Goal: Task Accomplishment & Management: Use online tool/utility

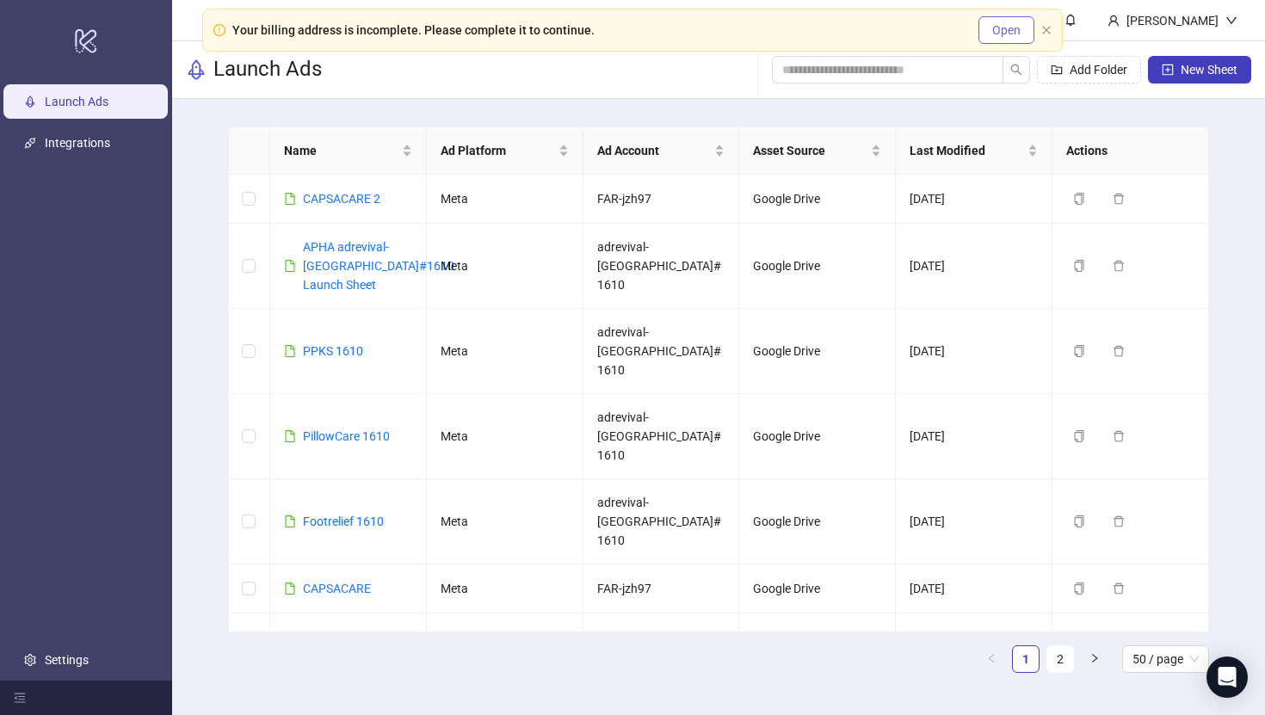
click at [1023, 36] on button "Open" at bounding box center [1006, 30] width 56 height 28
click at [1057, 31] on div "Your billing address is incomplete. Please complete it to continue. Open" at bounding box center [632, 30] width 860 height 43
click at [1054, 31] on div "Your billing address is incomplete. Please complete it to continue. Open" at bounding box center [632, 30] width 860 height 43
click at [1047, 31] on icon "close" at bounding box center [1046, 30] width 8 height 8
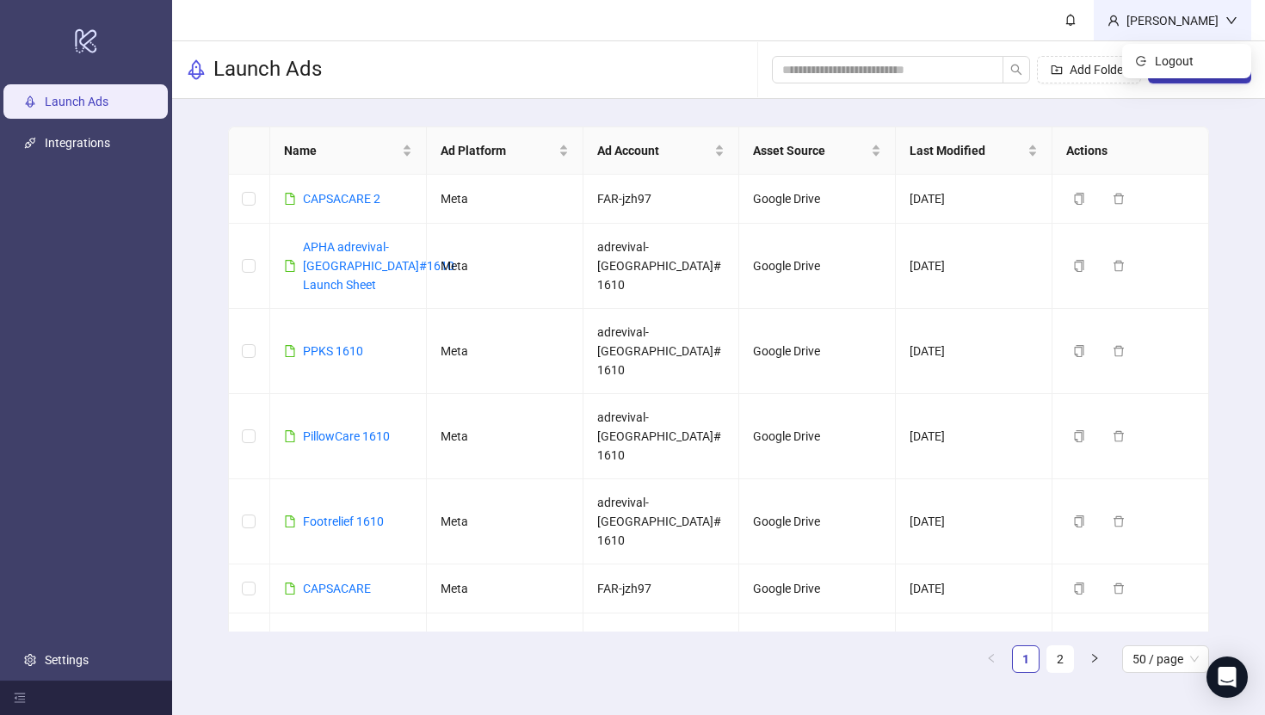
click at [1156, 31] on div "Jordan Zhao" at bounding box center [1172, 20] width 157 height 40
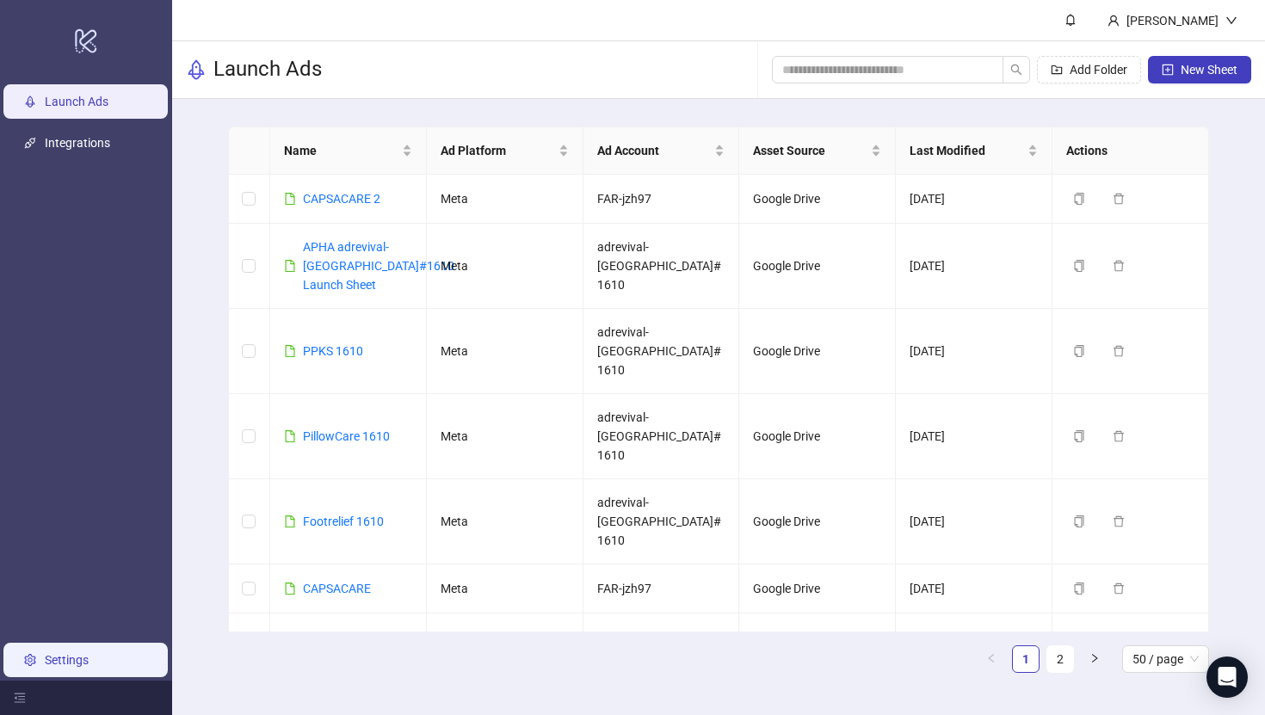
click at [65, 667] on link "Settings" at bounding box center [67, 660] width 44 height 14
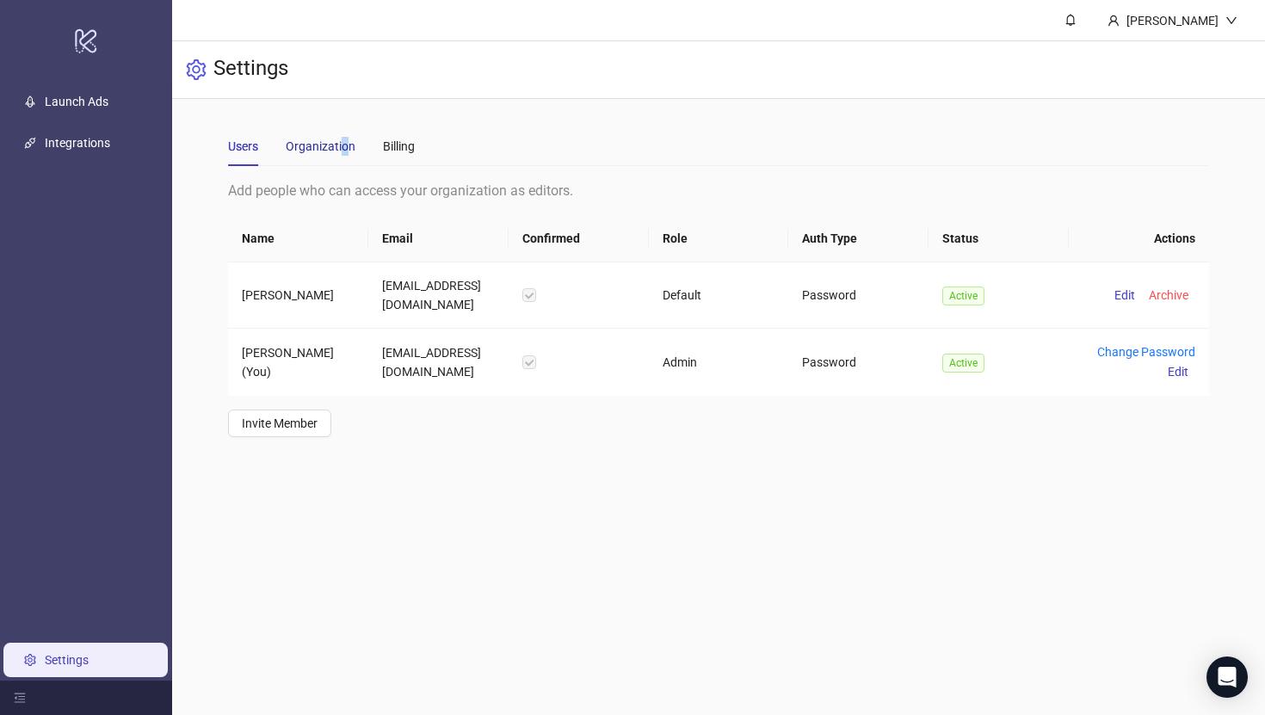
click at [343, 149] on div "Organization" at bounding box center [321, 146] width 70 height 19
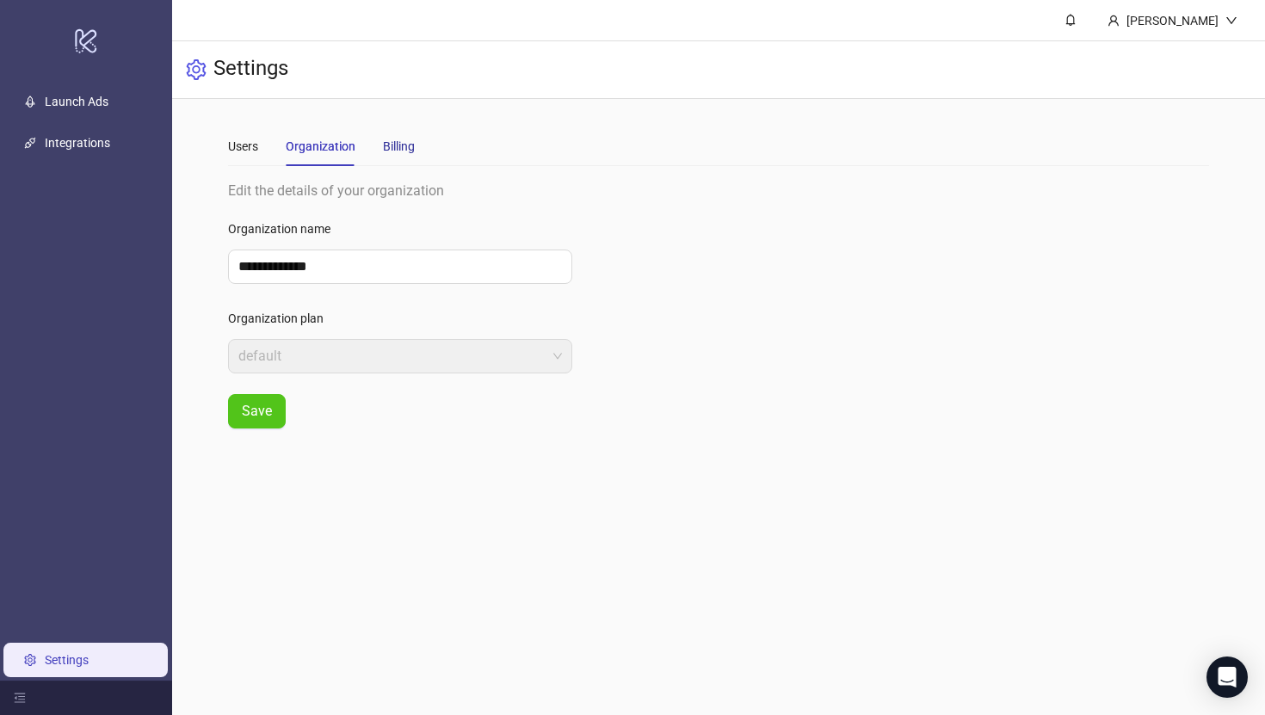
click at [398, 149] on div "Billing" at bounding box center [399, 146] width 32 height 19
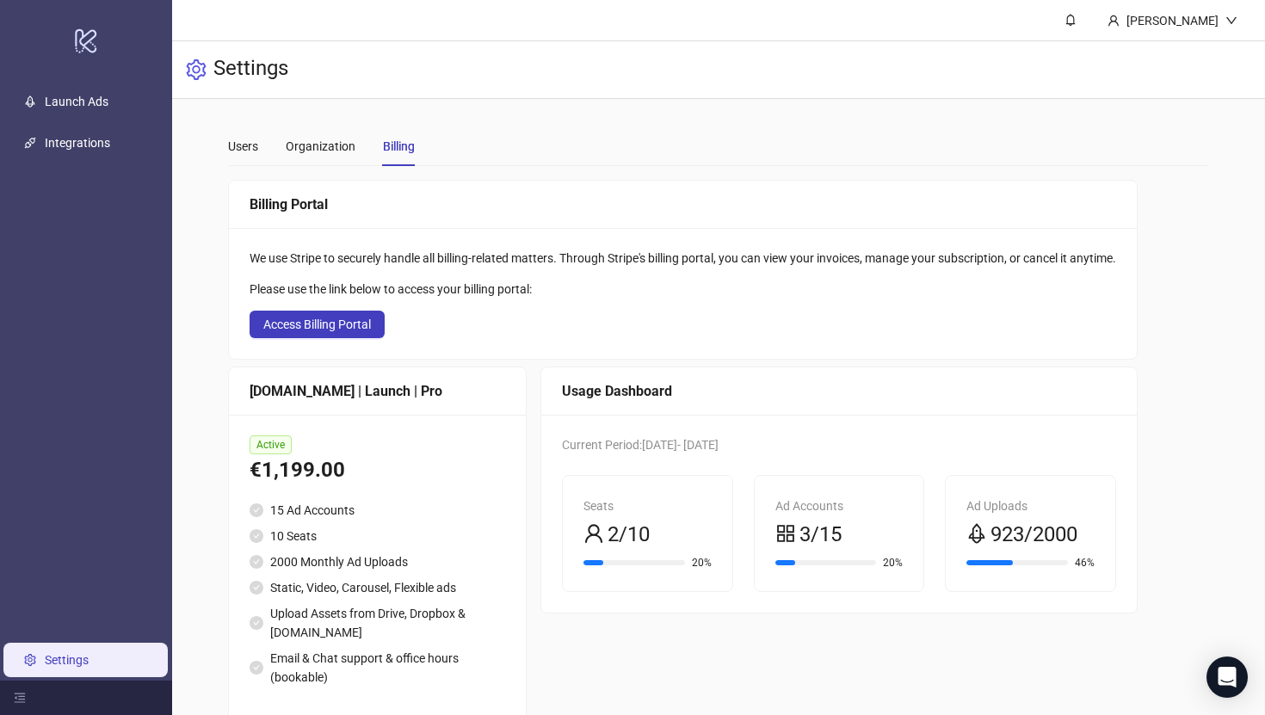
click at [55, 119] on ul "Launch Ads Integrations Settings" at bounding box center [86, 381] width 172 height 600
click at [55, 108] on link "Launch Ads" at bounding box center [77, 102] width 64 height 14
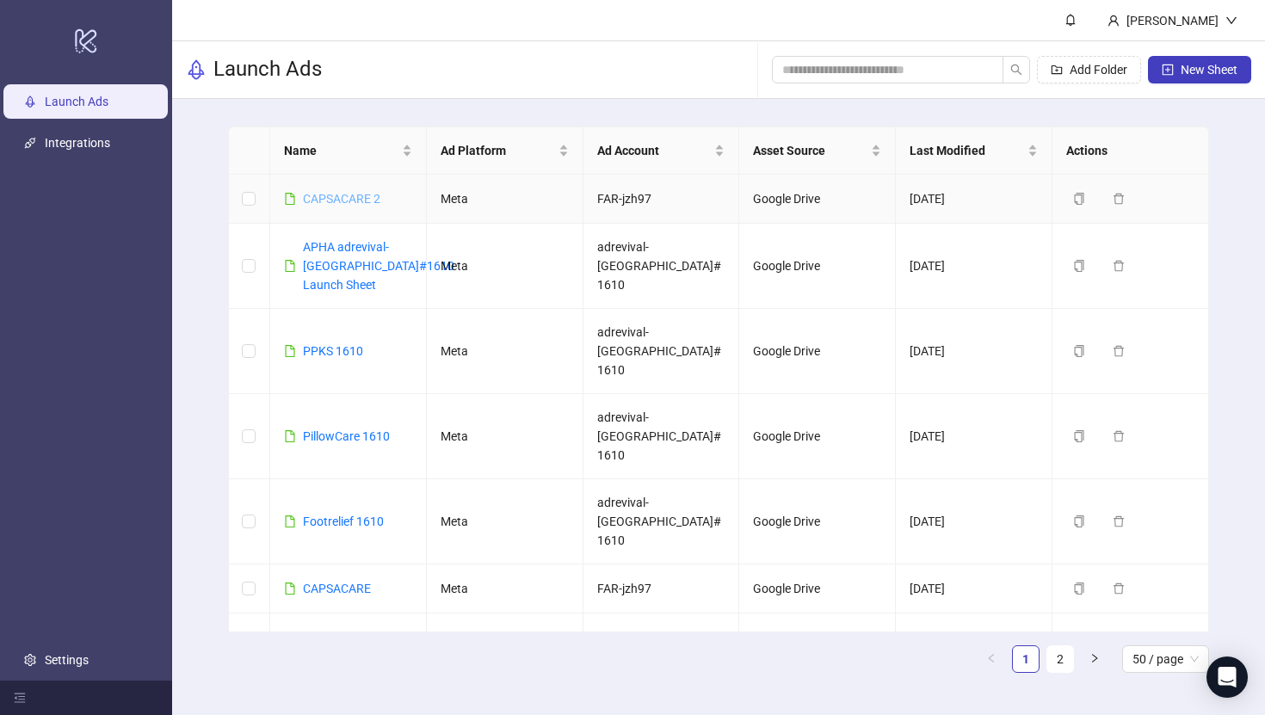
click at [326, 198] on link "CAPSACARE 2" at bounding box center [341, 199] width 77 height 14
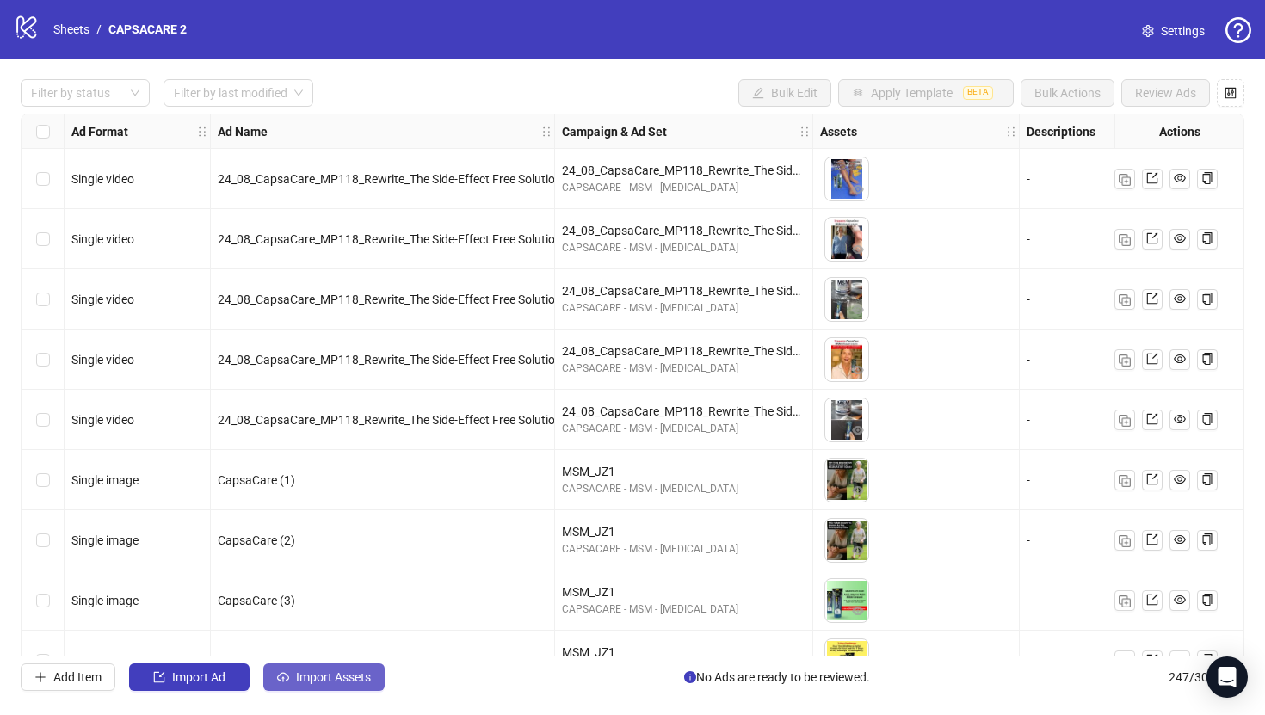
click at [367, 670] on span "Import Assets" at bounding box center [333, 677] width 75 height 14
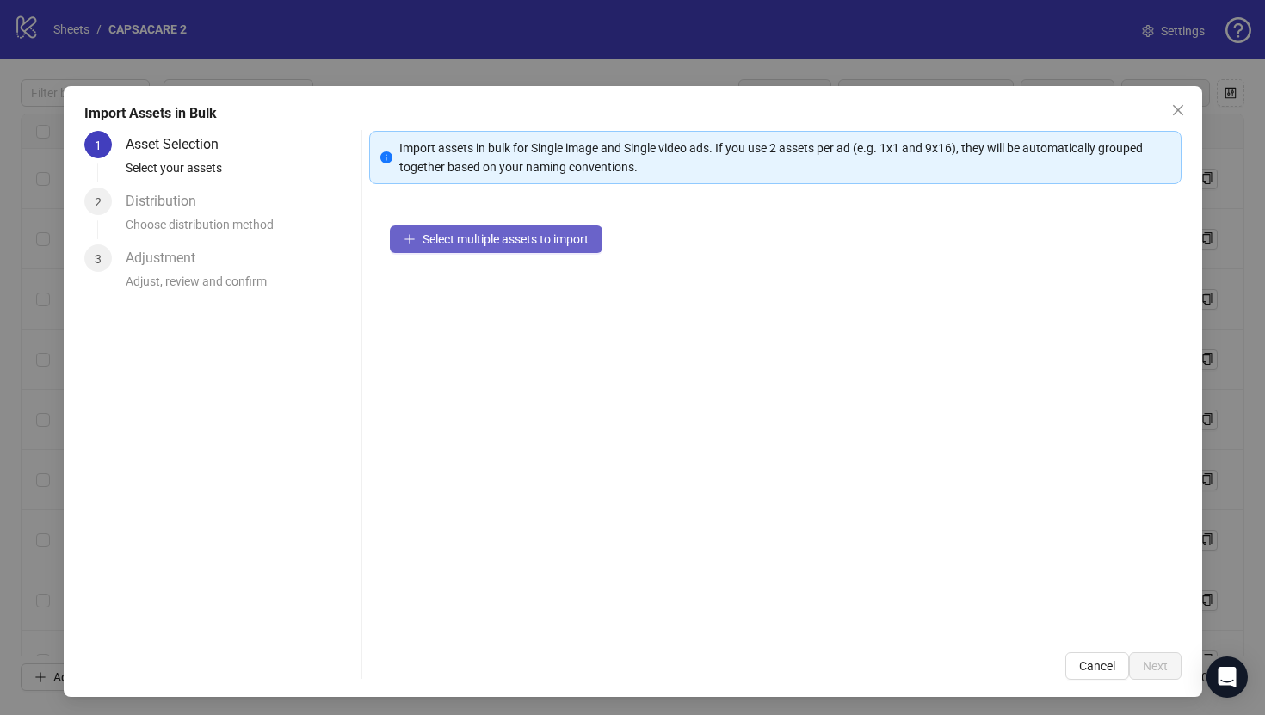
click at [556, 243] on span "Select multiple assets to import" at bounding box center [505, 239] width 166 height 14
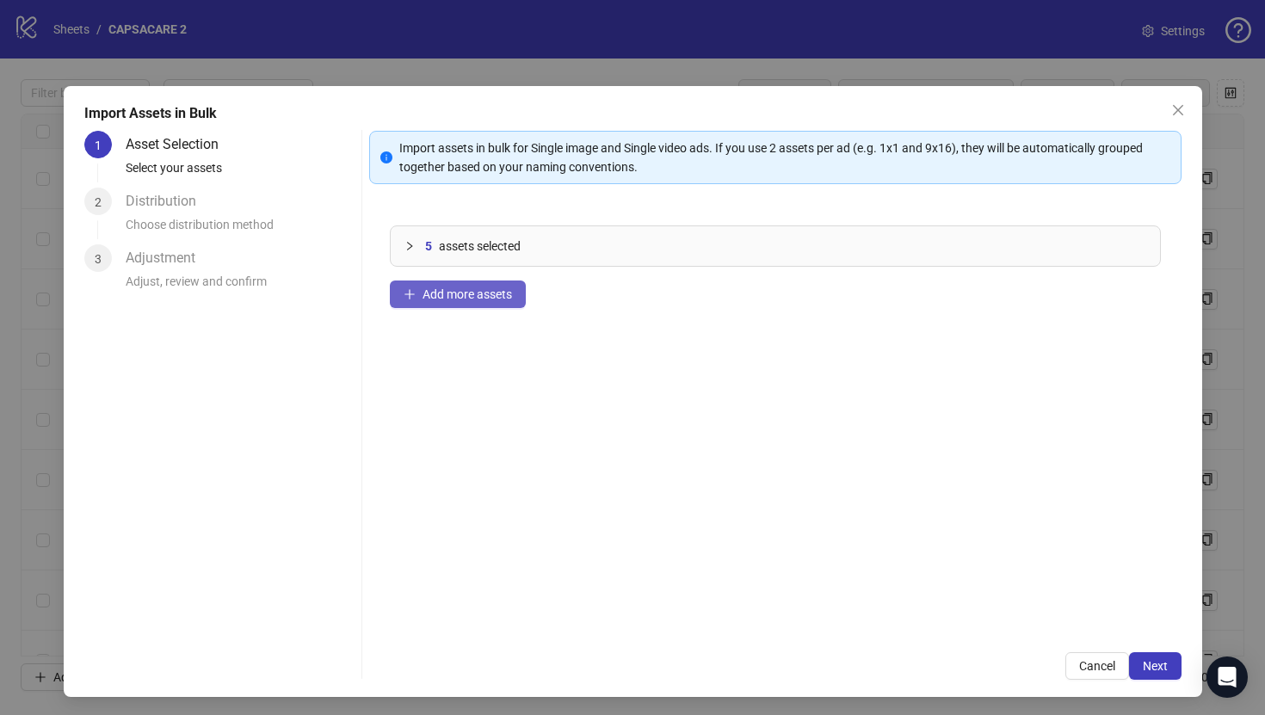
click at [504, 292] on span "Add more assets" at bounding box center [466, 294] width 89 height 14
click at [500, 298] on span "Add more assets" at bounding box center [466, 294] width 89 height 14
click at [465, 302] on button "Add more assets" at bounding box center [458, 294] width 136 height 28
click at [508, 296] on span "Add more assets" at bounding box center [466, 294] width 89 height 14
click at [1167, 662] on button "Next" at bounding box center [1155, 666] width 52 height 28
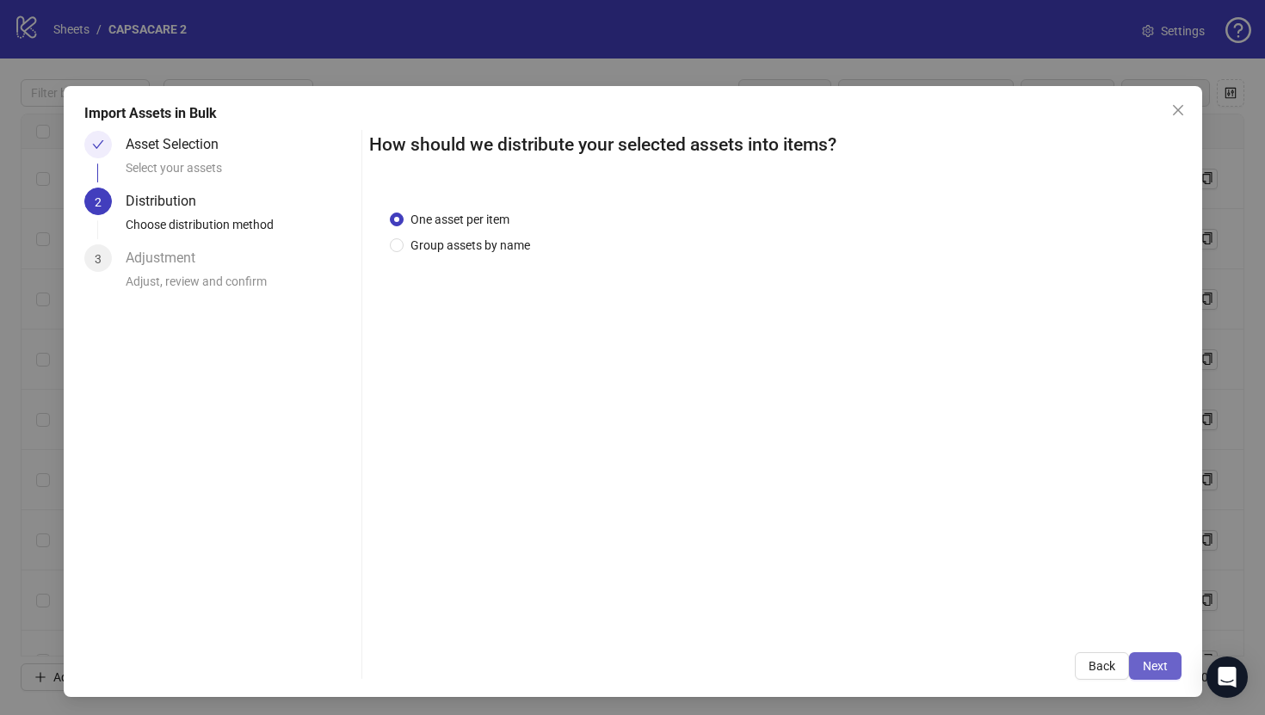
click at [1159, 663] on span "Next" at bounding box center [1155, 666] width 25 height 14
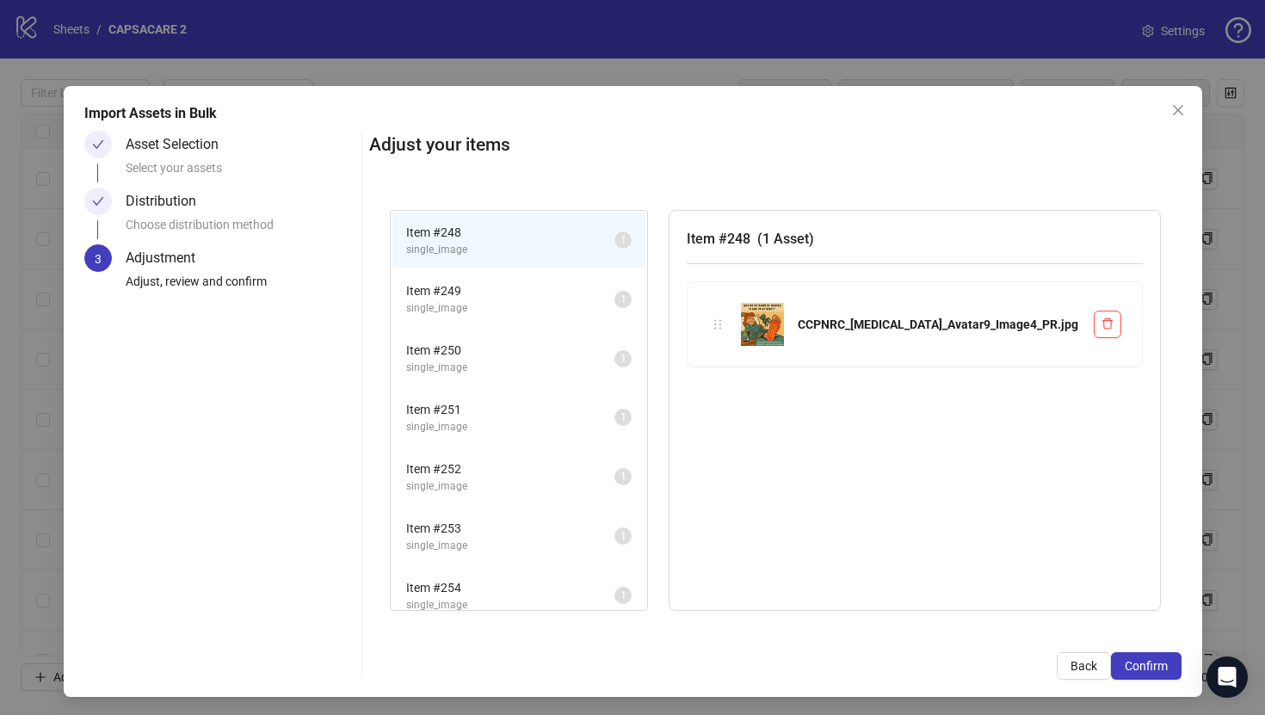
click at [1159, 663] on span "Confirm" at bounding box center [1146, 666] width 43 height 14
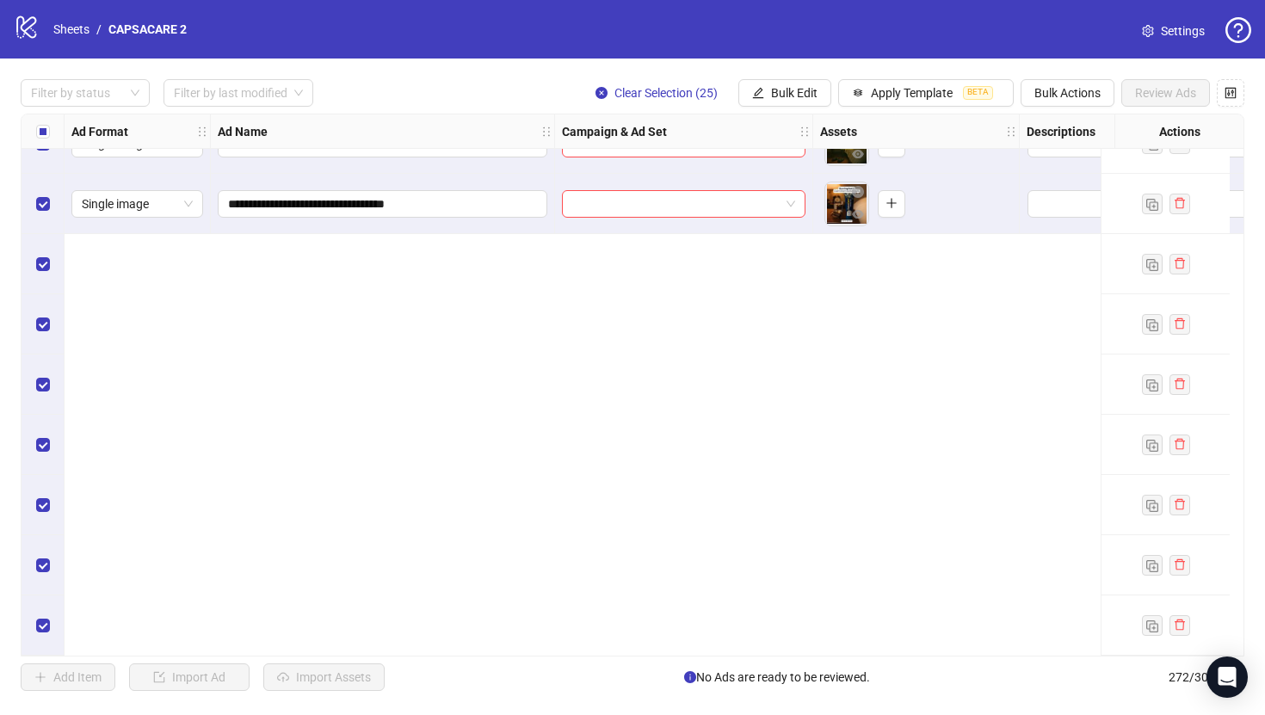
scroll to position [14800, 0]
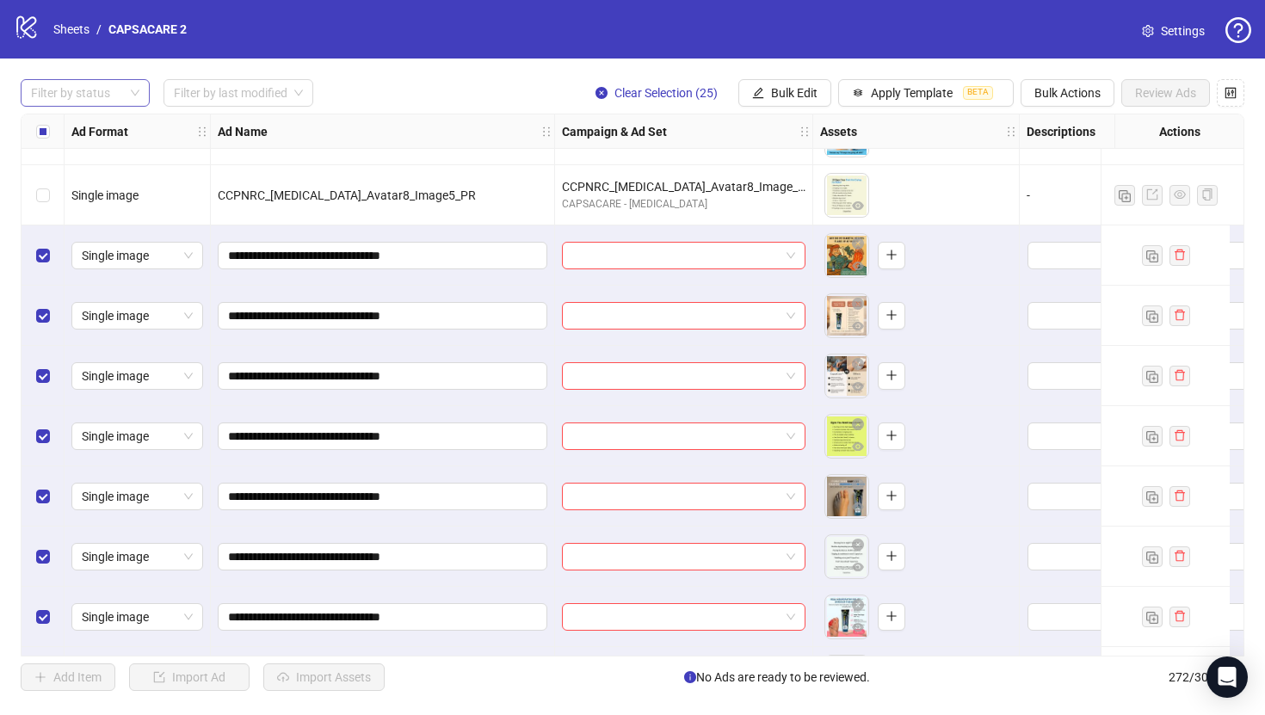
click at [97, 92] on div at bounding box center [76, 93] width 104 height 24
click at [105, 125] on div "Draft" at bounding box center [85, 128] width 102 height 19
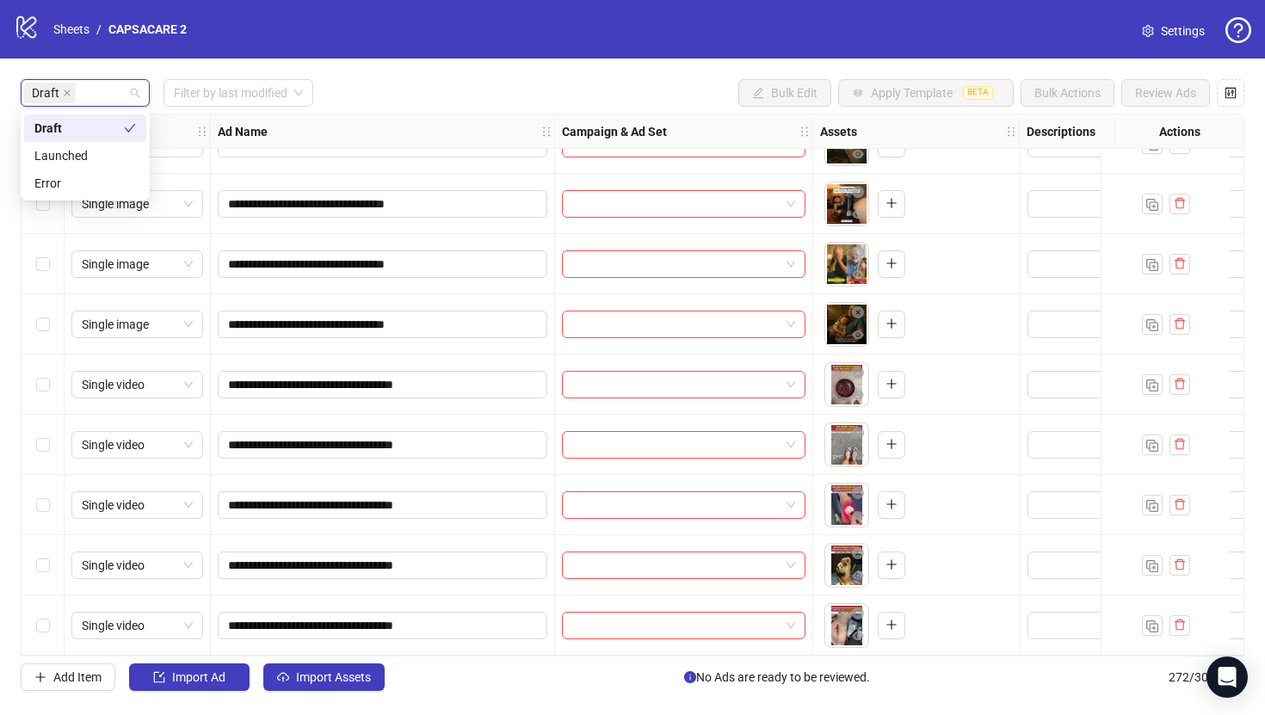
scroll to position [1006, 0]
click at [458, 92] on div "Draft Filter by last modified Bulk Edit Apply Template BETA Bulk Actions Review…" at bounding box center [633, 93] width 1224 height 28
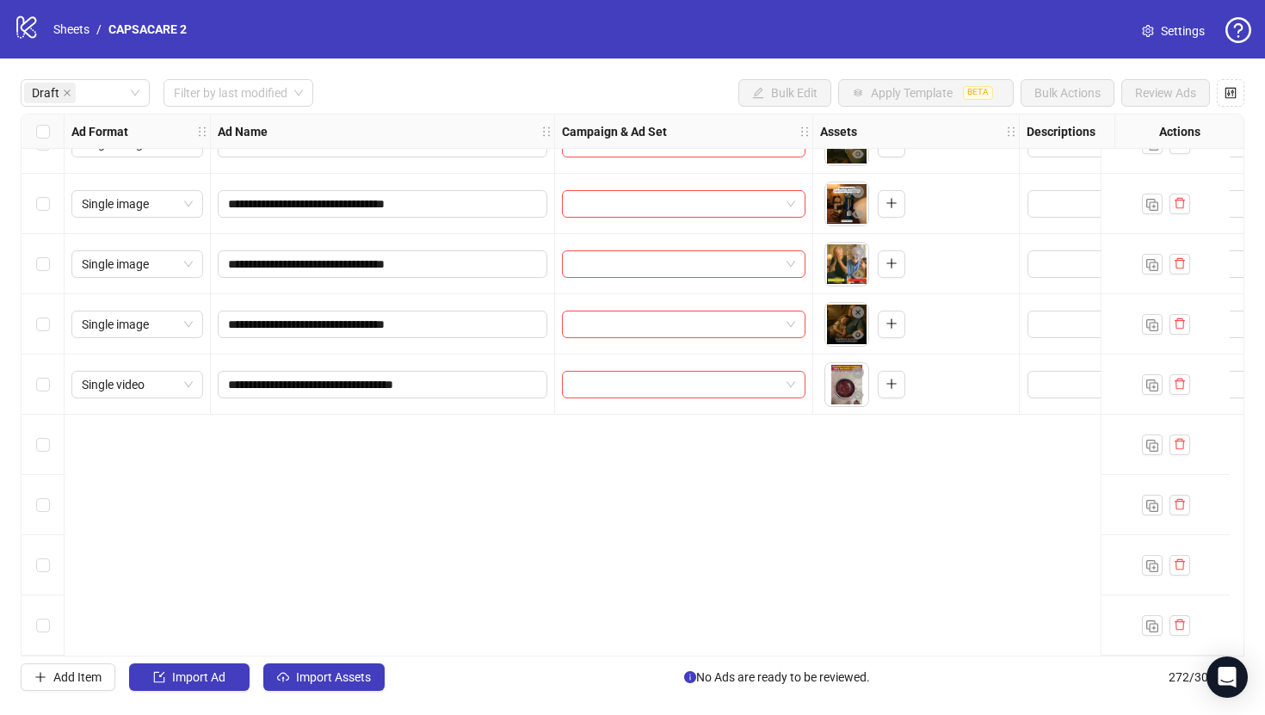
scroll to position [251, 0]
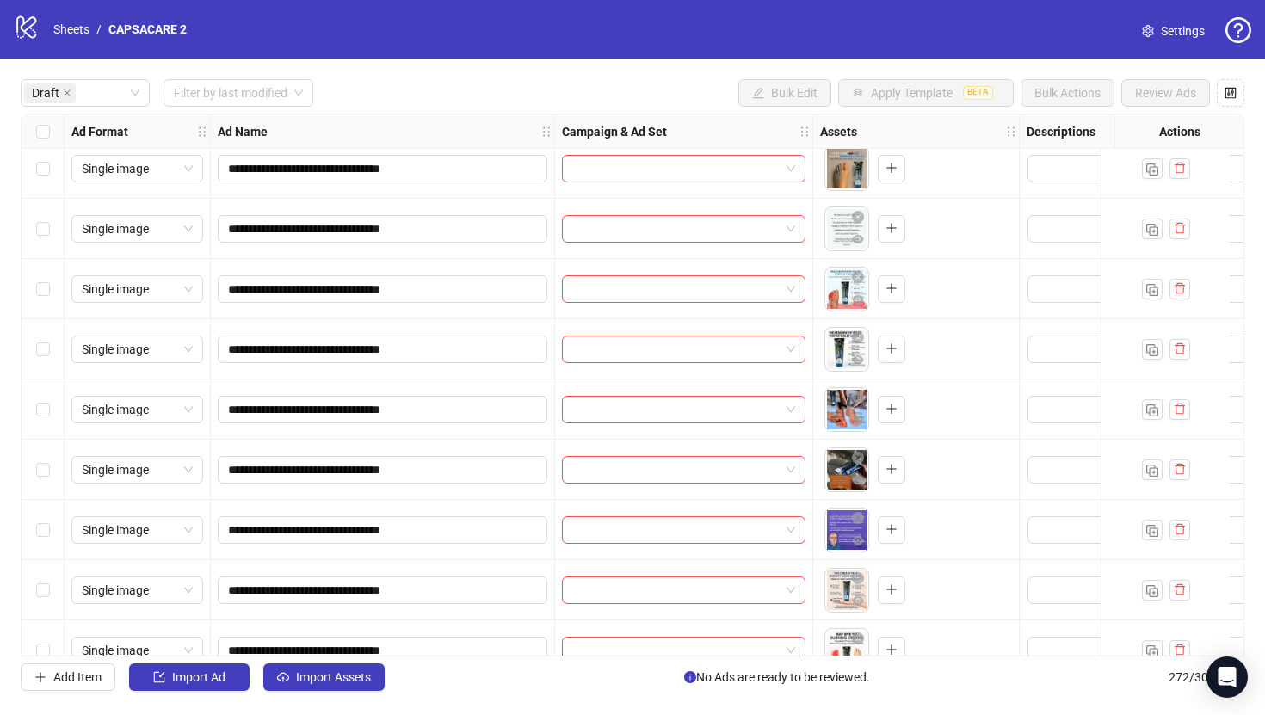
click at [44, 145] on div "Select all rows" at bounding box center [43, 131] width 43 height 34
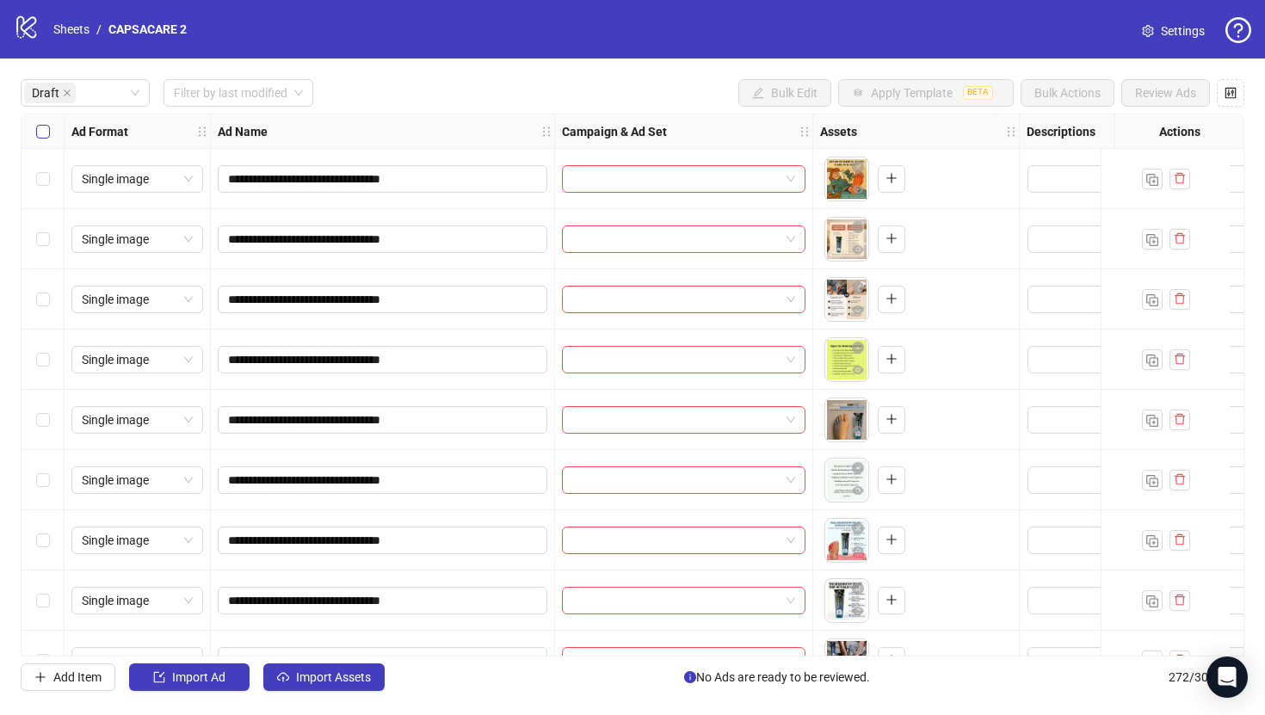
click at [41, 139] on label "Select all rows" at bounding box center [43, 131] width 14 height 19
click at [46, 195] on div "Select row 1" at bounding box center [43, 179] width 43 height 60
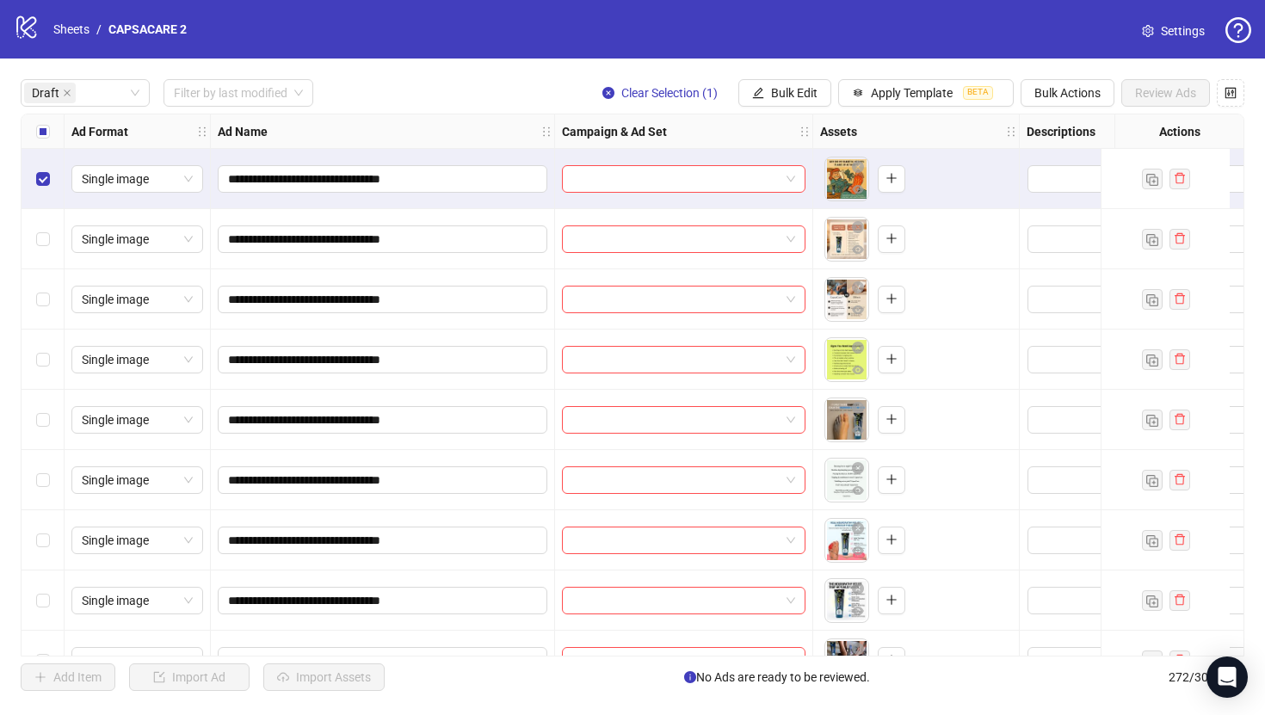
click at [52, 428] on div "Select row 5" at bounding box center [43, 420] width 43 height 60
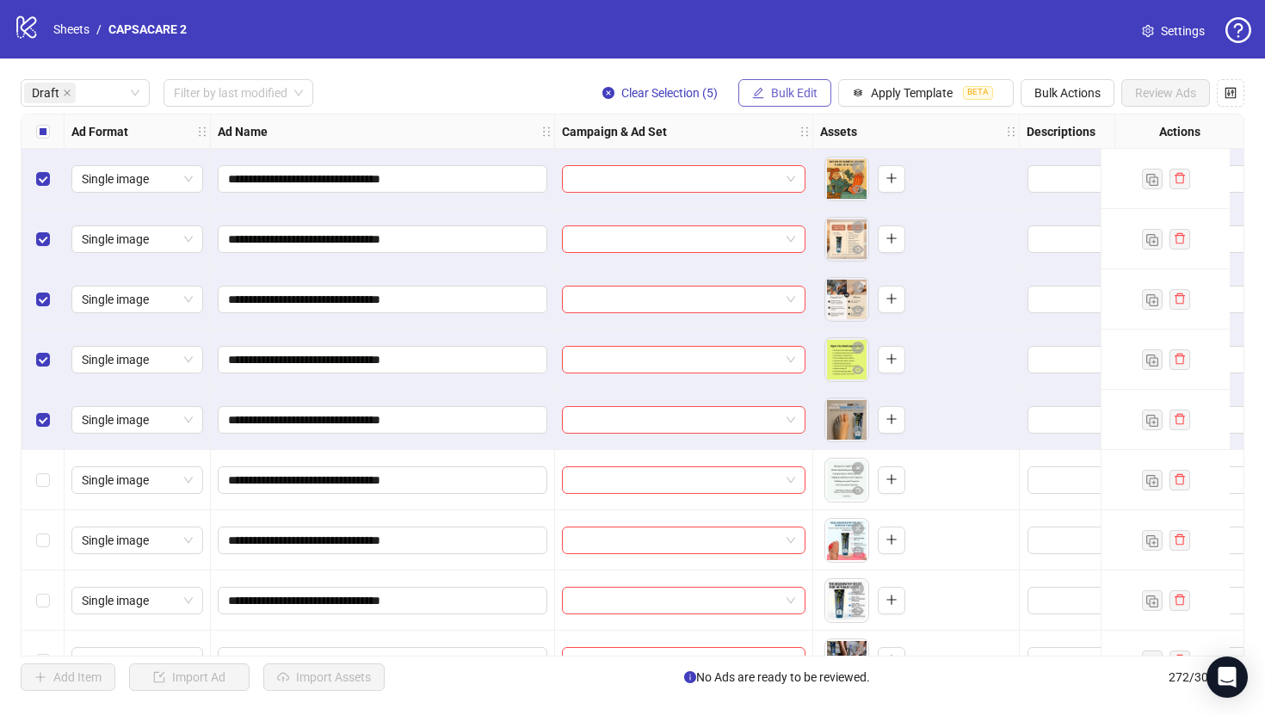
click at [805, 94] on span "Bulk Edit" at bounding box center [794, 93] width 46 height 14
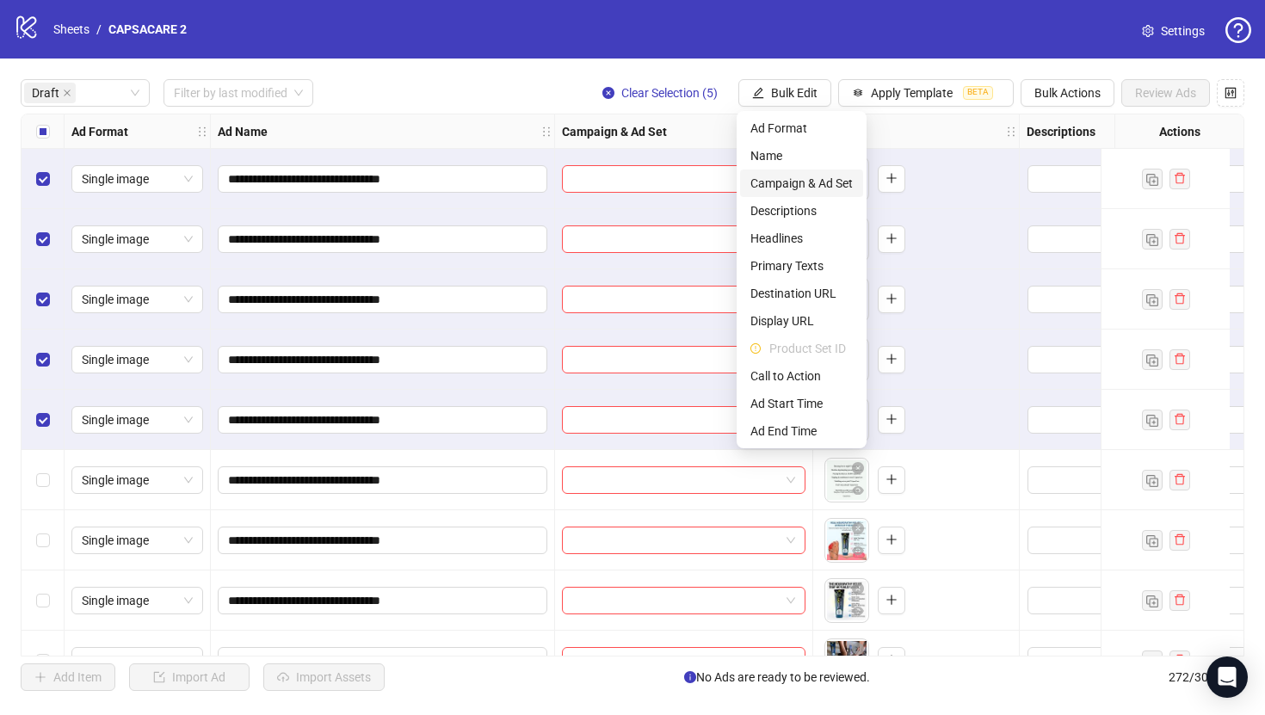
click at [821, 187] on span "Campaign & Ad Set" at bounding box center [801, 183] width 102 height 19
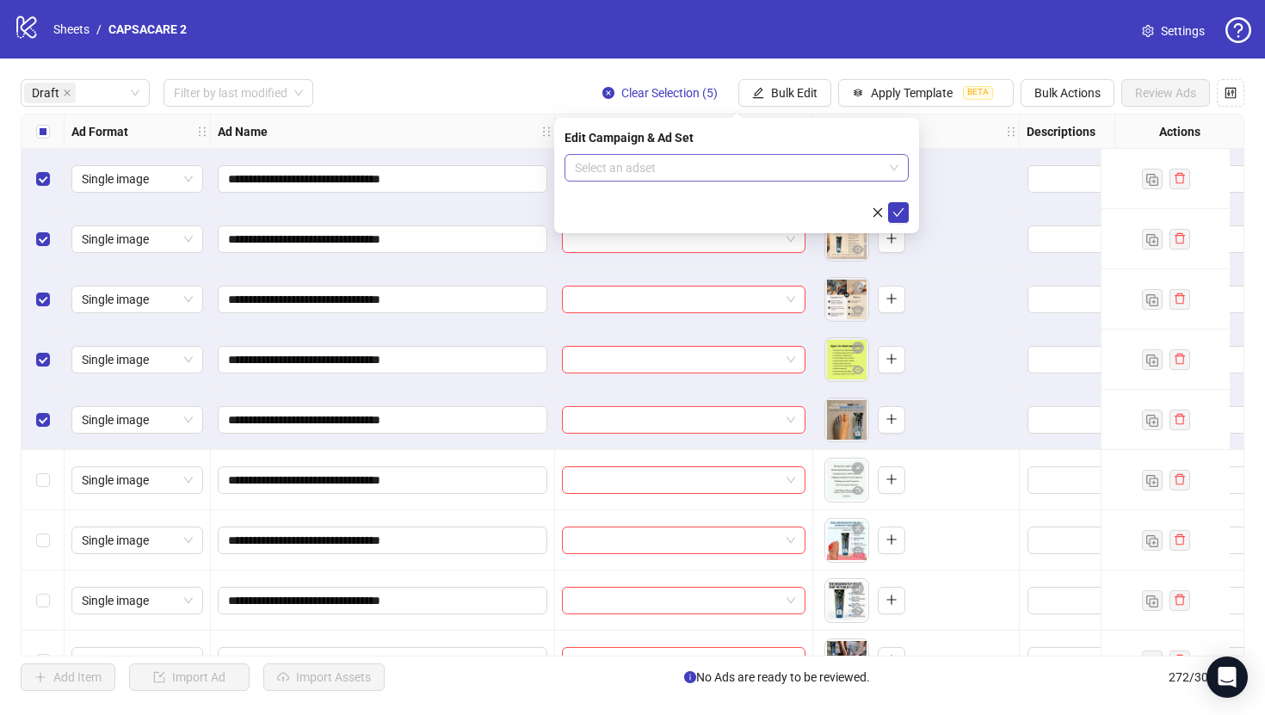
click at [730, 161] on input "search" at bounding box center [729, 168] width 308 height 26
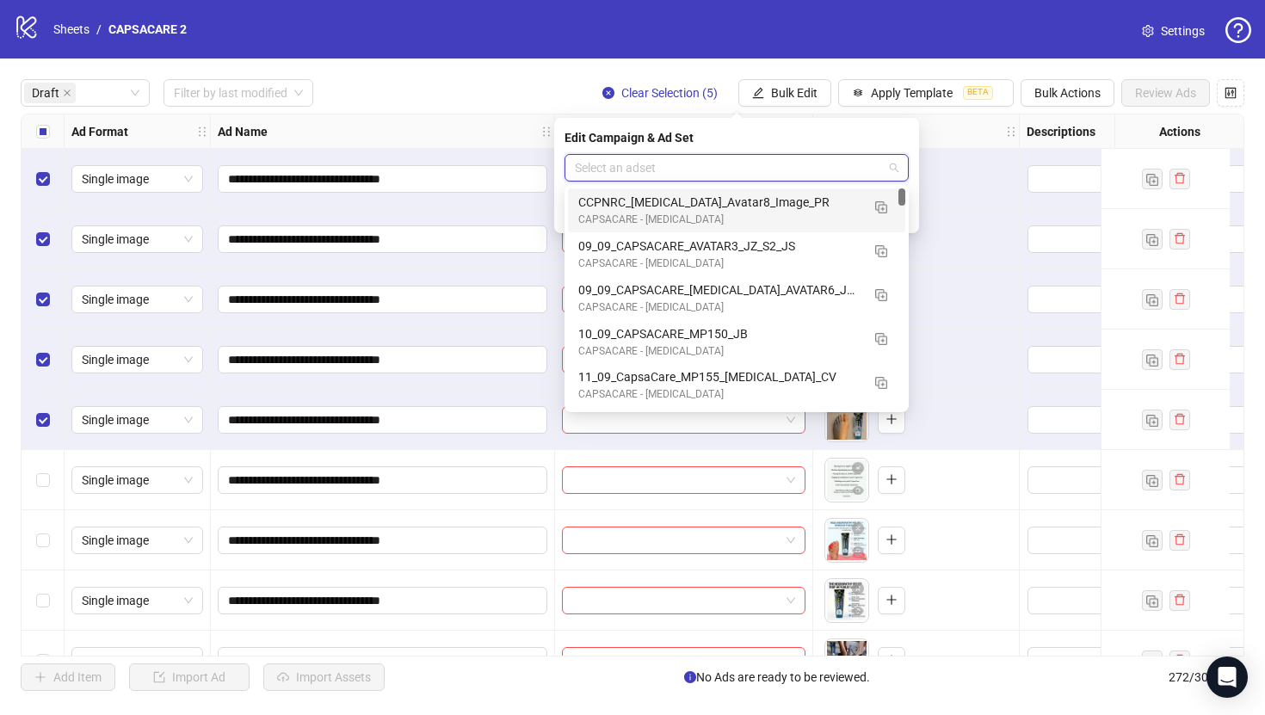
paste input "**********"
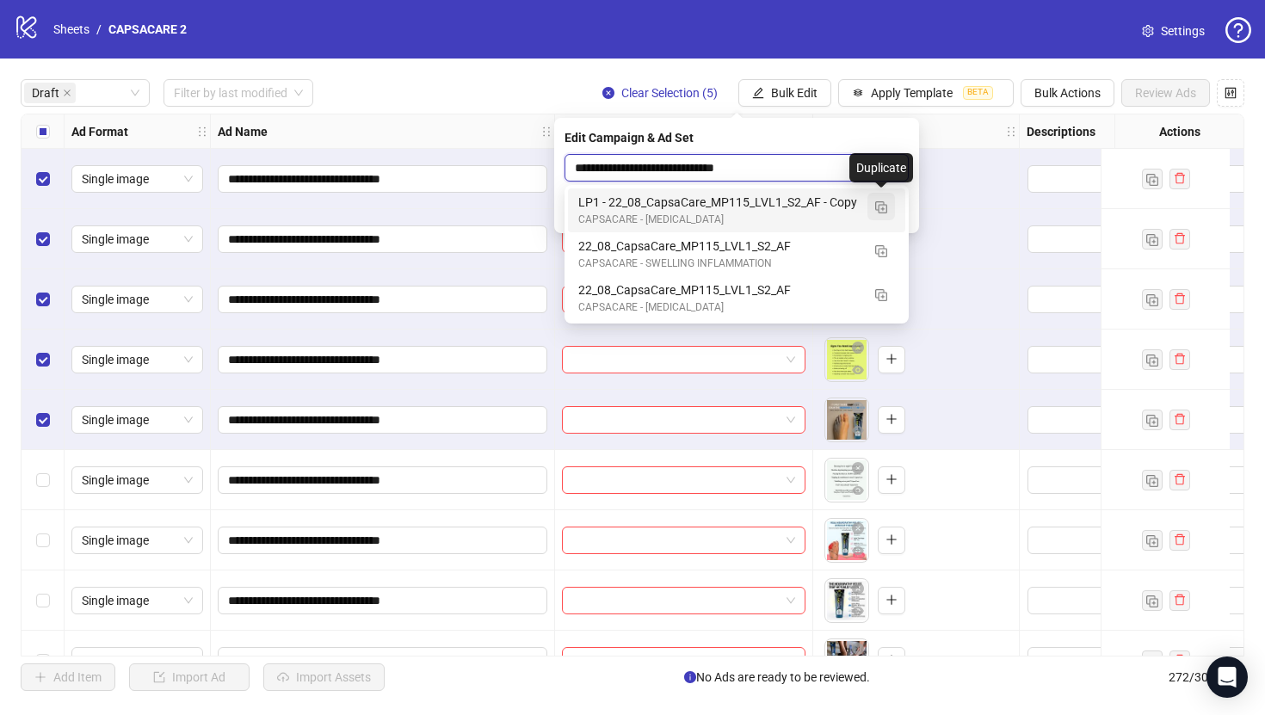
type input "**********"
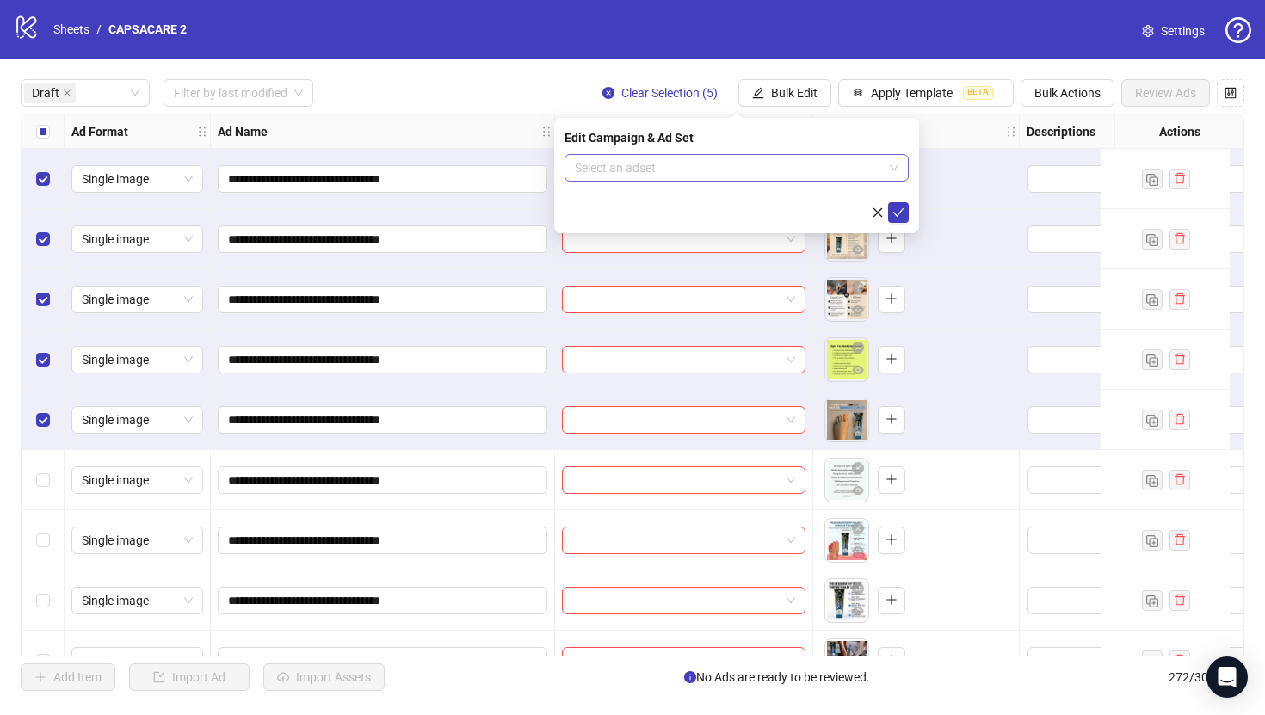
click at [850, 156] on input "search" at bounding box center [729, 168] width 308 height 26
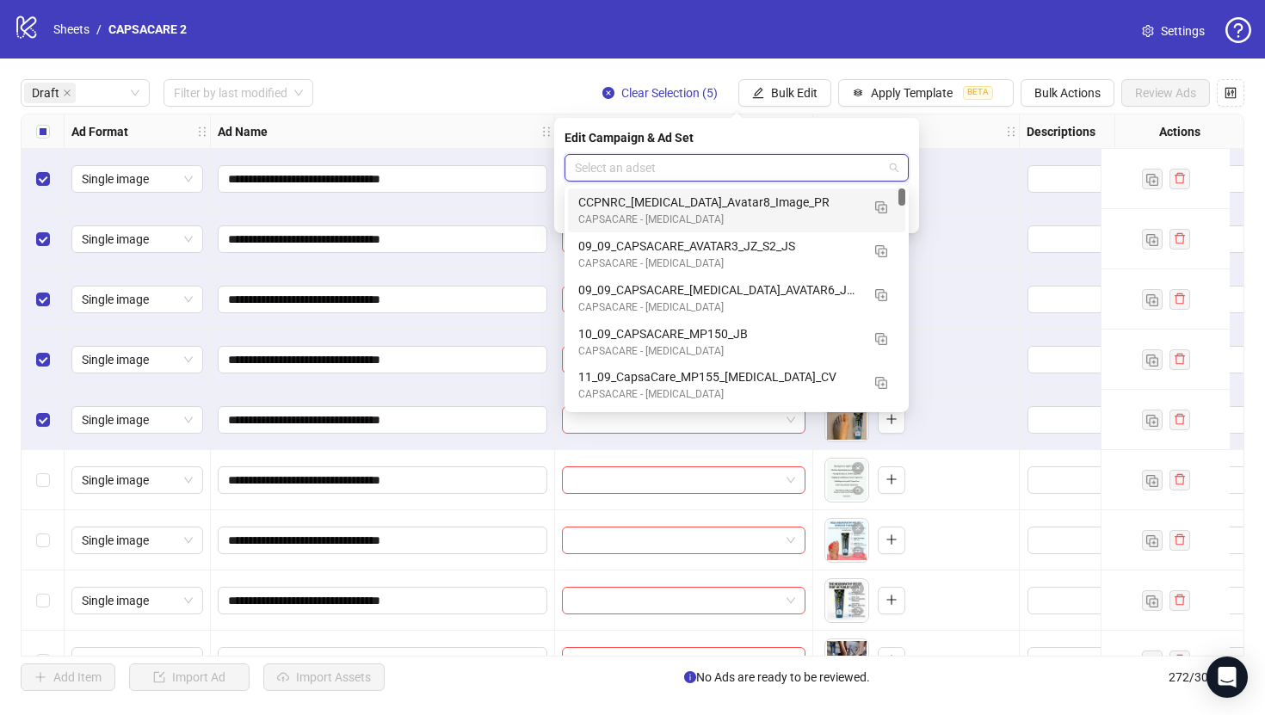
paste input "**********"
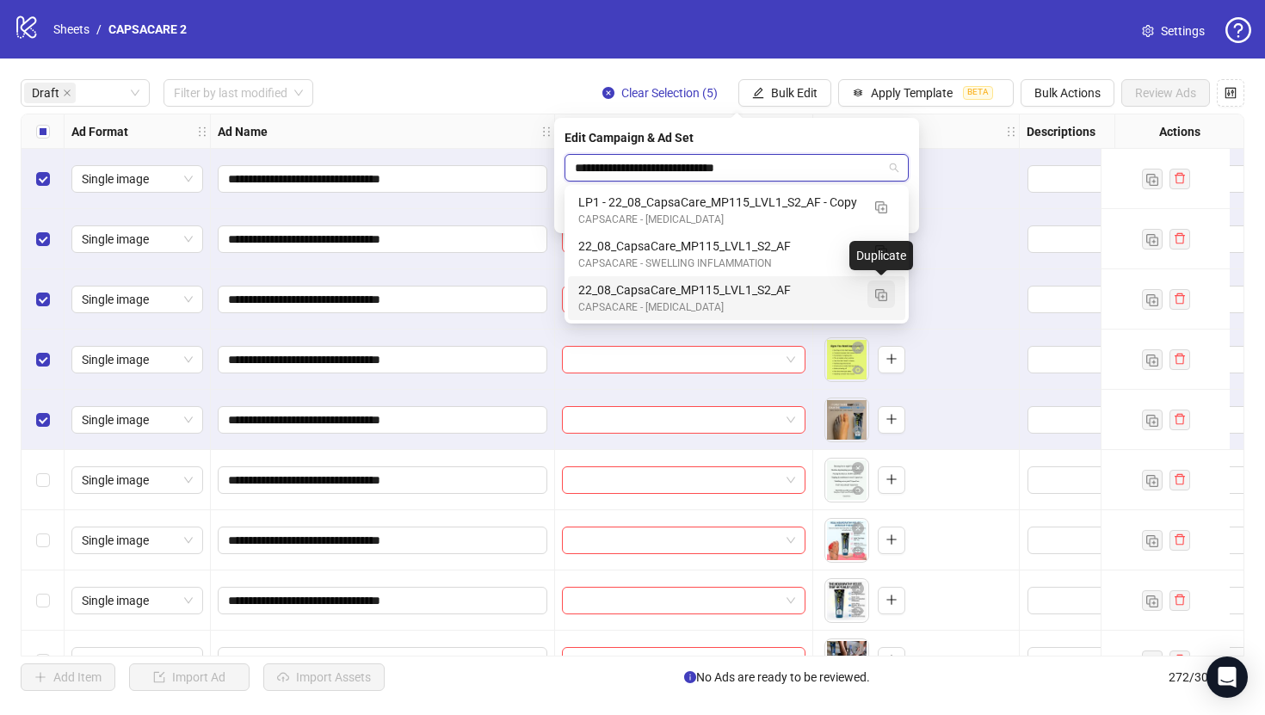
click at [883, 291] on img "button" at bounding box center [881, 295] width 12 height 12
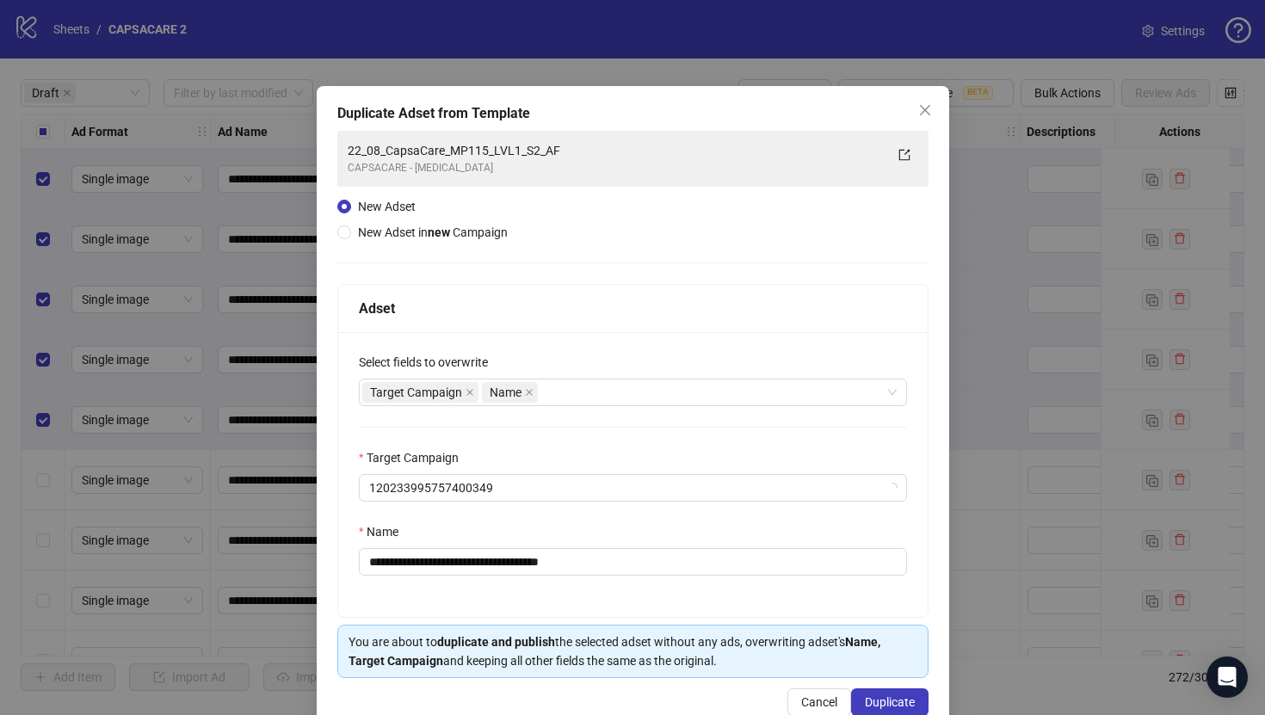
type input "**********"
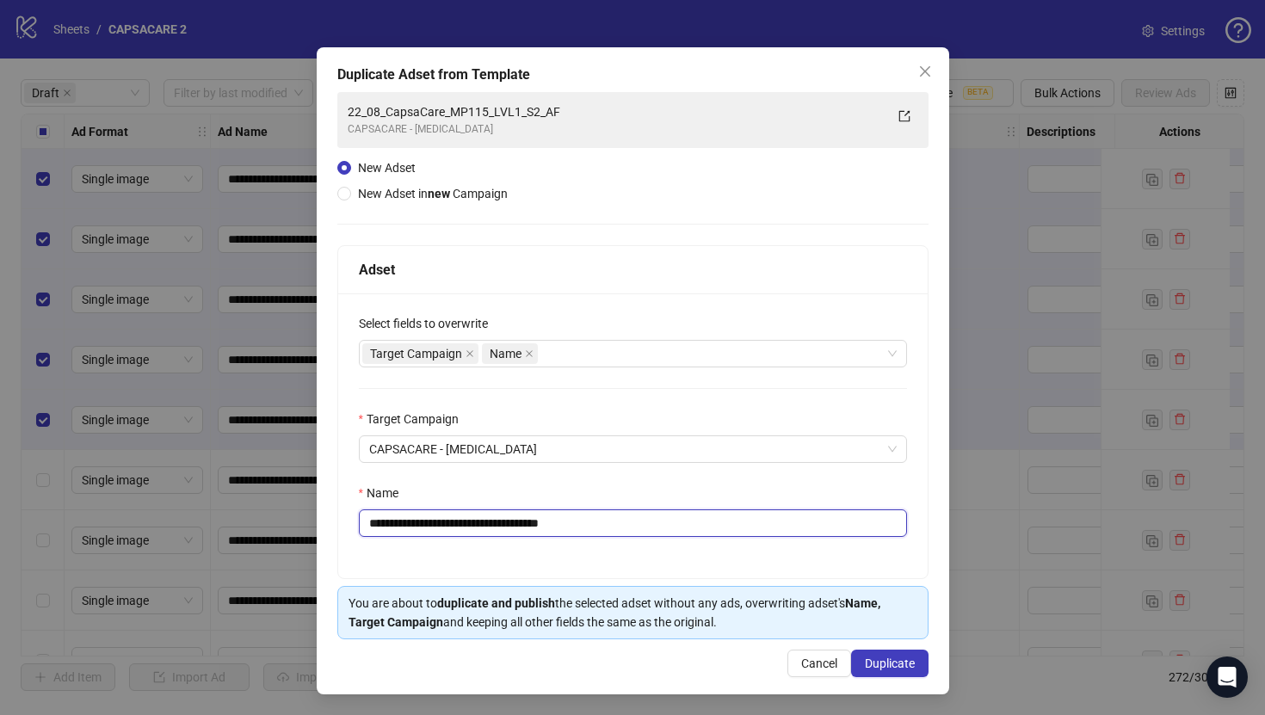
click at [686, 525] on input "**********" at bounding box center [633, 523] width 548 height 28
paste input "text"
type input "**********"
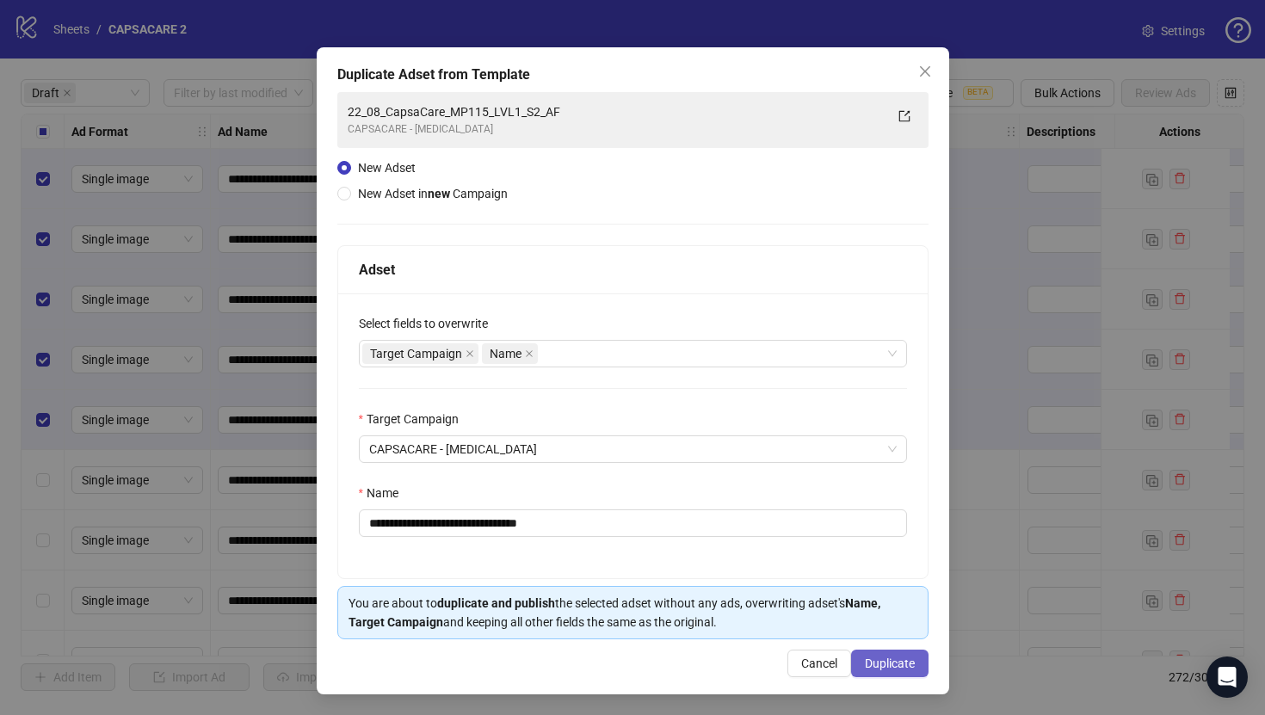
click at [883, 661] on span "Duplicate" at bounding box center [890, 664] width 50 height 14
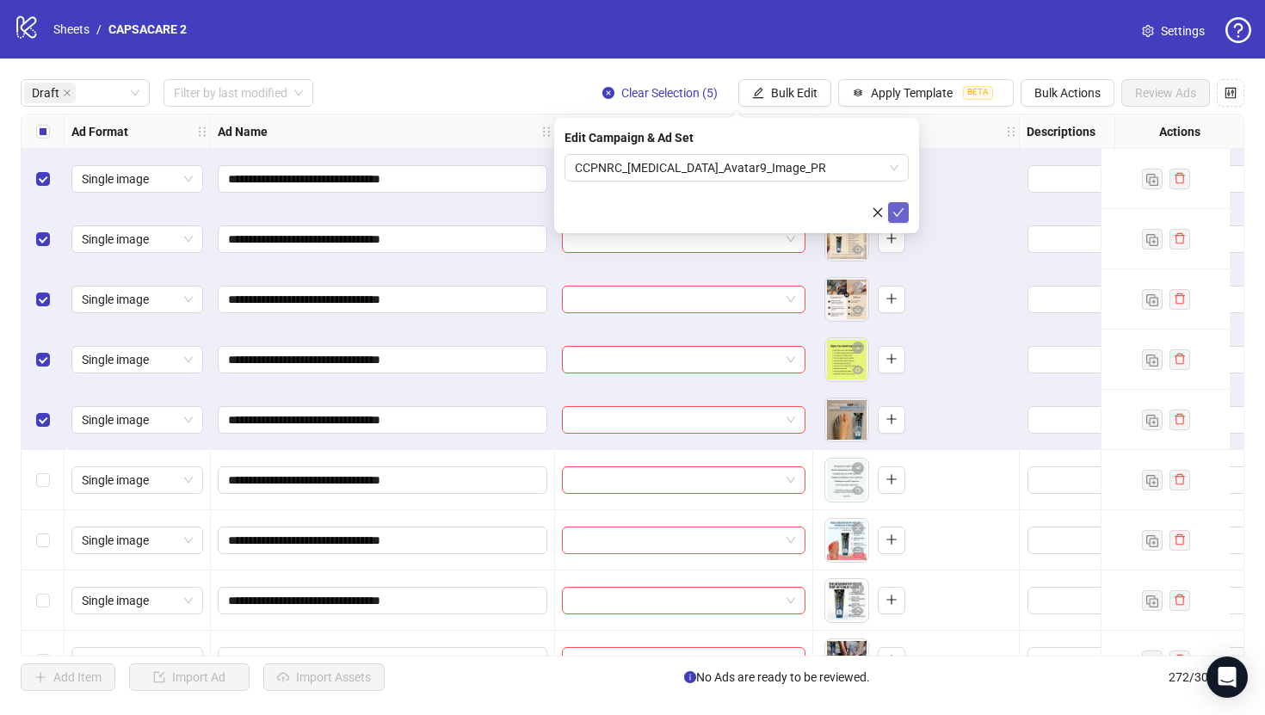
click at [907, 206] on button "submit" at bounding box center [898, 212] width 21 height 21
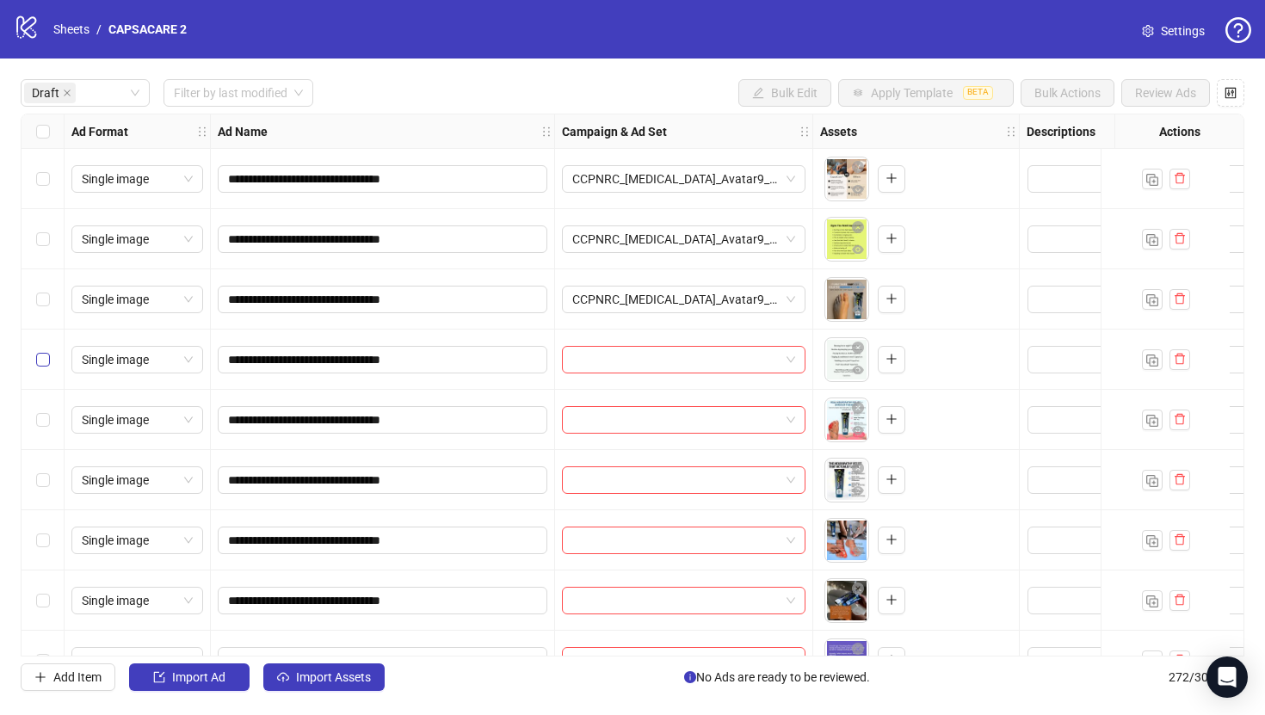
click at [45, 351] on label "Select row 6" at bounding box center [43, 359] width 14 height 19
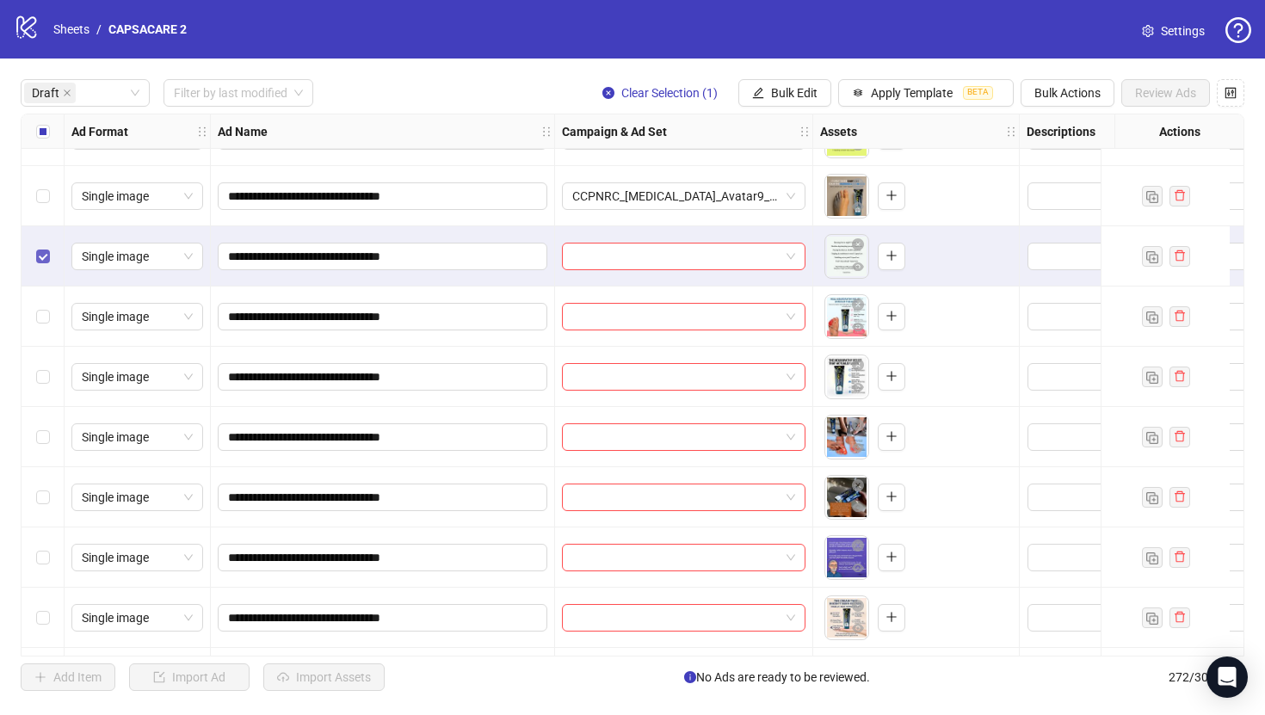
scroll to position [227, 0]
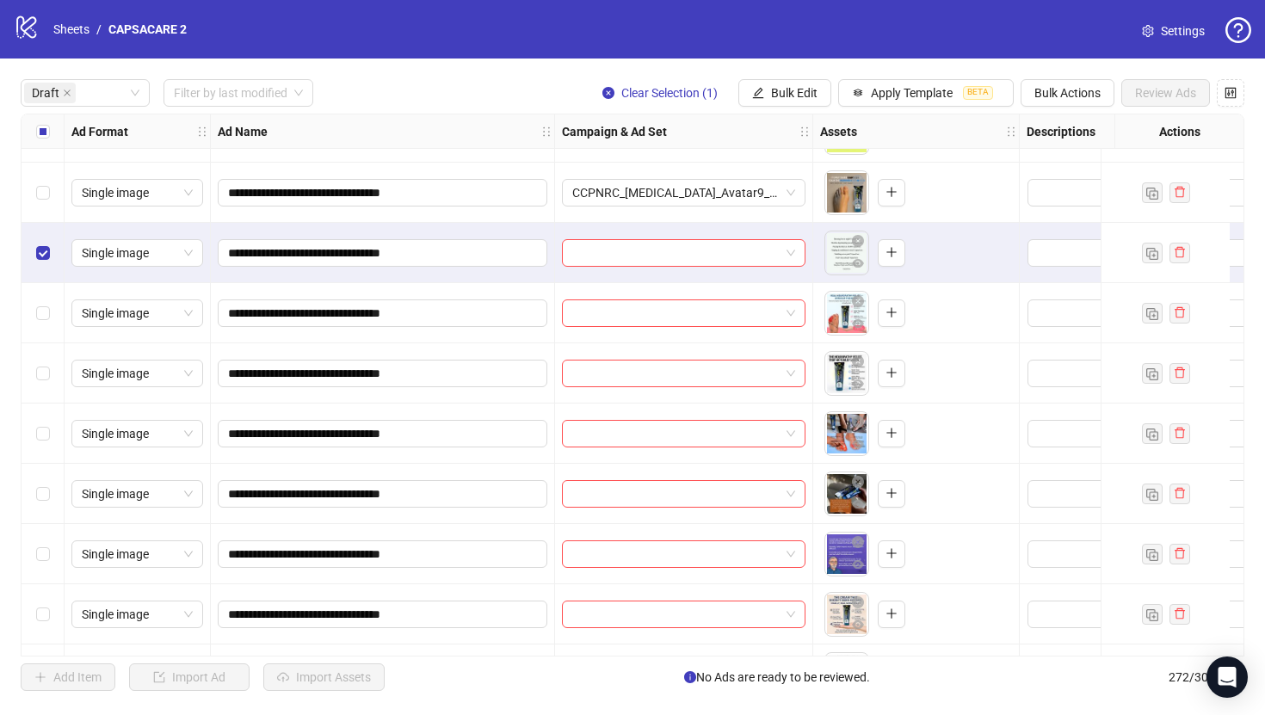
click at [50, 481] on div "Select row 10" at bounding box center [43, 494] width 43 height 60
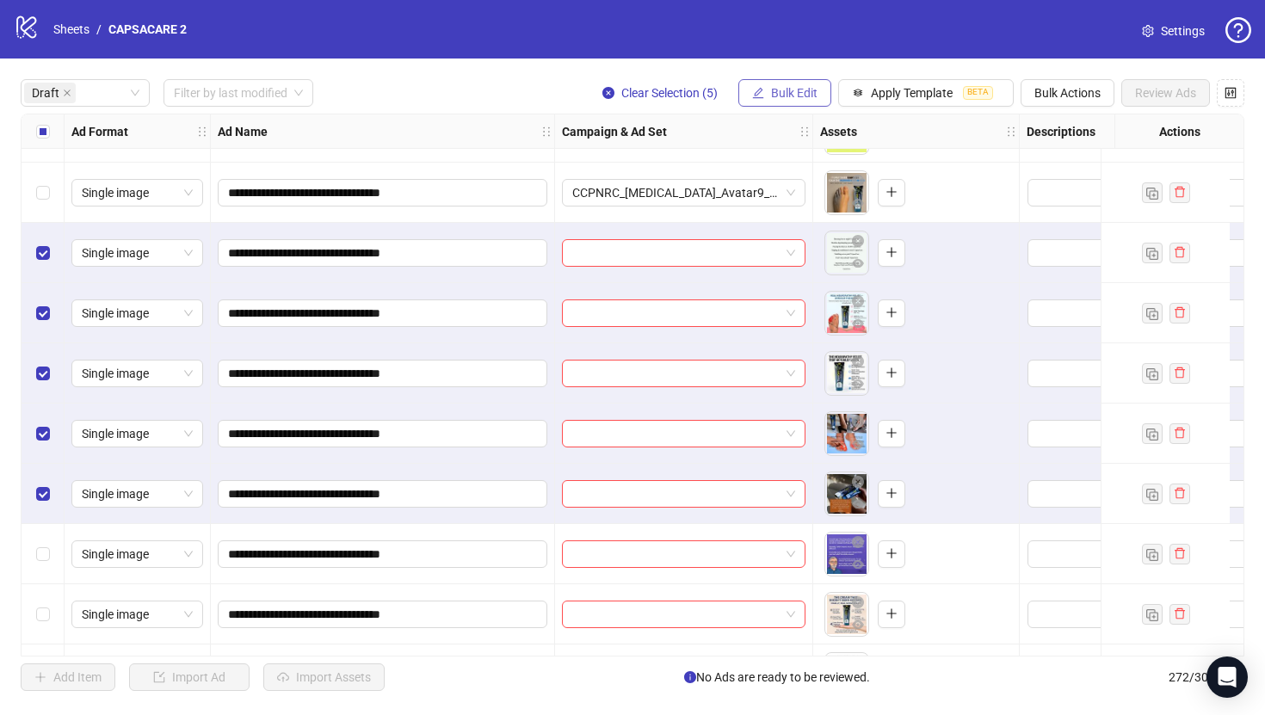
click at [797, 89] on span "Bulk Edit" at bounding box center [794, 93] width 46 height 14
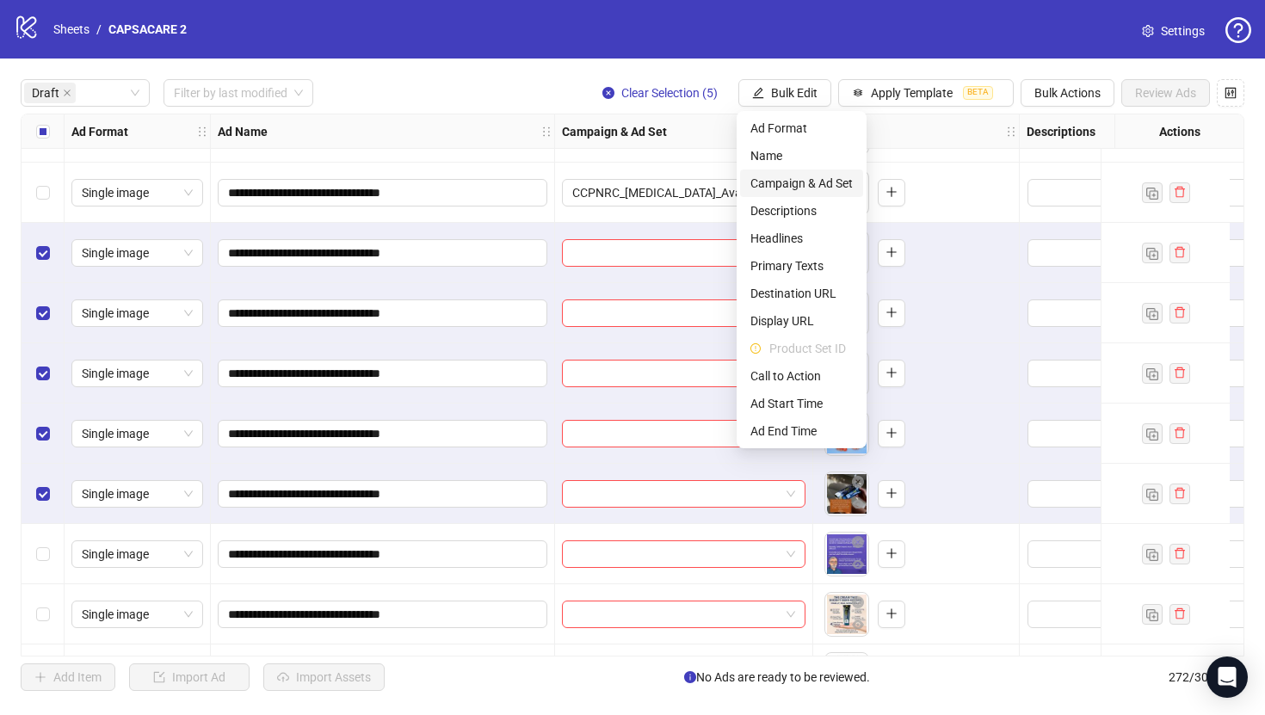
click at [804, 184] on span "Campaign & Ad Set" at bounding box center [801, 183] width 102 height 19
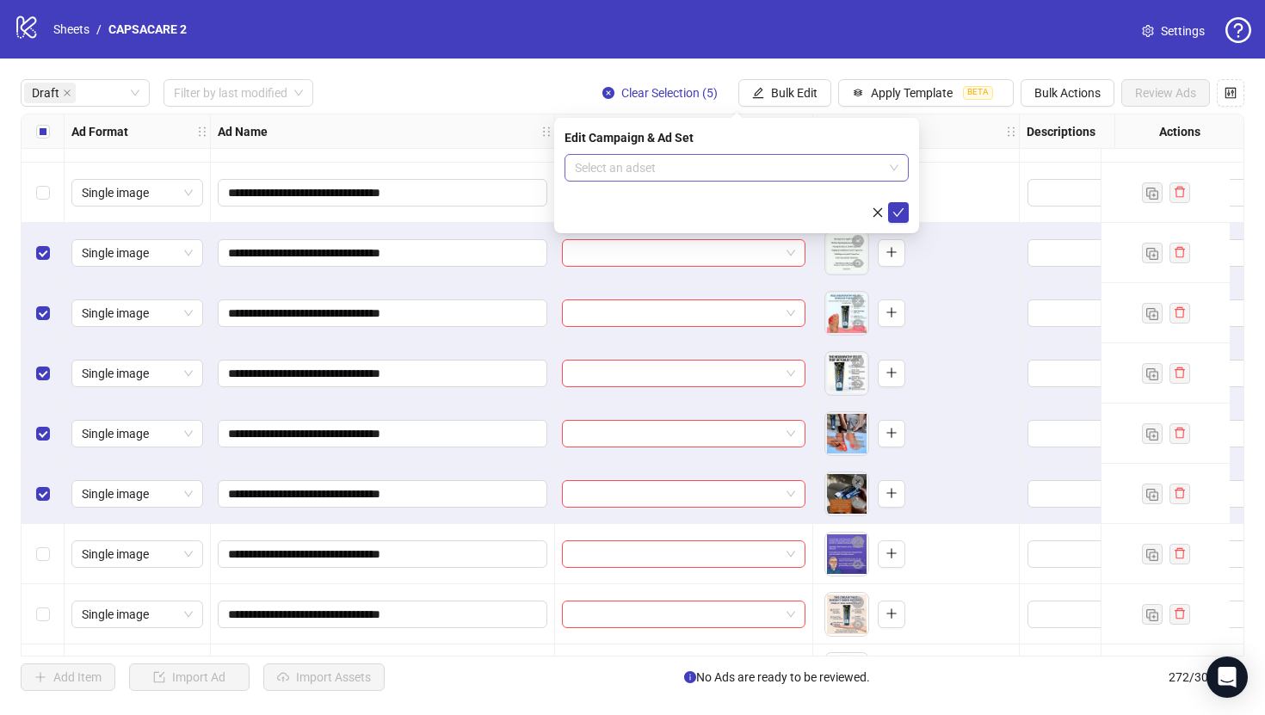
click at [856, 174] on input "search" at bounding box center [729, 168] width 308 height 26
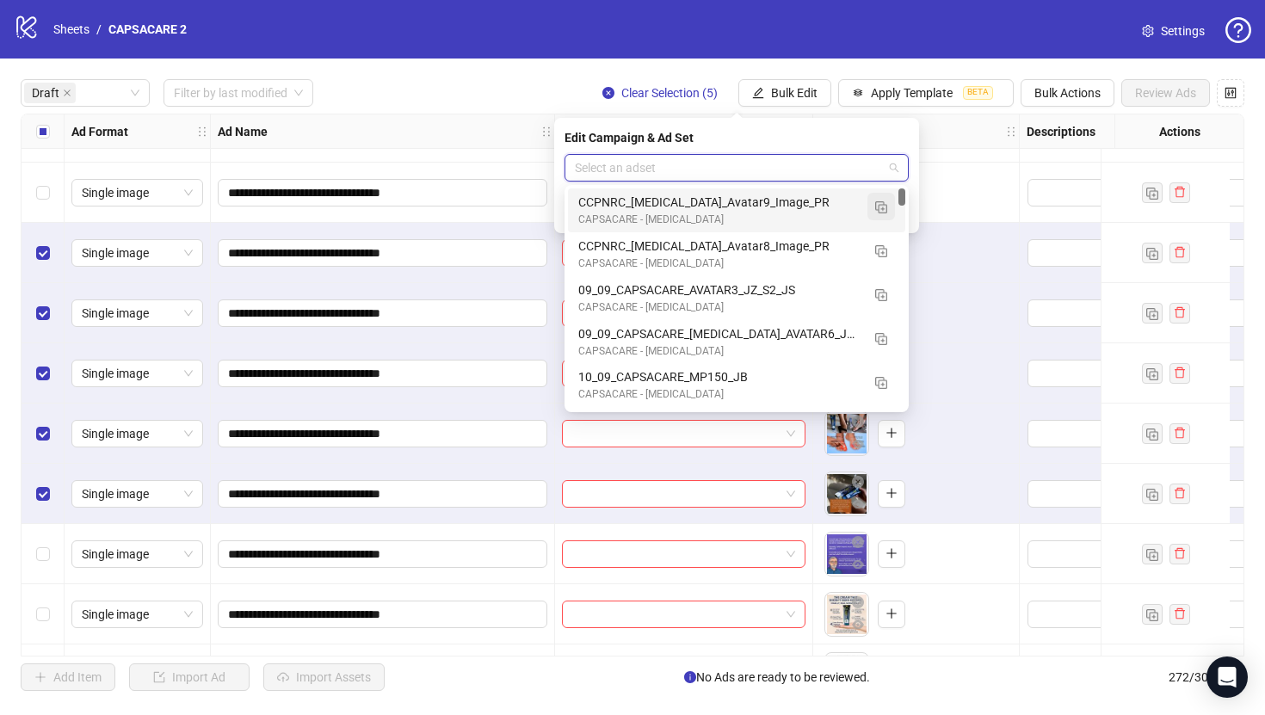
click at [879, 203] on img "button" at bounding box center [881, 207] width 12 height 12
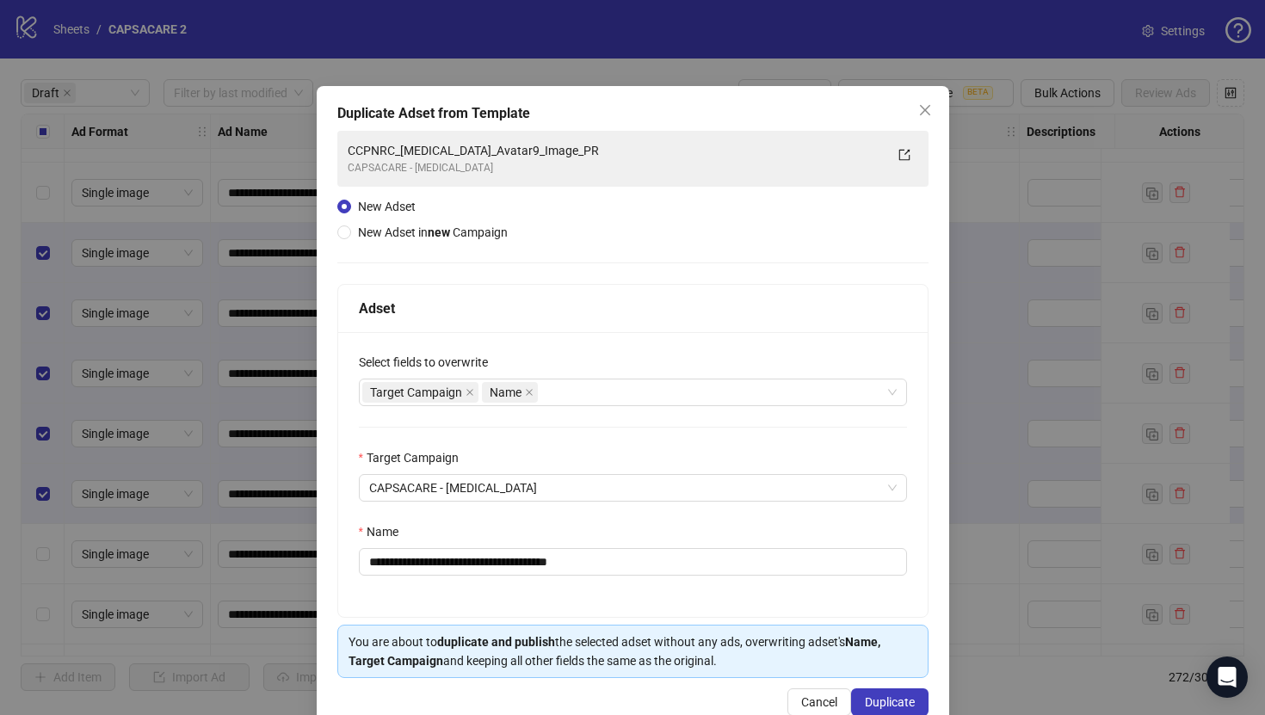
scroll to position [40, 0]
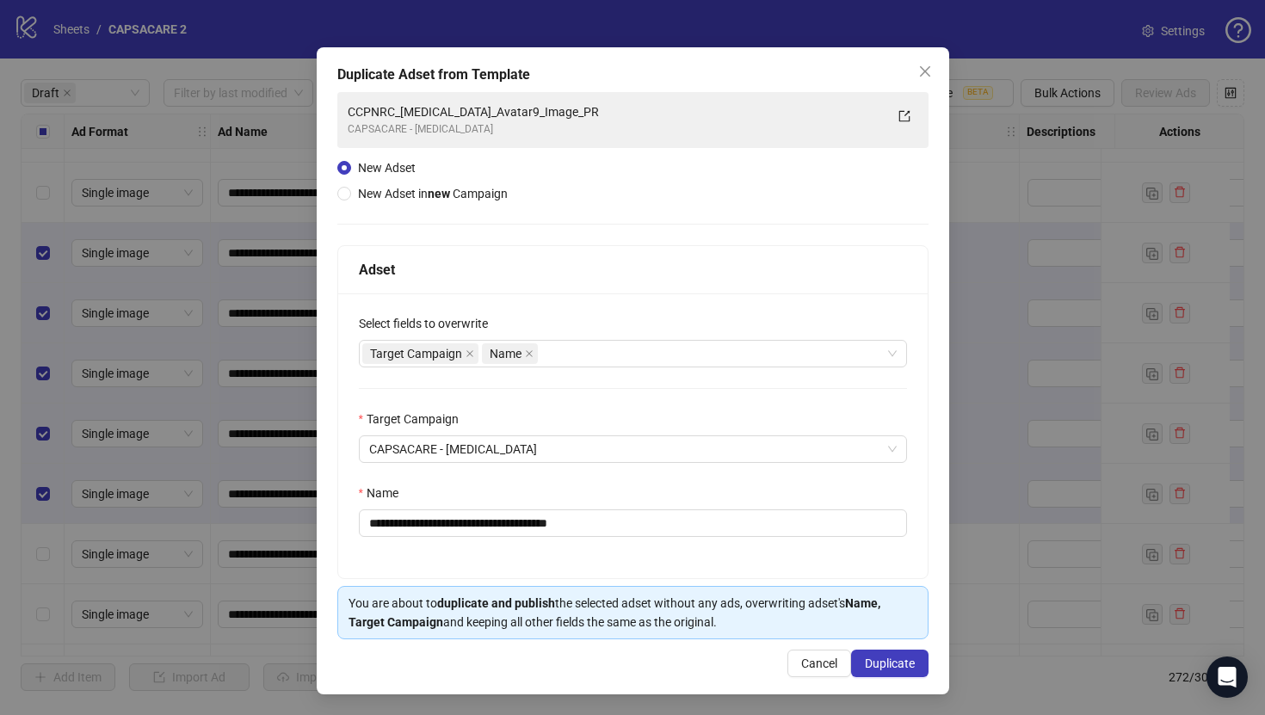
click at [709, 540] on div "**********" at bounding box center [632, 435] width 589 height 285
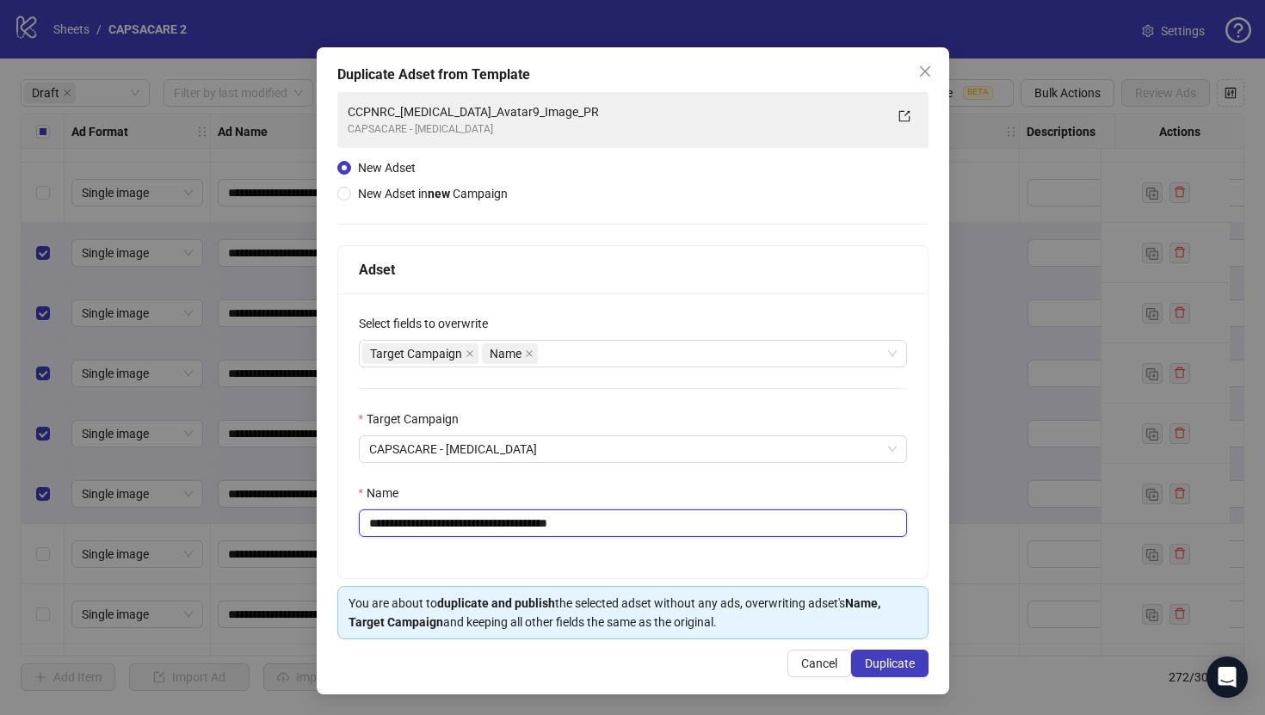
click at [709, 523] on input "**********" at bounding box center [633, 523] width 548 height 28
paste input "text"
type input "**********"
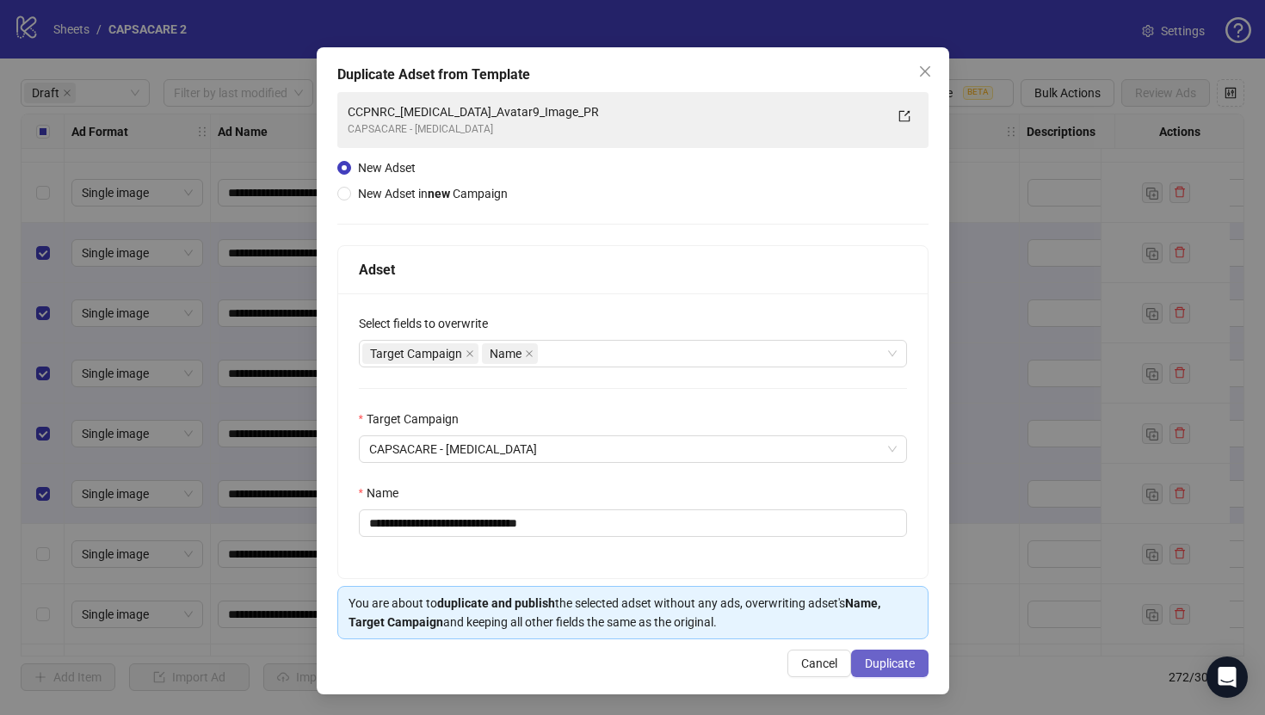
click at [877, 659] on span "Duplicate" at bounding box center [890, 664] width 50 height 14
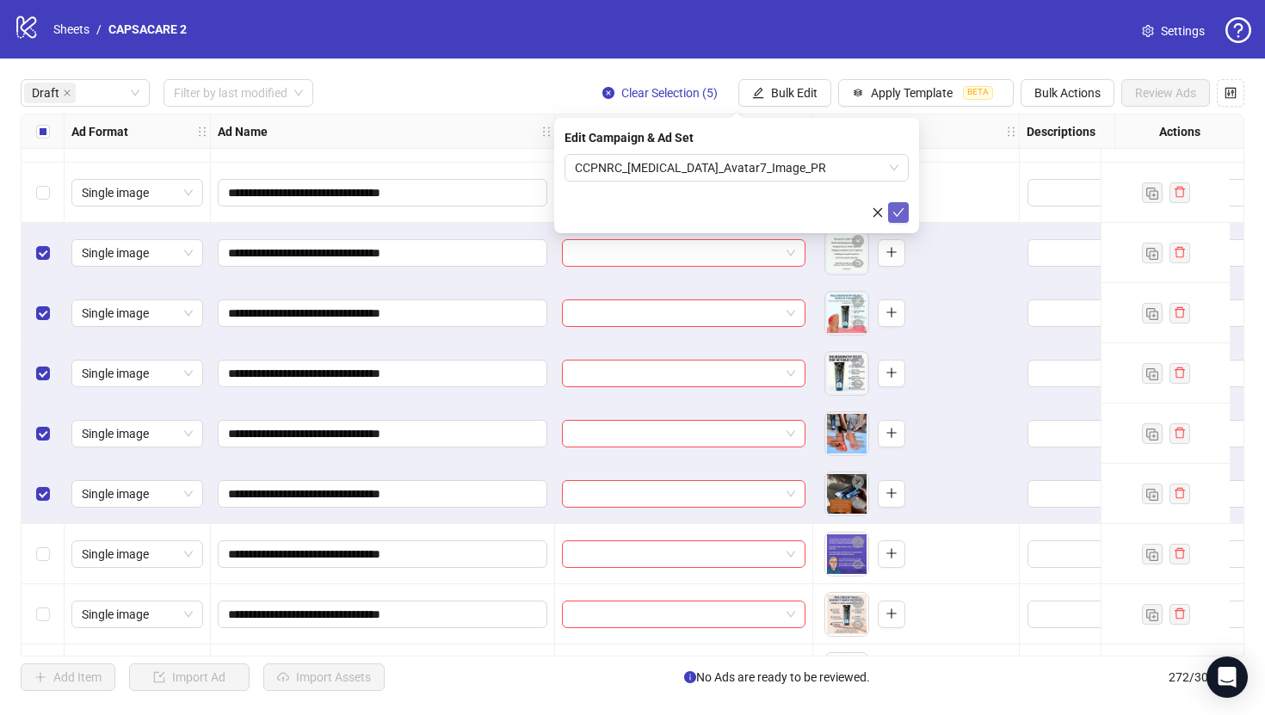
click at [897, 213] on icon "check" at bounding box center [898, 213] width 12 height 12
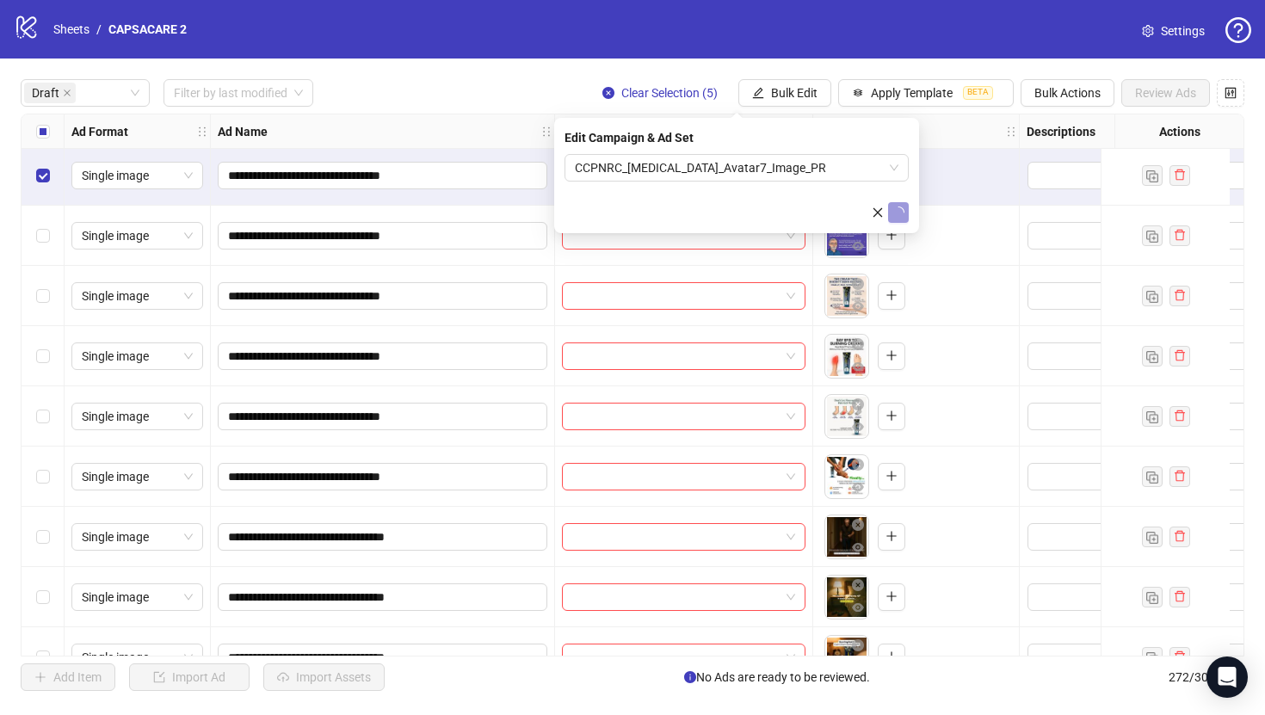
scroll to position [549, 0]
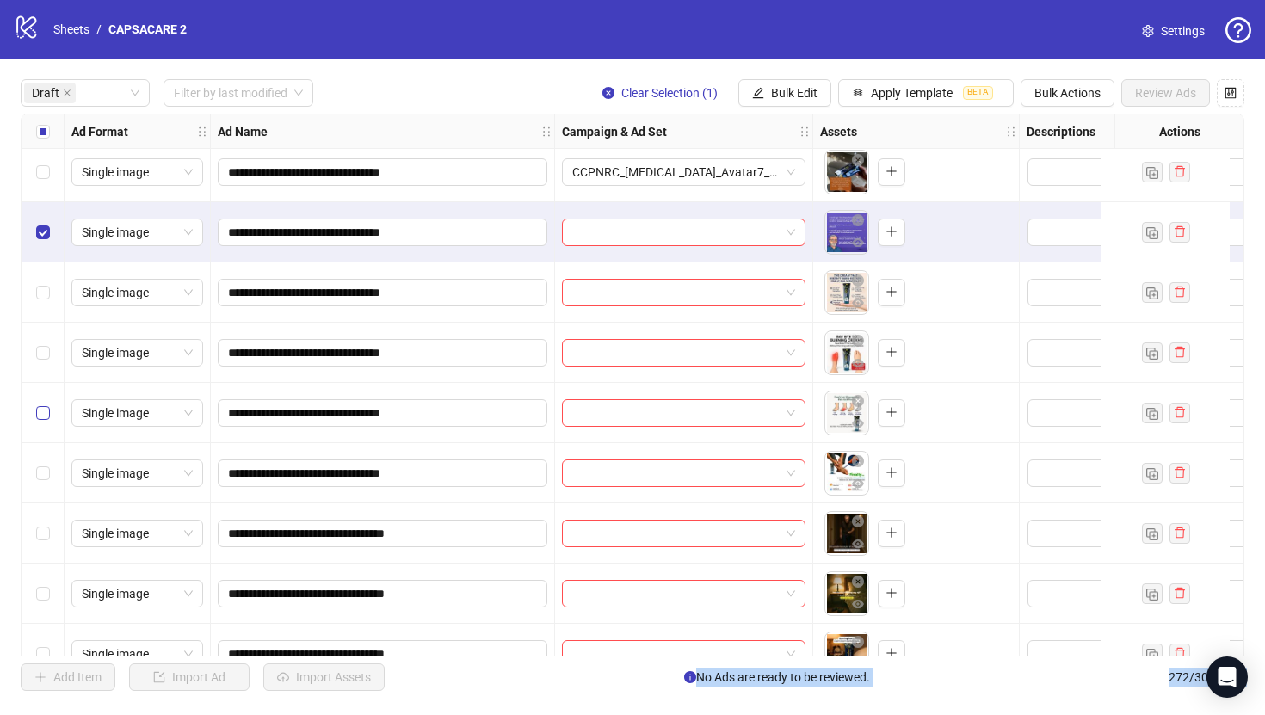
click at [46, 421] on label "Select row 14" at bounding box center [43, 413] width 14 height 19
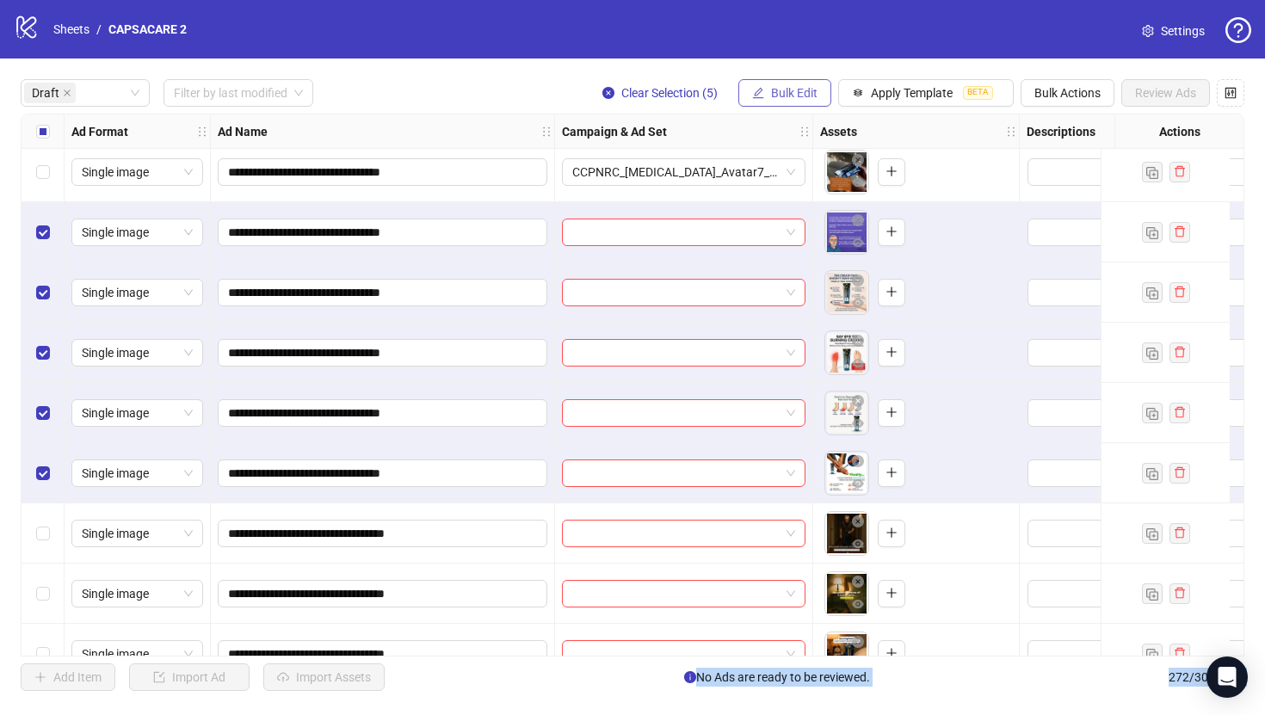
click at [804, 92] on span "Bulk Edit" at bounding box center [794, 93] width 46 height 14
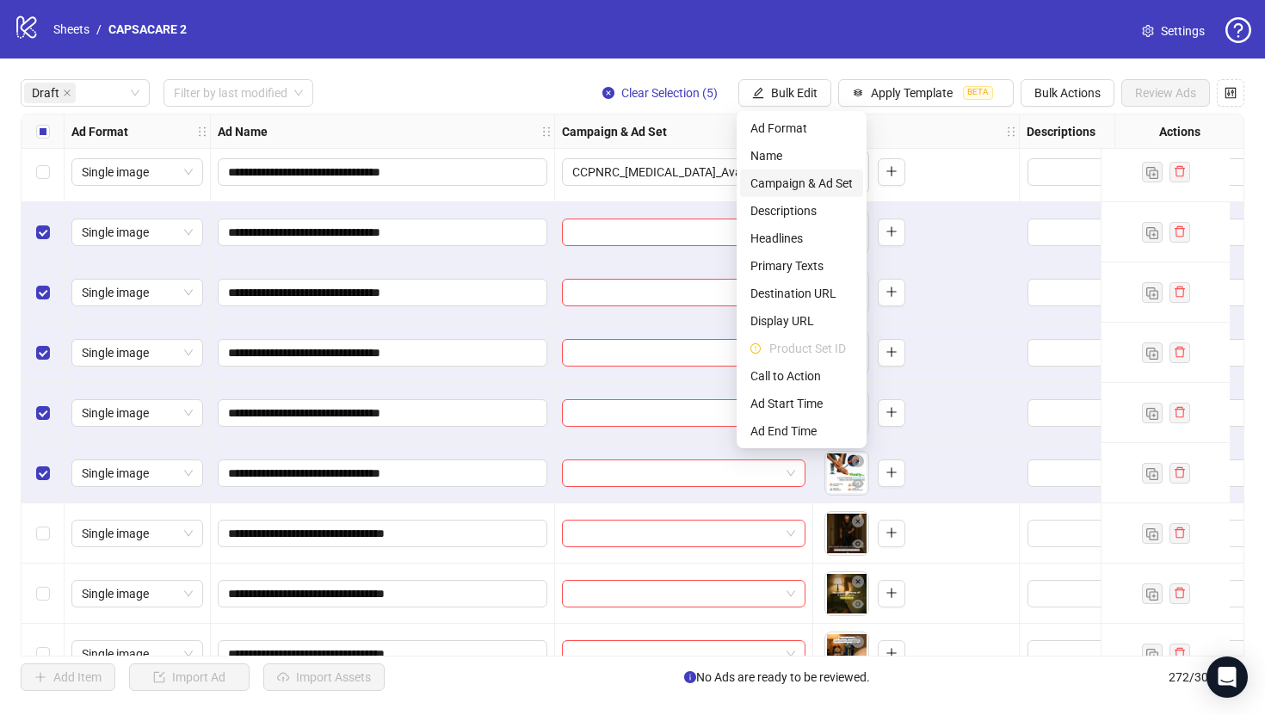
click at [802, 175] on span "Campaign & Ad Set" at bounding box center [801, 183] width 102 height 19
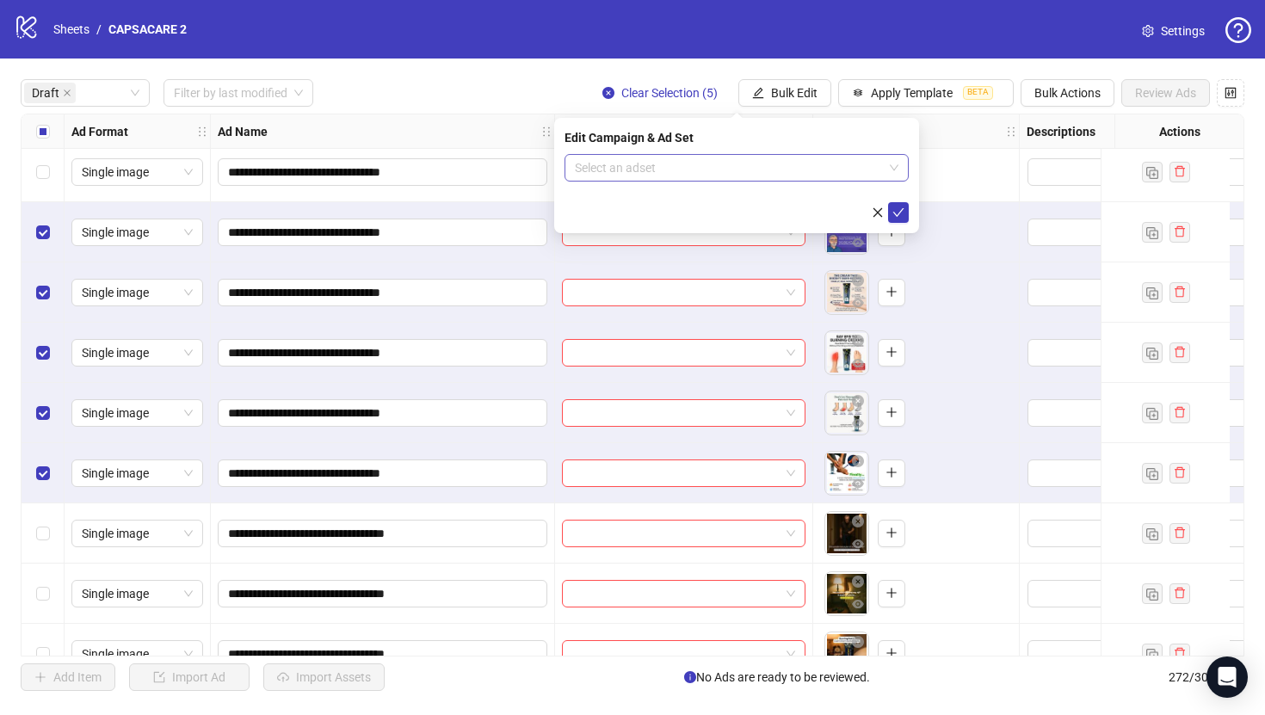
click at [792, 168] on input "search" at bounding box center [729, 168] width 308 height 26
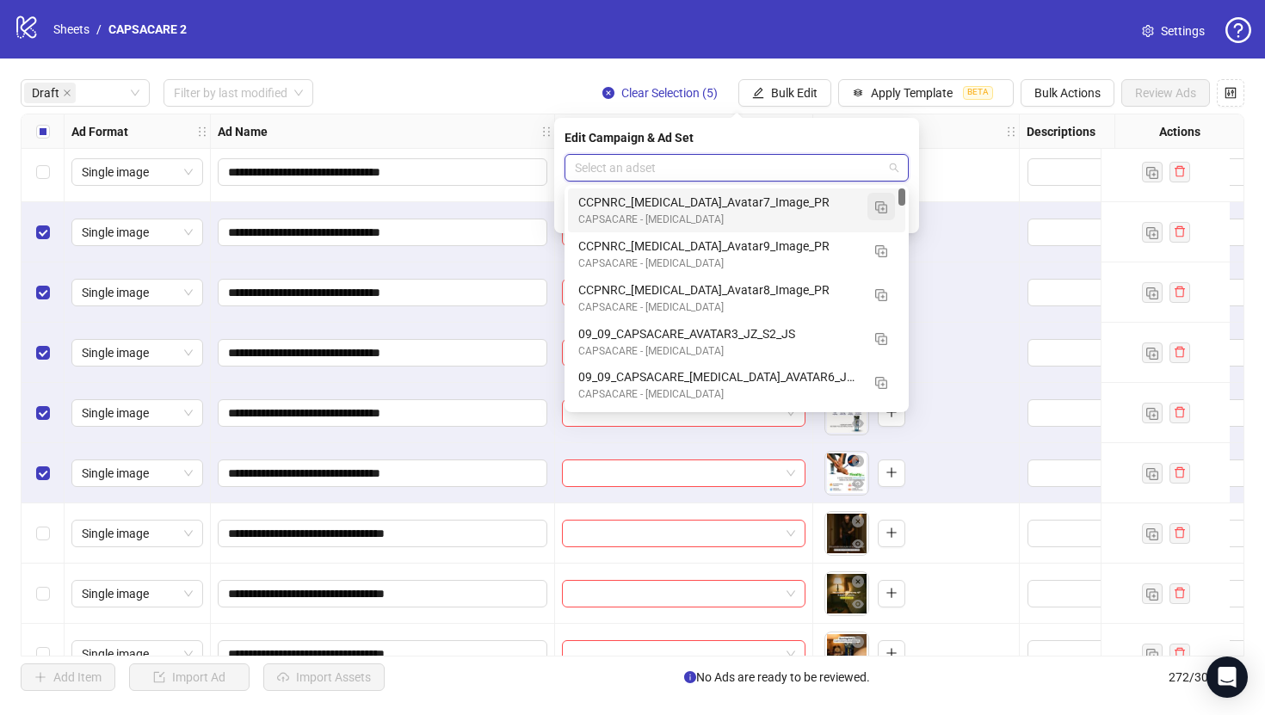
click at [883, 204] on img "button" at bounding box center [881, 207] width 12 height 12
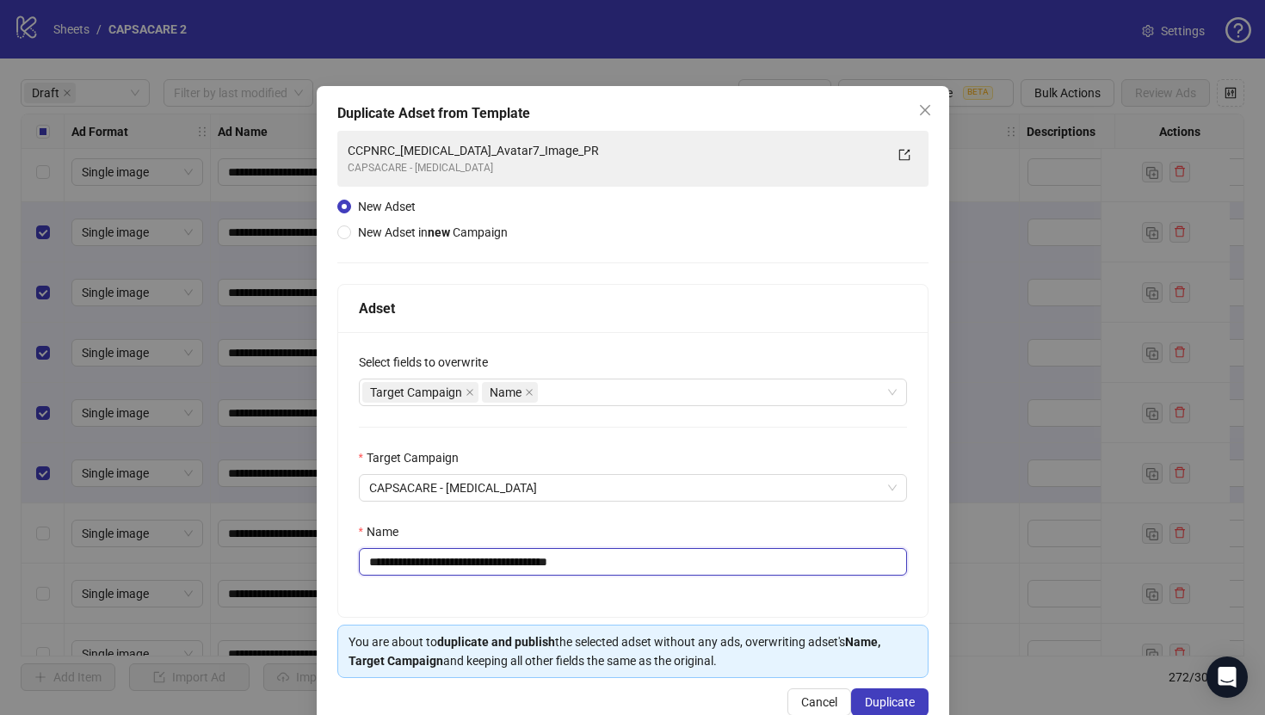
click at [651, 556] on input "**********" at bounding box center [633, 562] width 548 height 28
paste input "text"
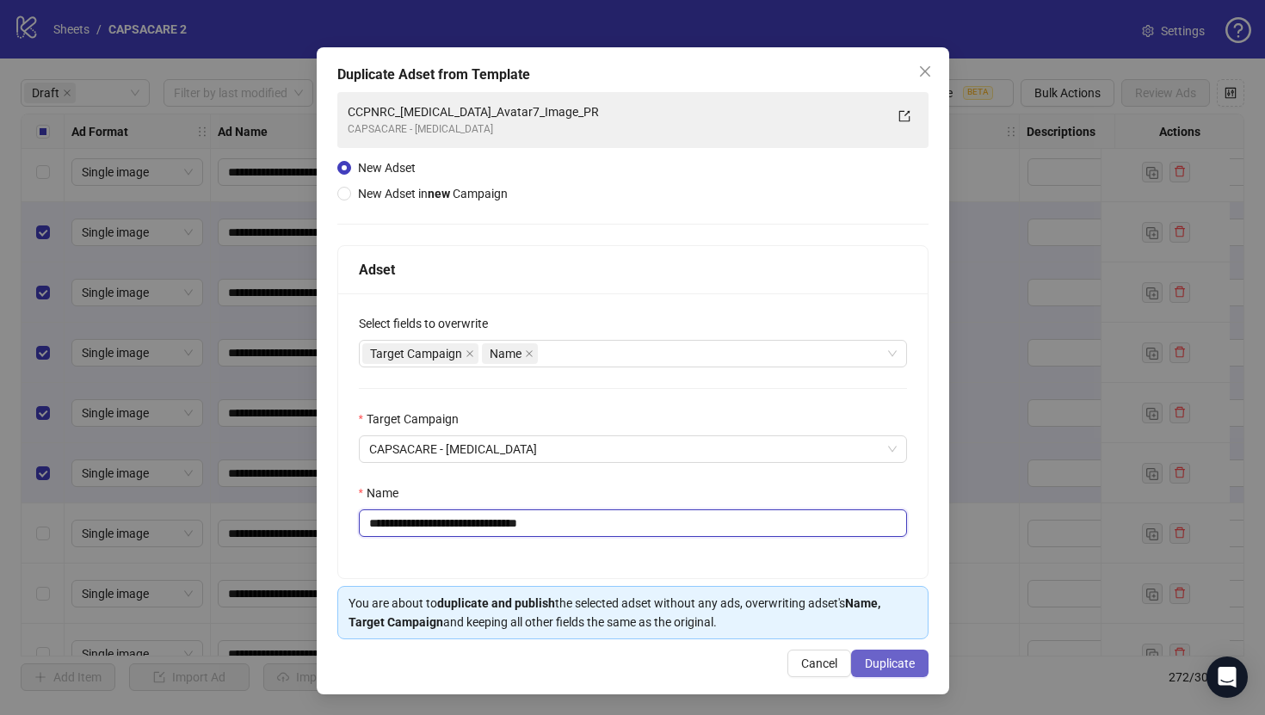
type input "**********"
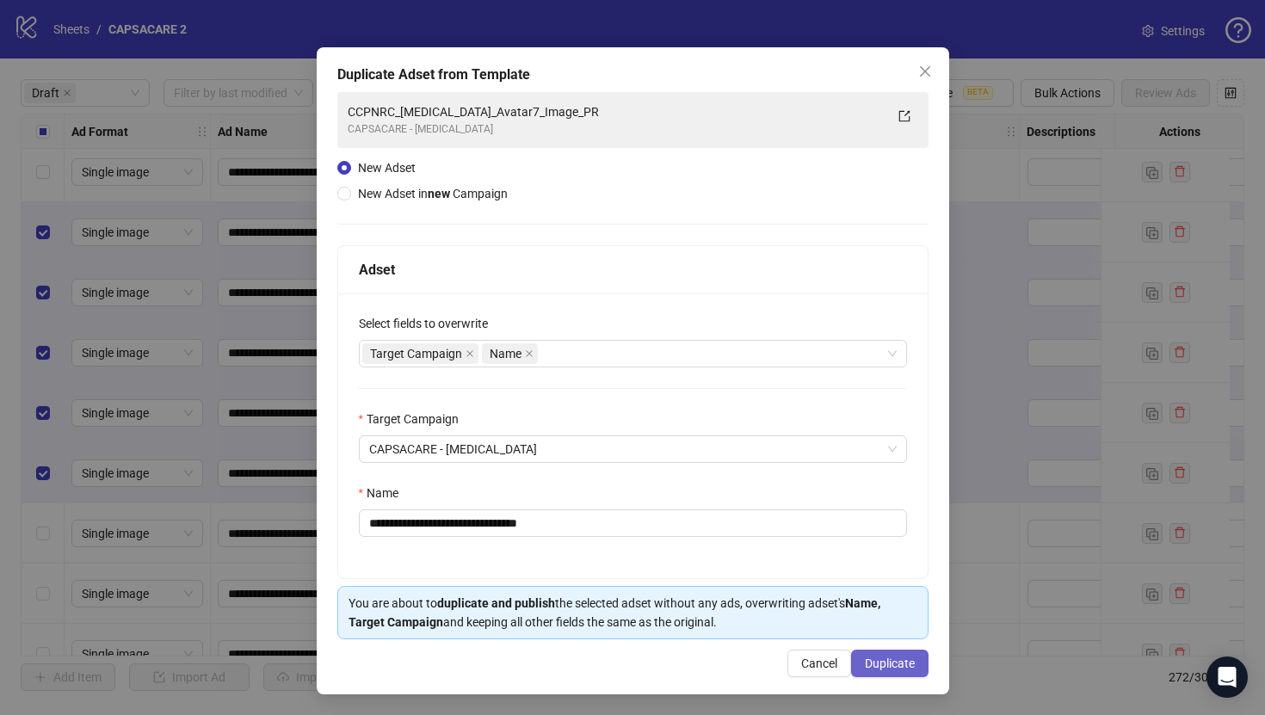
click at [869, 651] on button "Duplicate" at bounding box center [889, 664] width 77 height 28
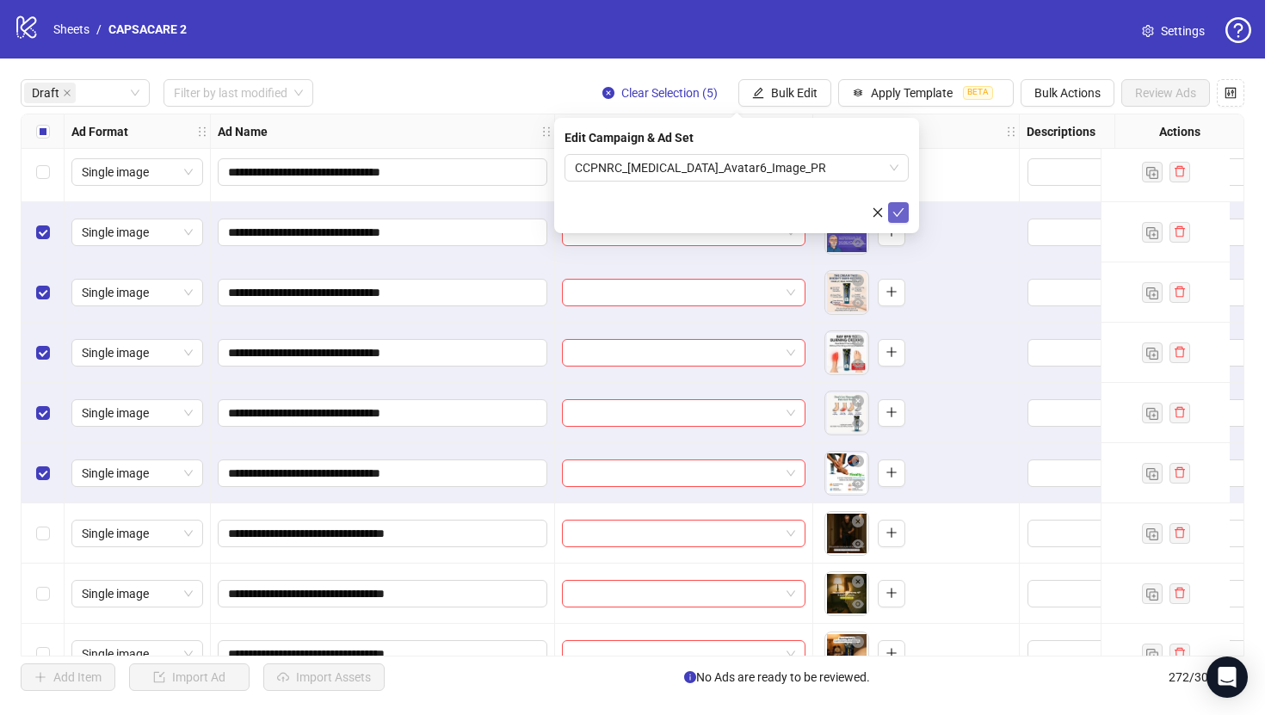
click at [893, 210] on icon "check" at bounding box center [898, 213] width 12 height 12
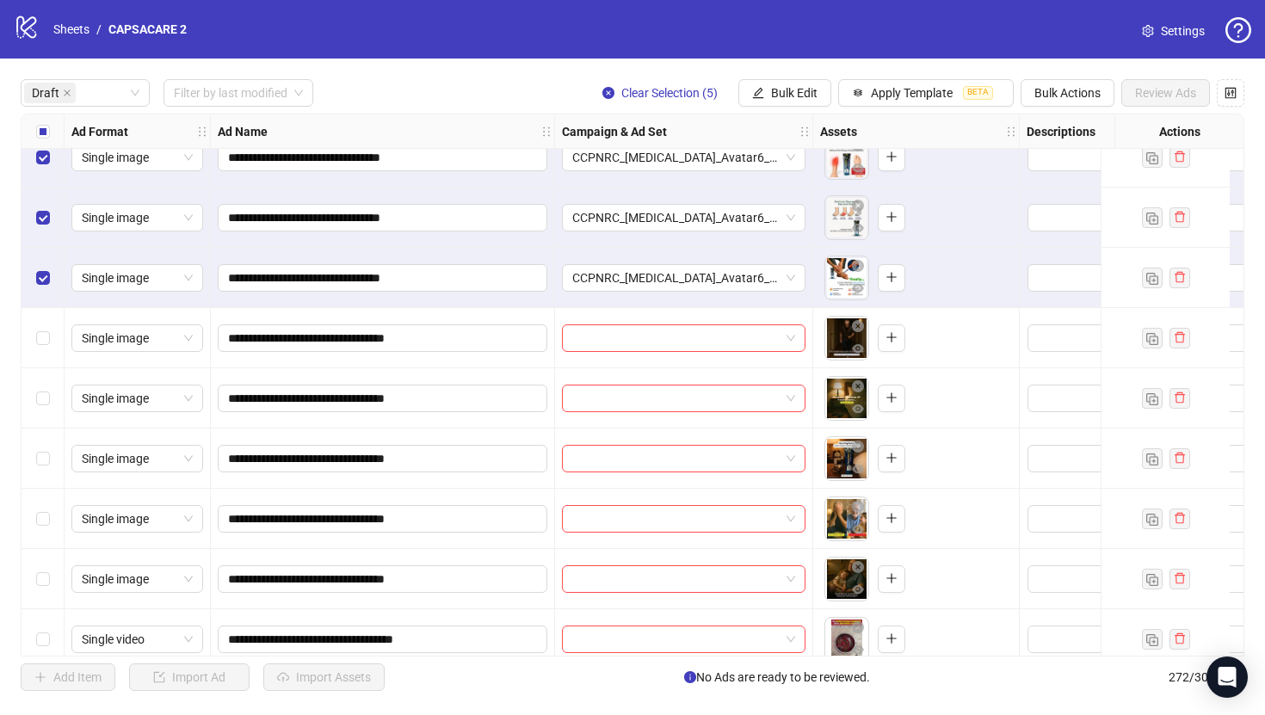
scroll to position [852, 0]
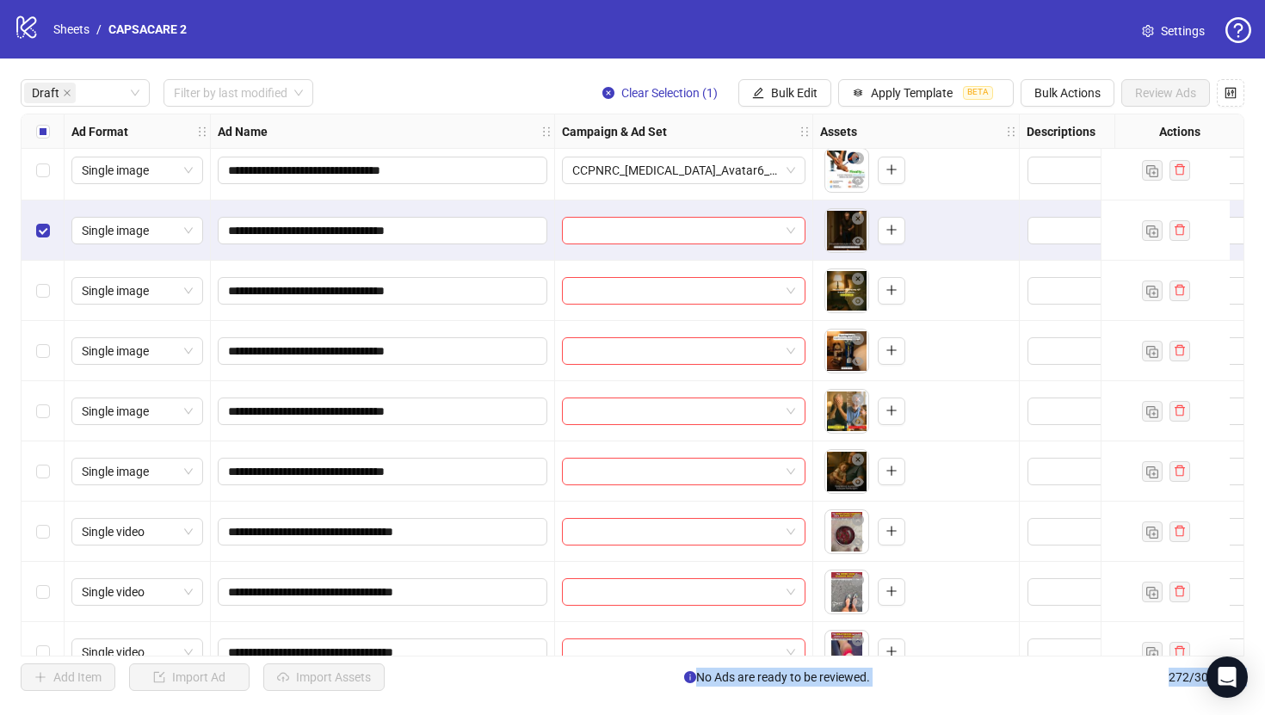
click at [46, 456] on div "Select row 20" at bounding box center [43, 471] width 43 height 60
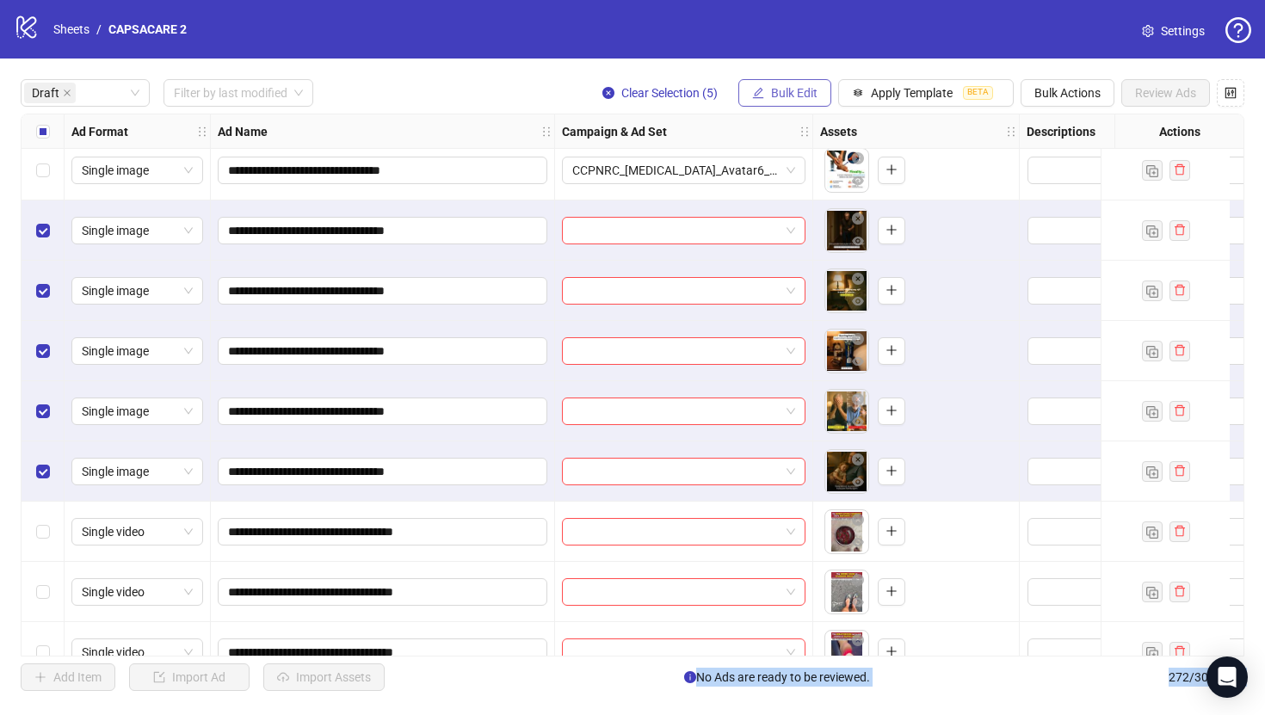
click at [774, 93] on span "Bulk Edit" at bounding box center [794, 93] width 46 height 14
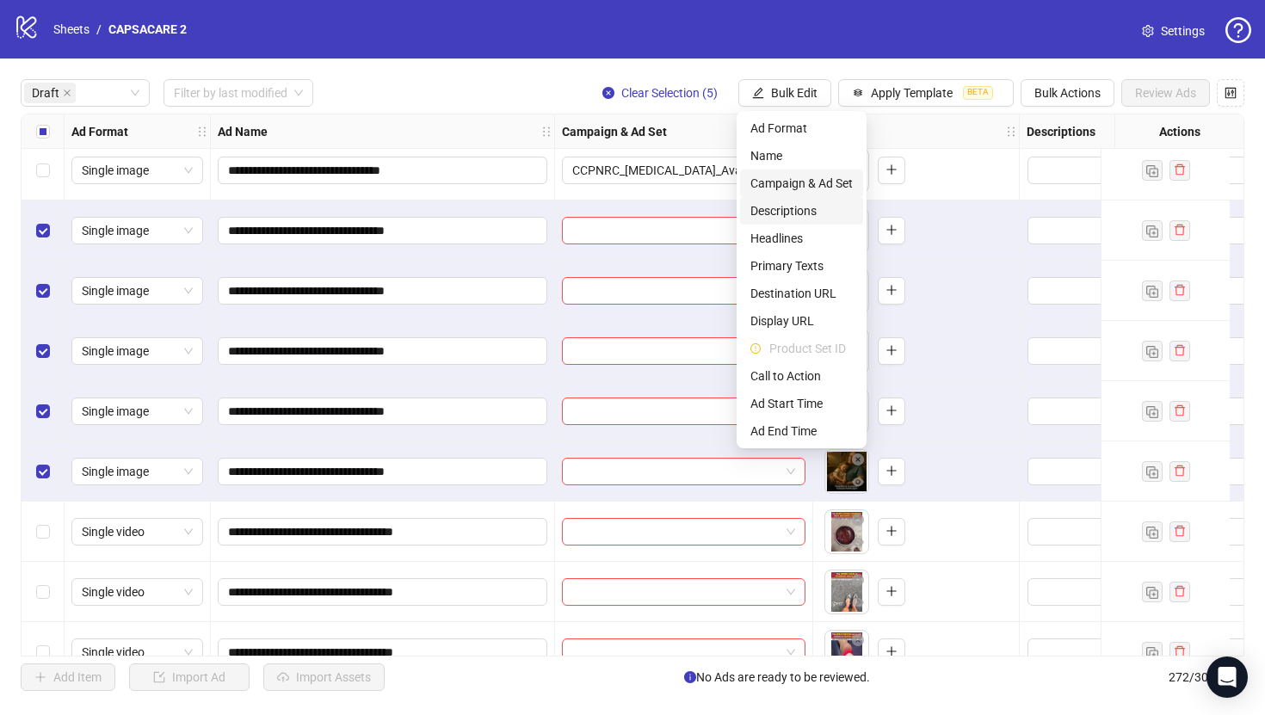
click at [794, 180] on span "Campaign & Ad Set" at bounding box center [801, 183] width 102 height 19
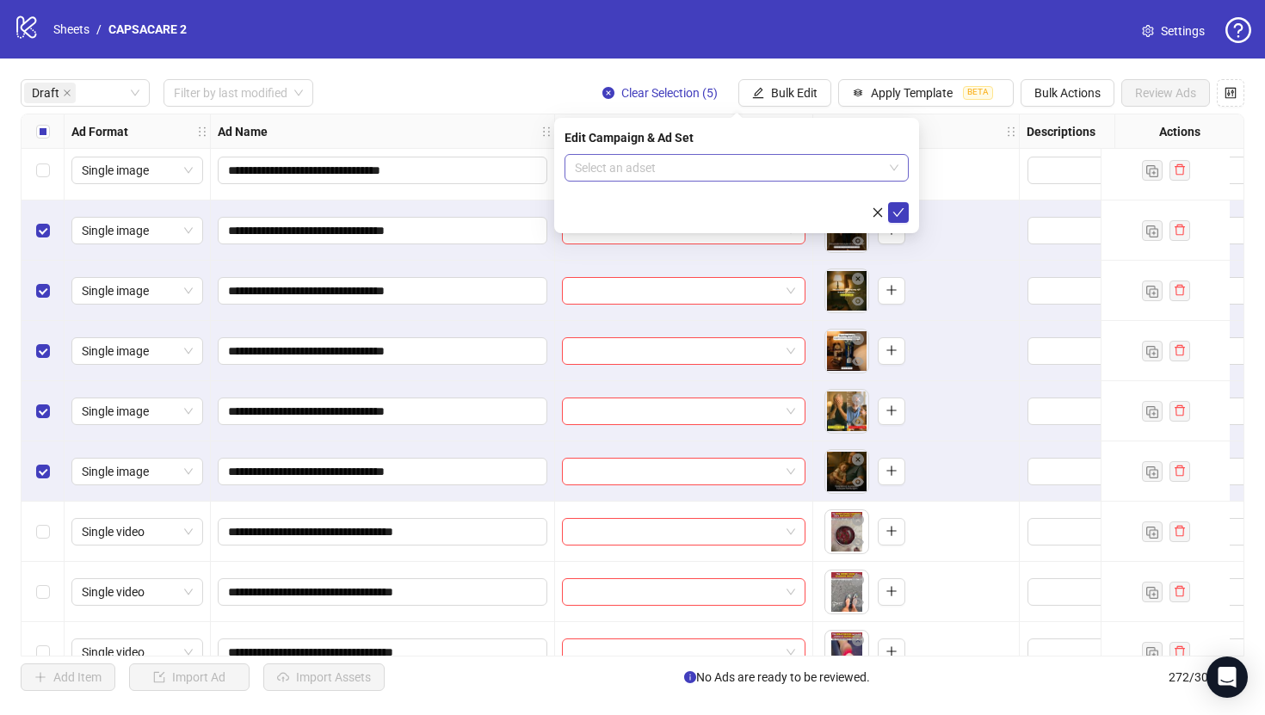
click at [787, 165] on input "search" at bounding box center [729, 168] width 308 height 26
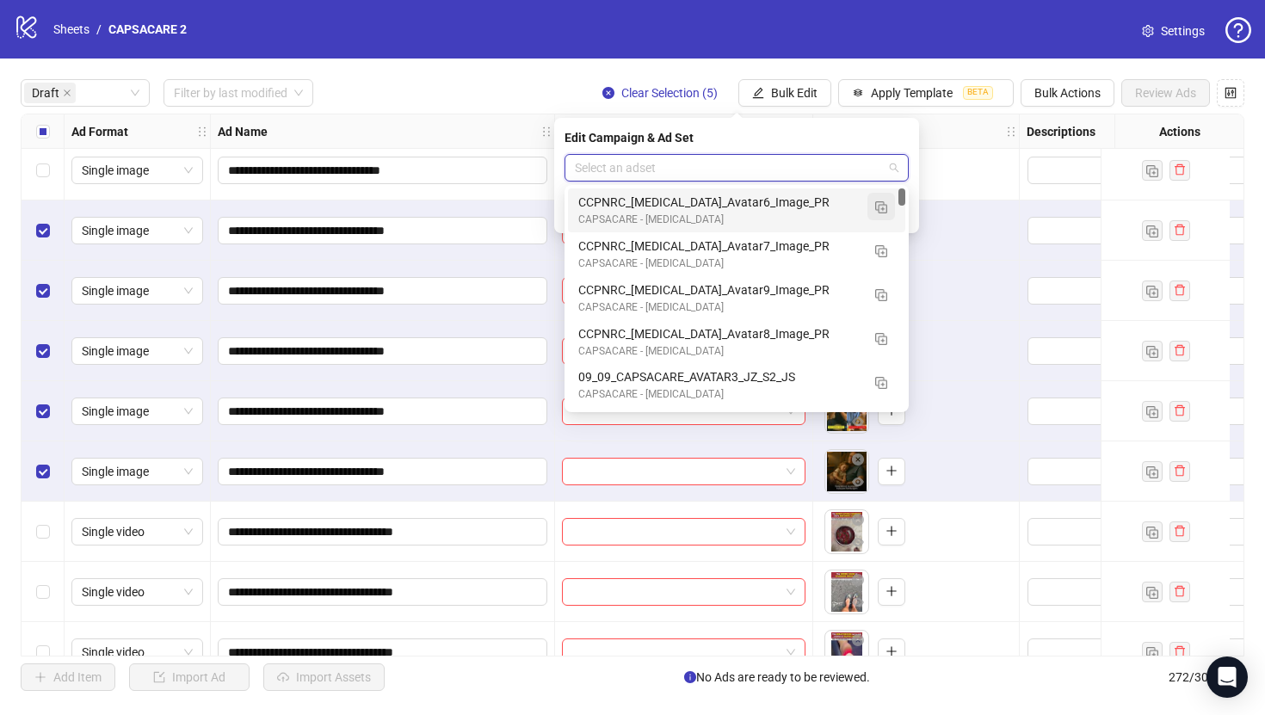
click at [884, 201] on img "button" at bounding box center [881, 207] width 12 height 12
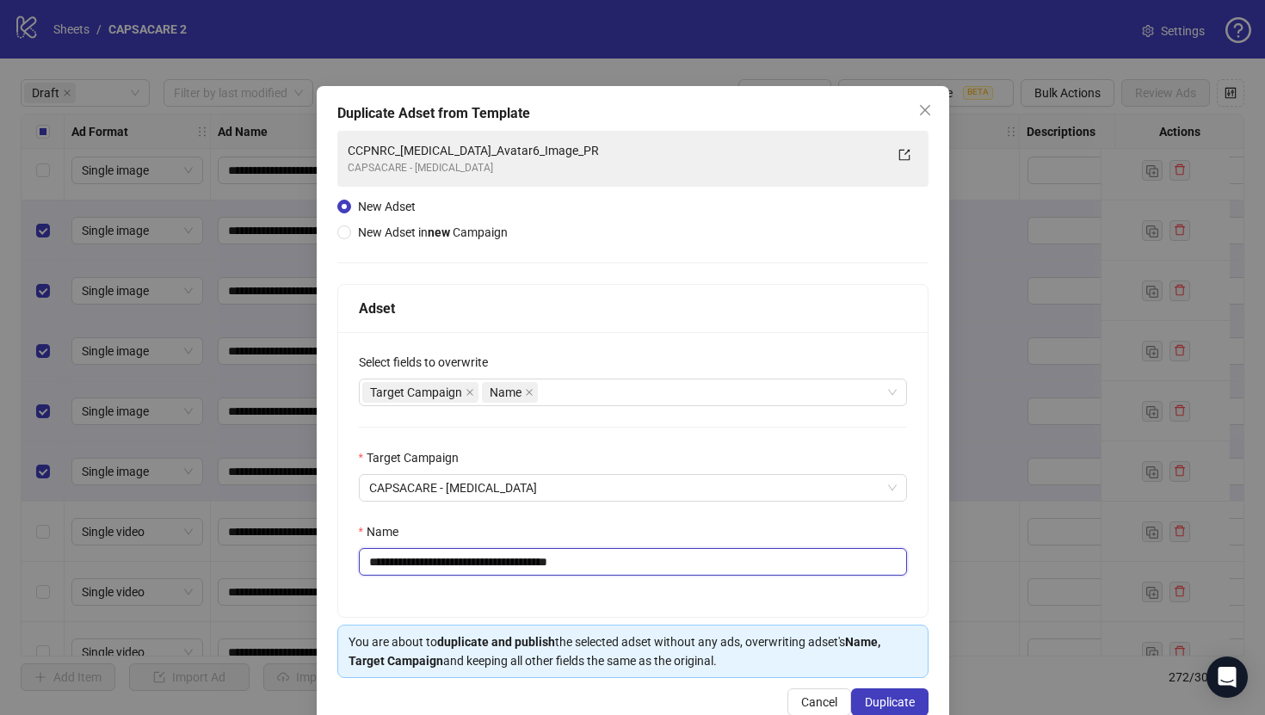
click at [674, 567] on input "**********" at bounding box center [633, 562] width 548 height 28
paste input "text"
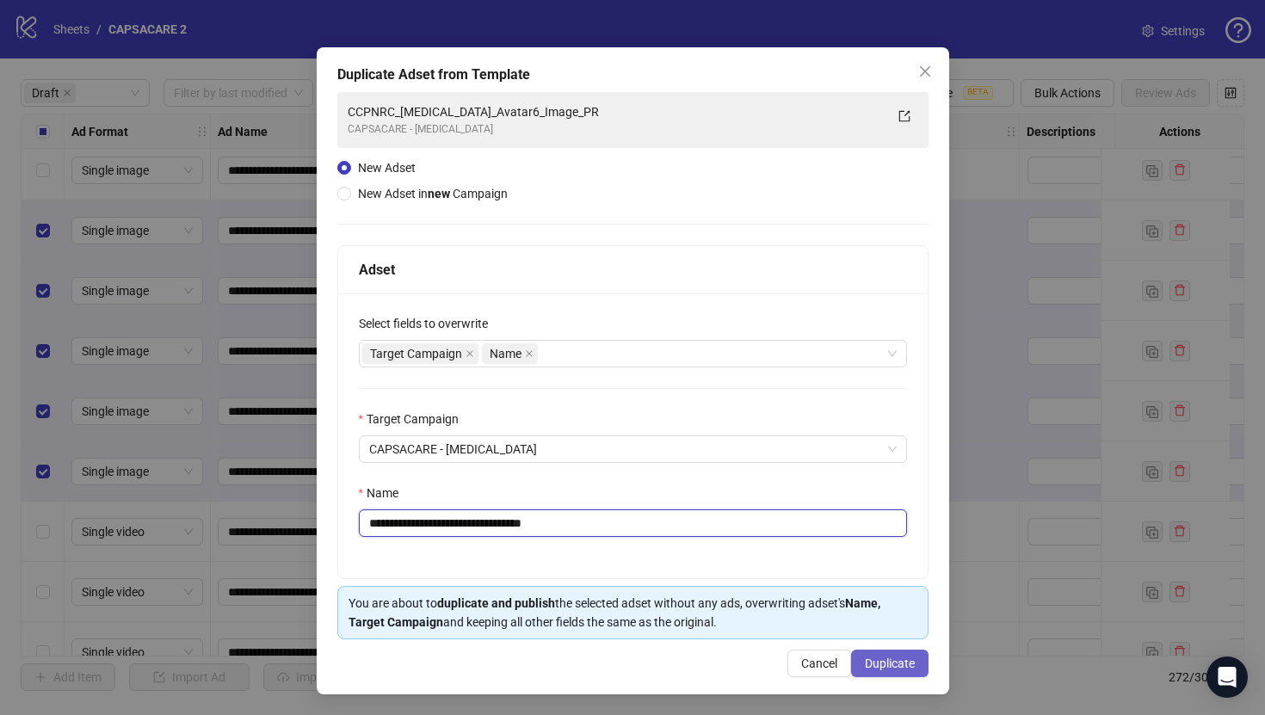
type input "**********"
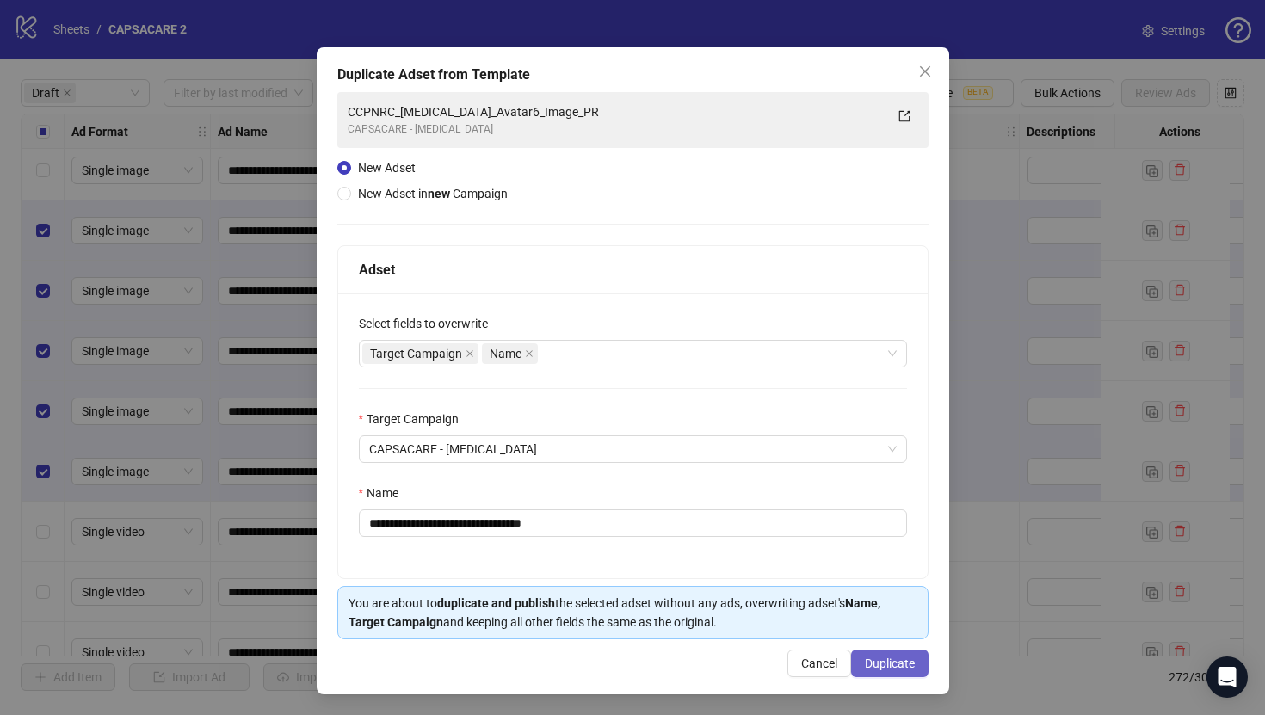
click at [886, 654] on button "Duplicate" at bounding box center [889, 664] width 77 height 28
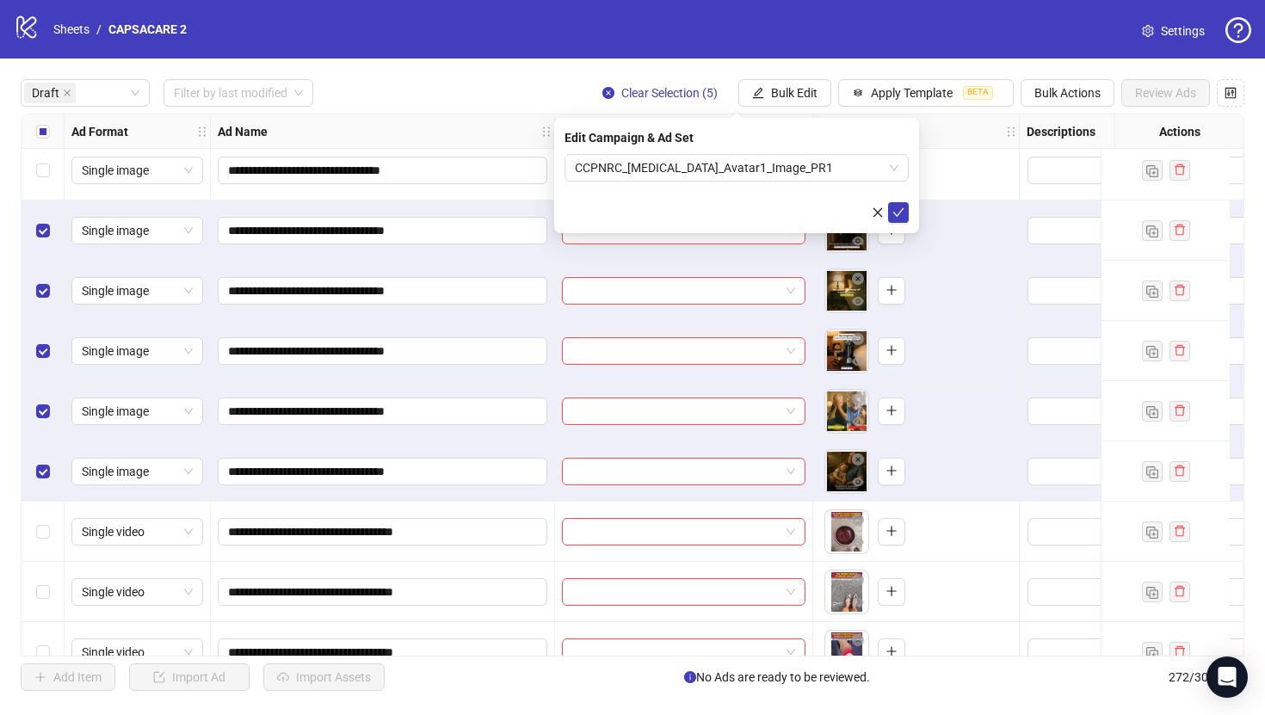
scroll to position [993, 0]
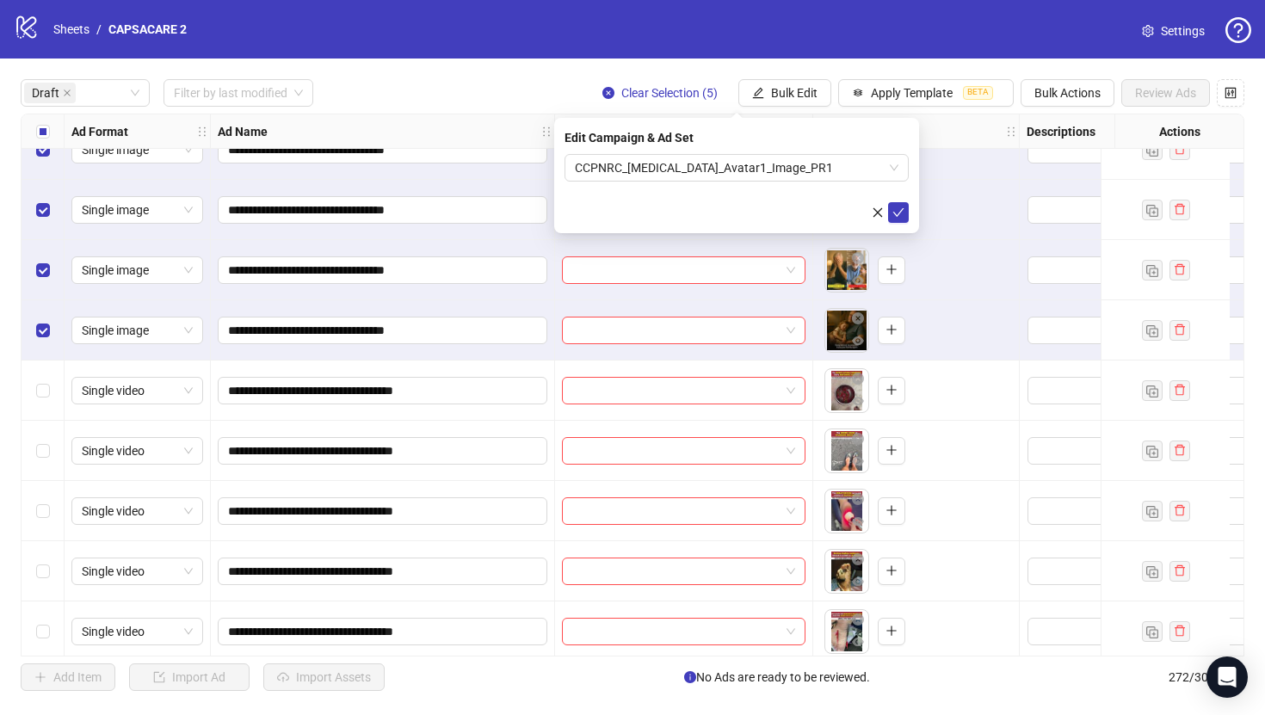
click at [908, 202] on div at bounding box center [736, 212] width 344 height 21
click at [899, 206] on span "submit" at bounding box center [898, 213] width 12 height 14
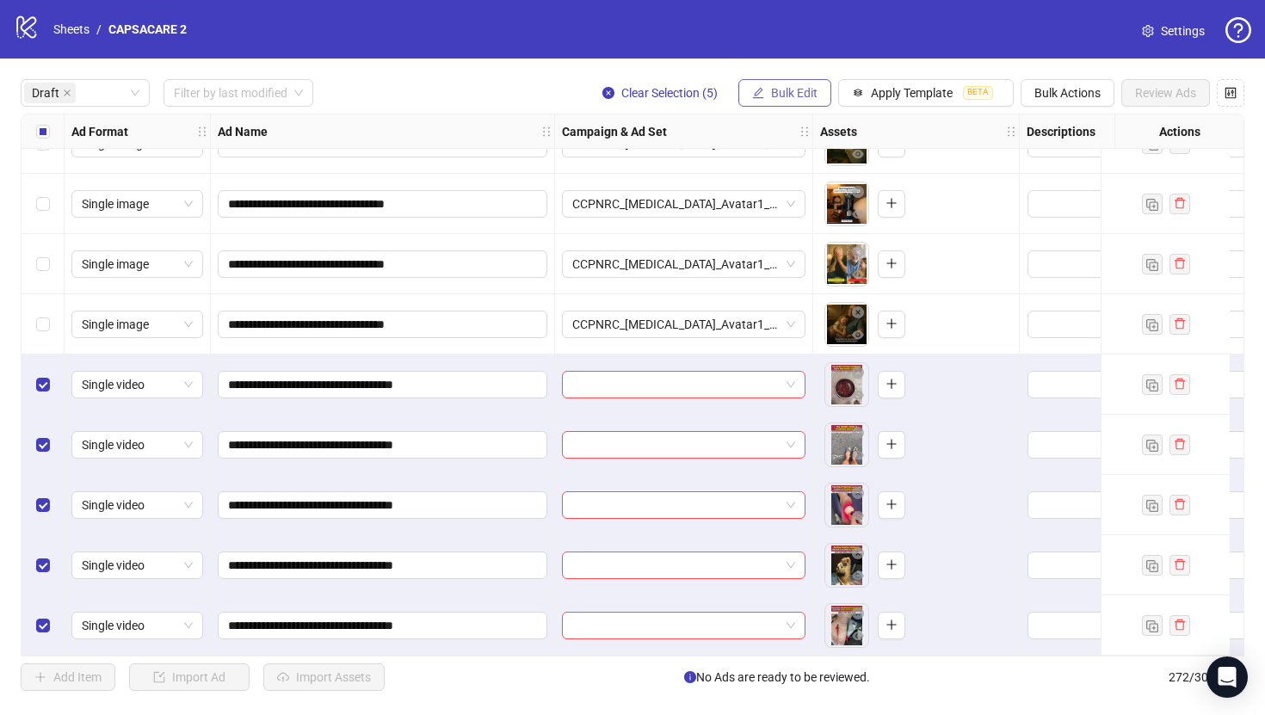
click at [781, 88] on span "Bulk Edit" at bounding box center [794, 93] width 46 height 14
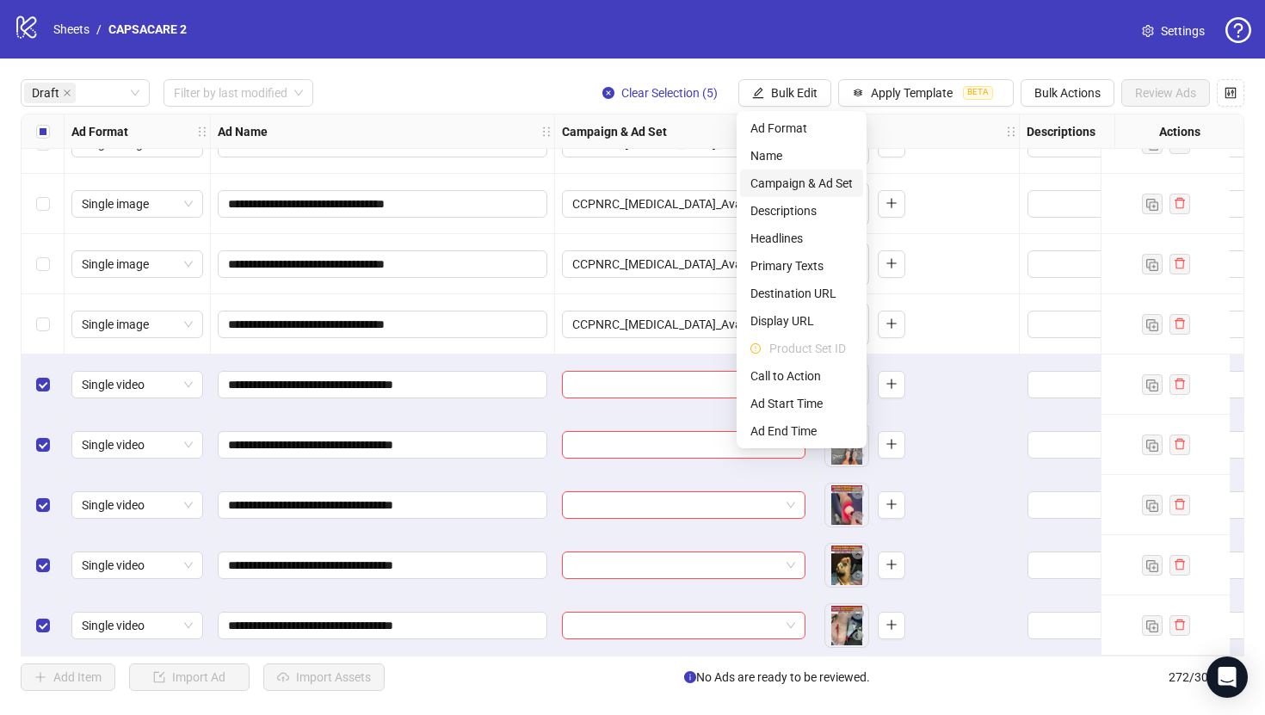
click at [794, 187] on span "Campaign & Ad Set" at bounding box center [801, 183] width 102 height 19
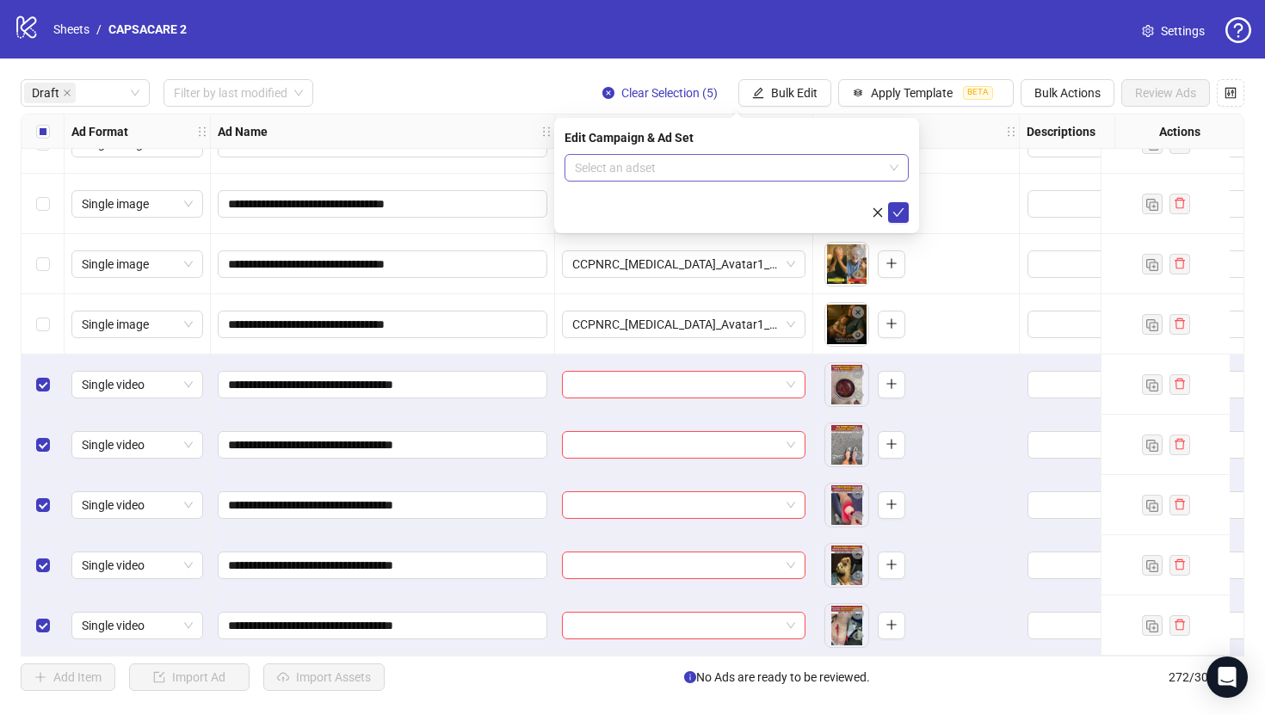
click at [779, 155] on input "search" at bounding box center [729, 168] width 308 height 26
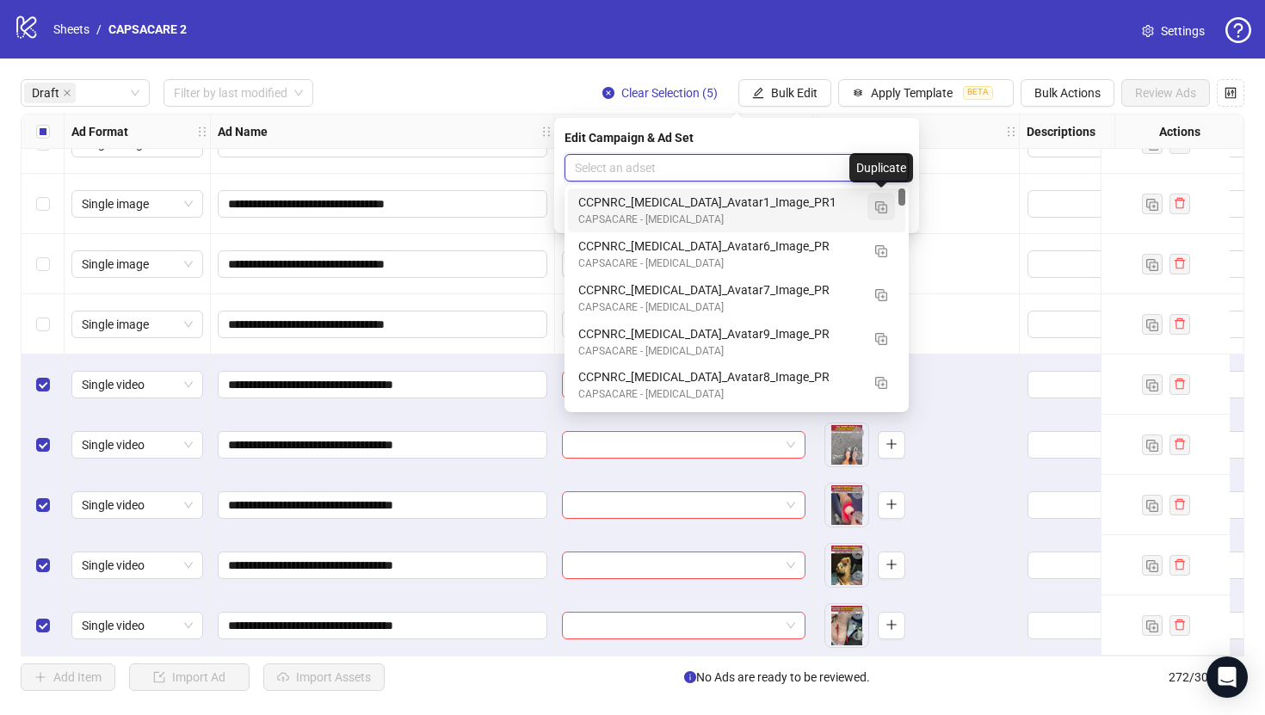
click at [885, 210] on img "button" at bounding box center [881, 207] width 12 height 12
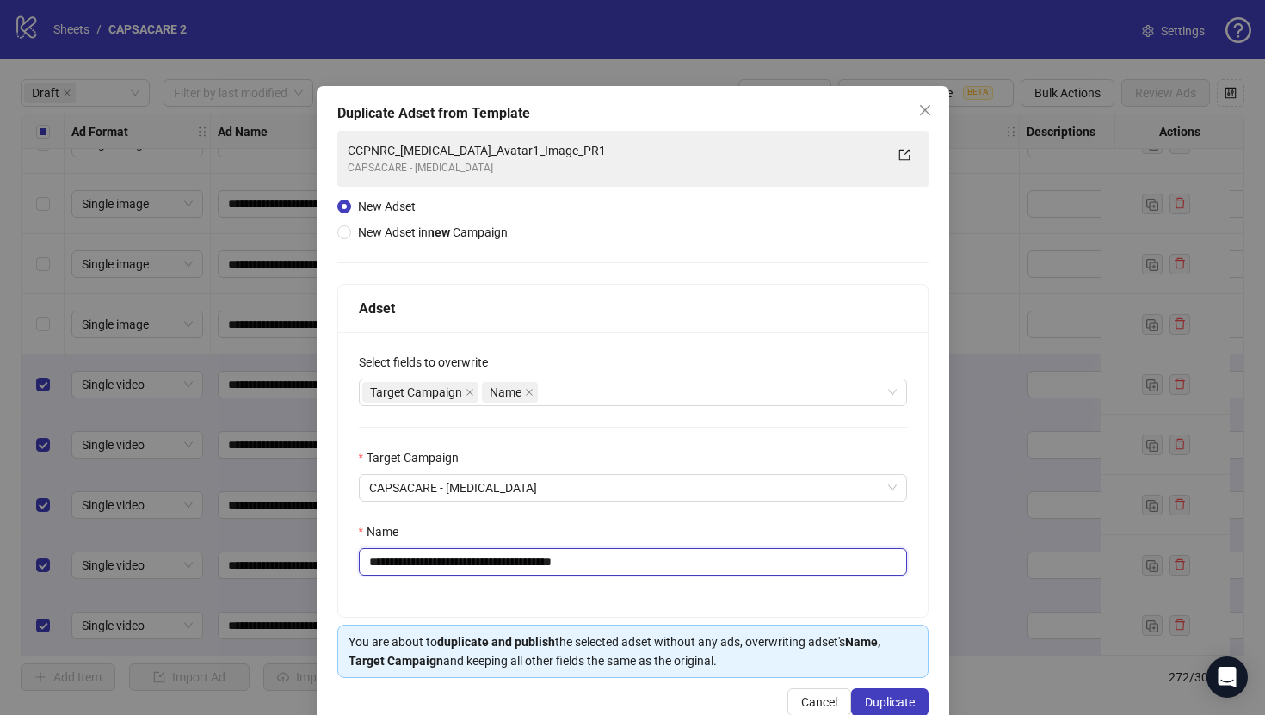
click at [731, 561] on input "**********" at bounding box center [633, 562] width 548 height 28
paste input "text"
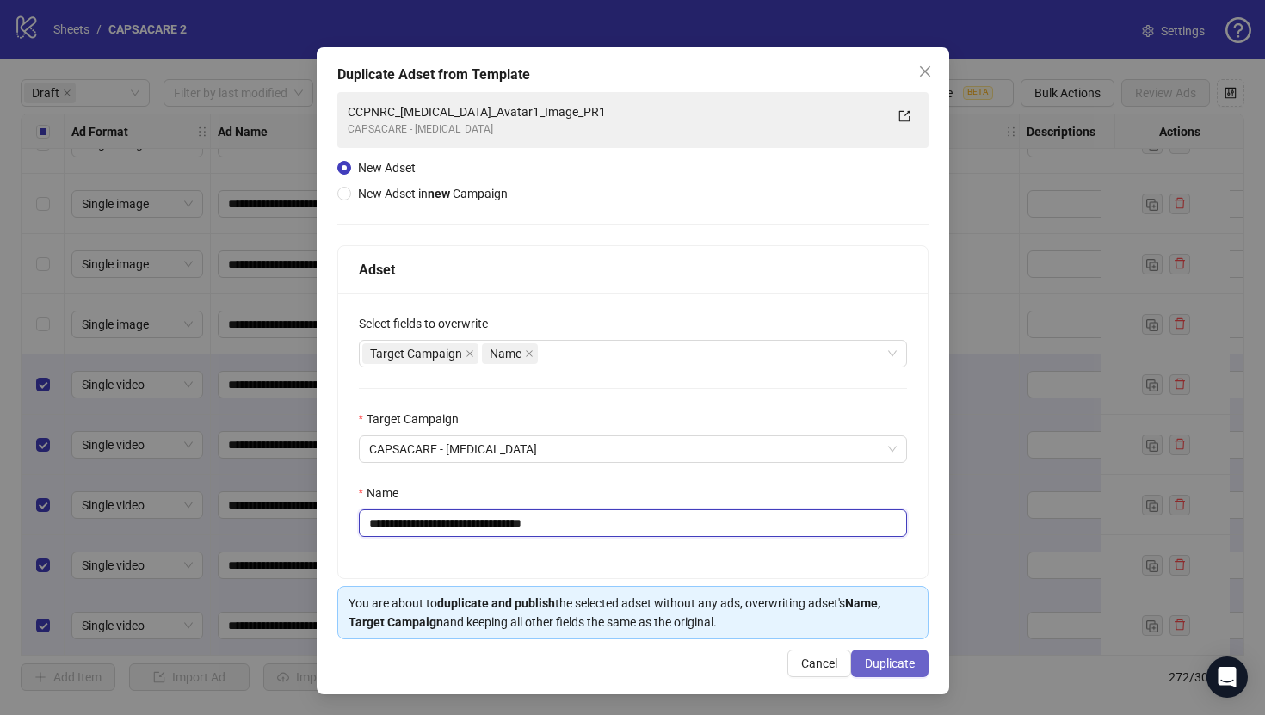
type input "**********"
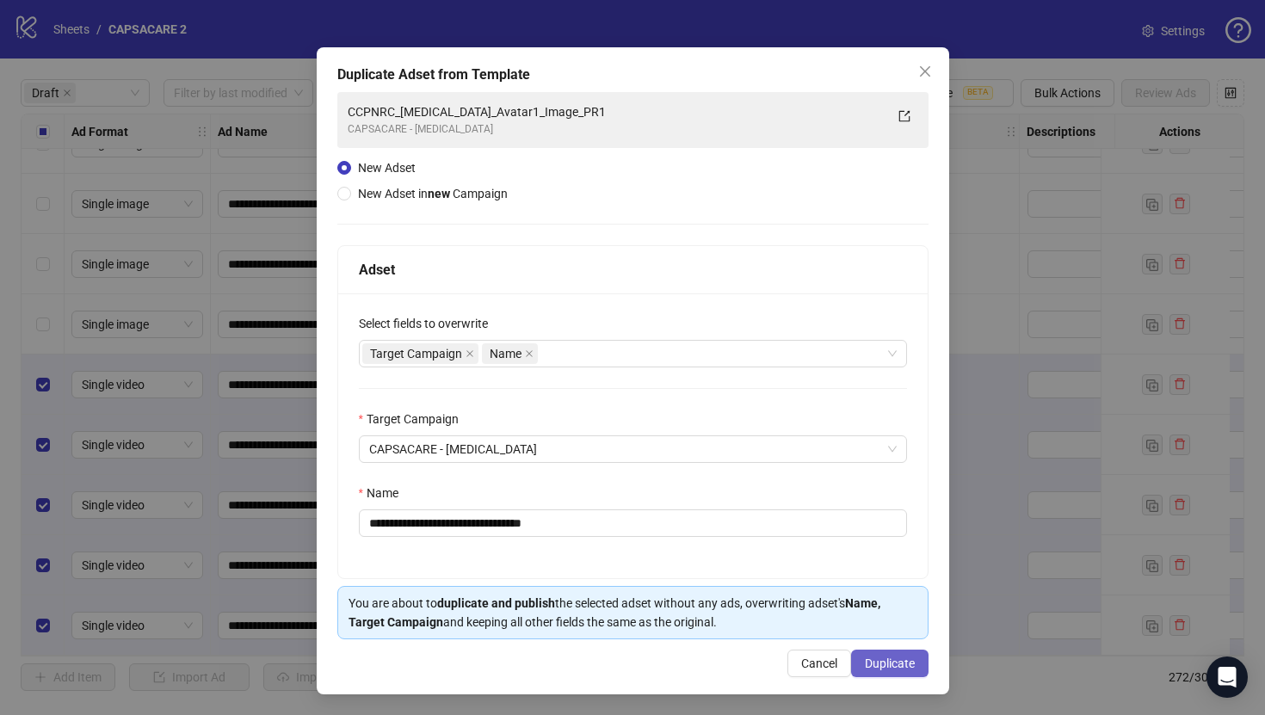
click at [878, 654] on button "Duplicate" at bounding box center [889, 664] width 77 height 28
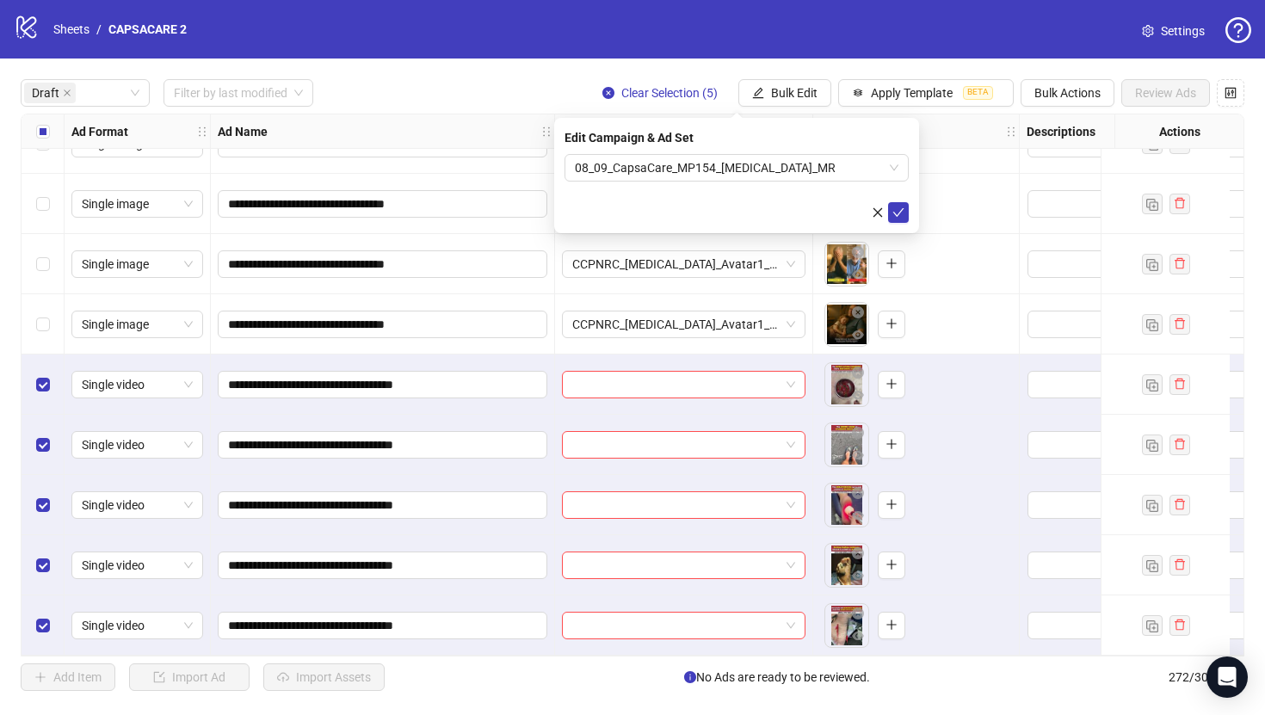
click at [909, 210] on div "Edit Campaign & Ad Set 08_09_CapsaCare_MP154_Neuropathy_MR" at bounding box center [736, 175] width 365 height 115
click at [885, 216] on button "button" at bounding box center [877, 212] width 21 height 21
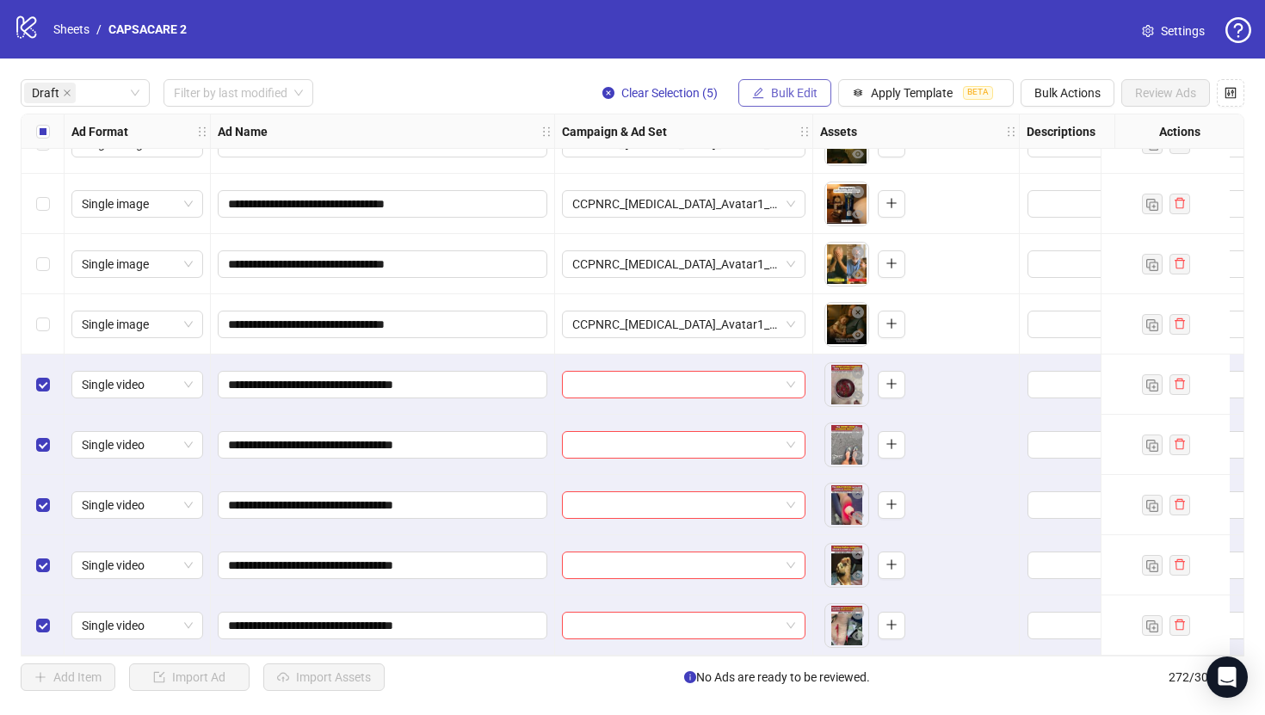
click at [802, 92] on span "Bulk Edit" at bounding box center [794, 93] width 46 height 14
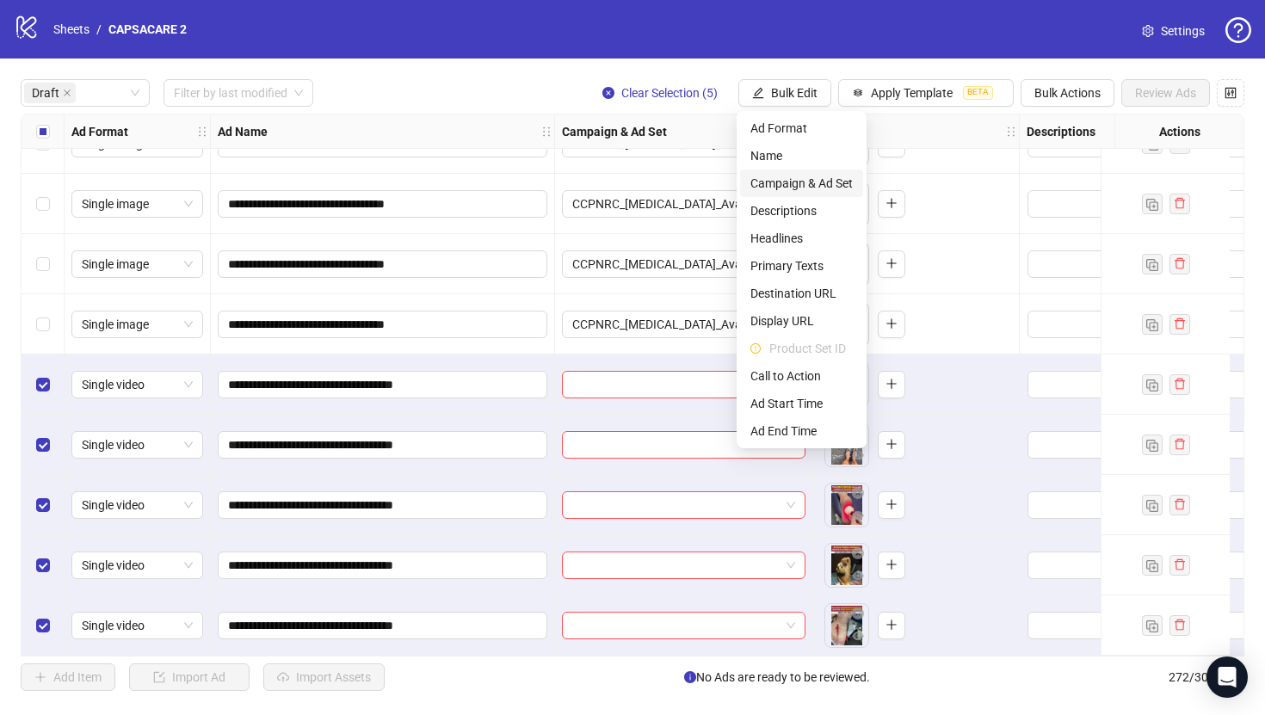
click at [823, 179] on span "Campaign & Ad Set" at bounding box center [801, 183] width 102 height 19
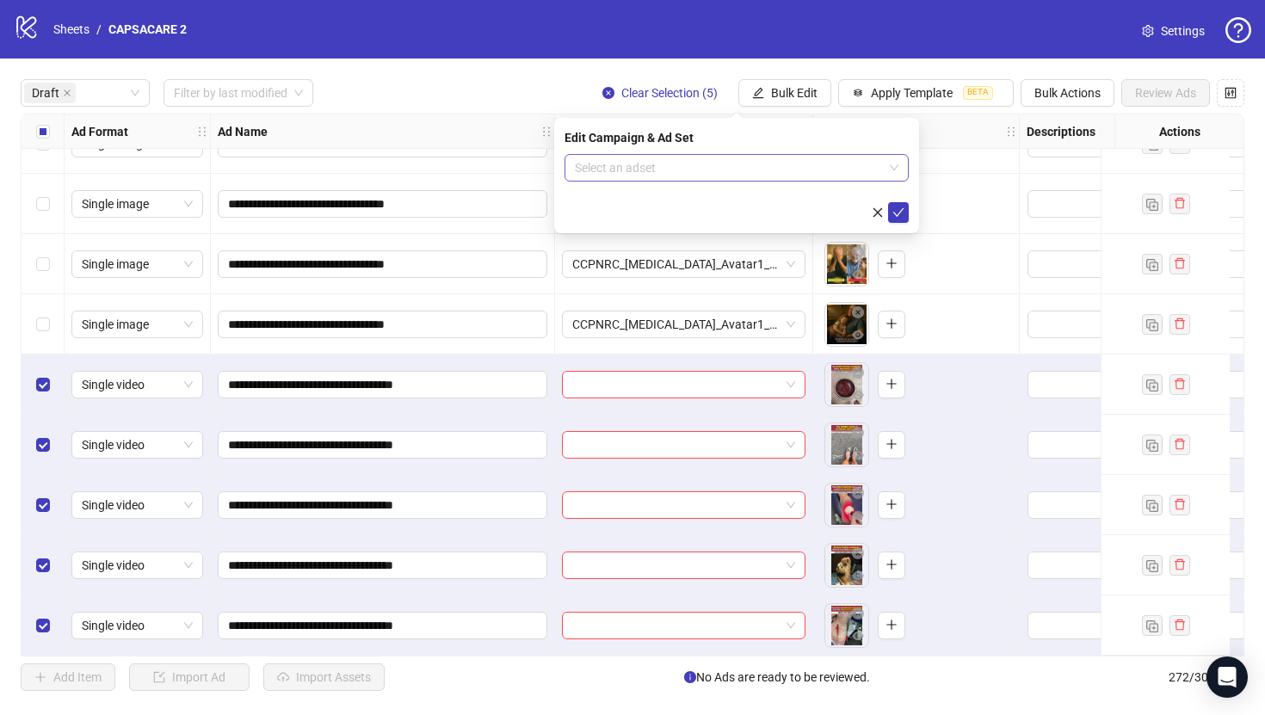
click at [813, 170] on input "search" at bounding box center [729, 168] width 308 height 26
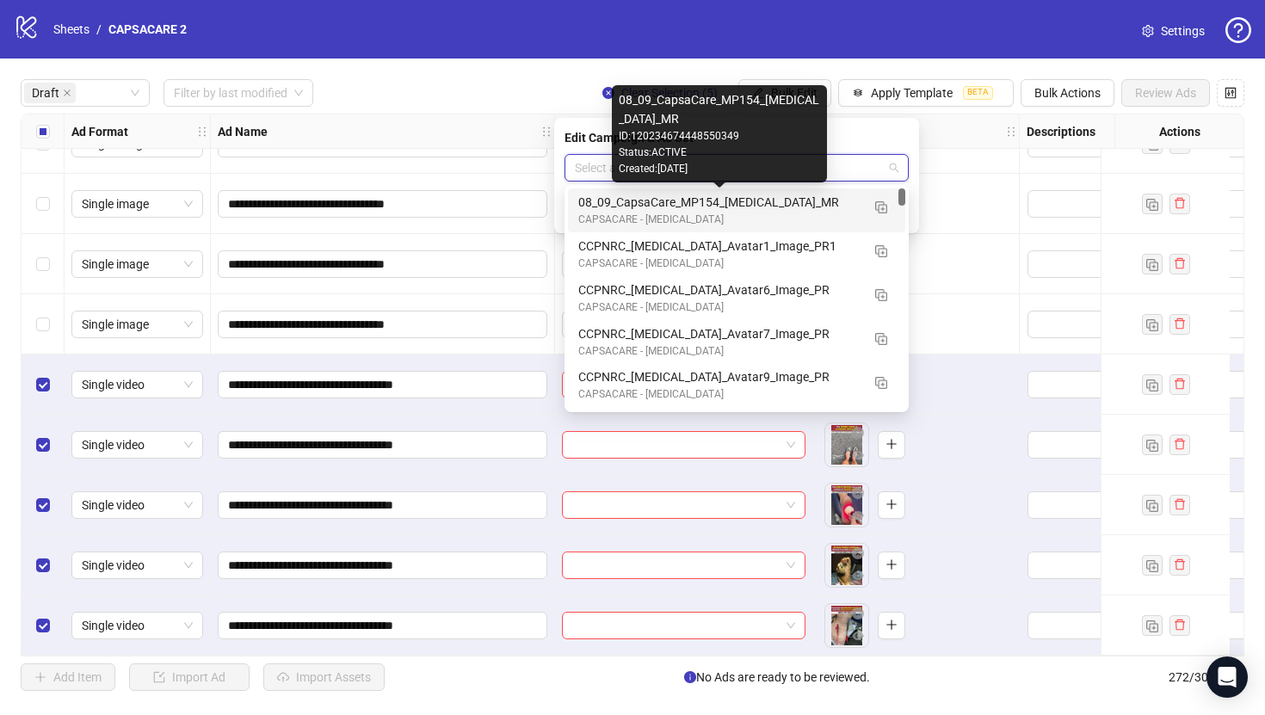
click at [814, 204] on div "08_09_CapsaCare_MP154_Neuropathy_MR" at bounding box center [719, 202] width 282 height 19
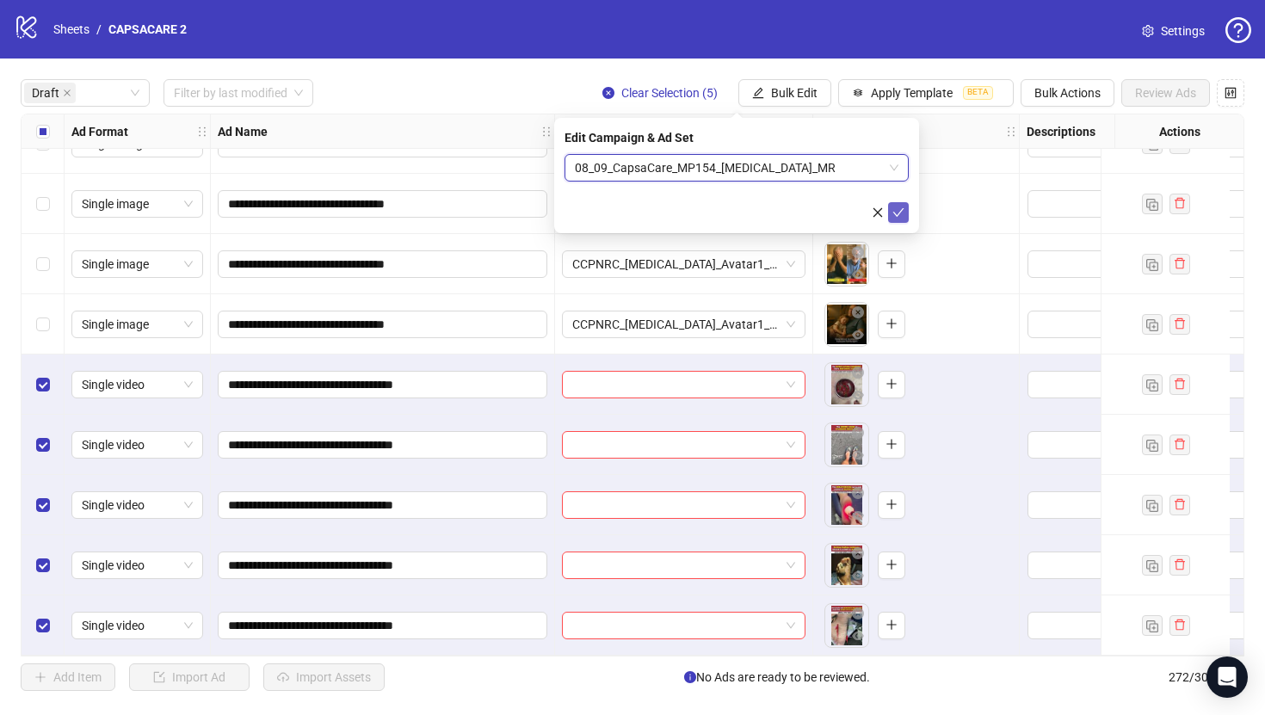
click at [897, 214] on icon "check" at bounding box center [898, 213] width 12 height 12
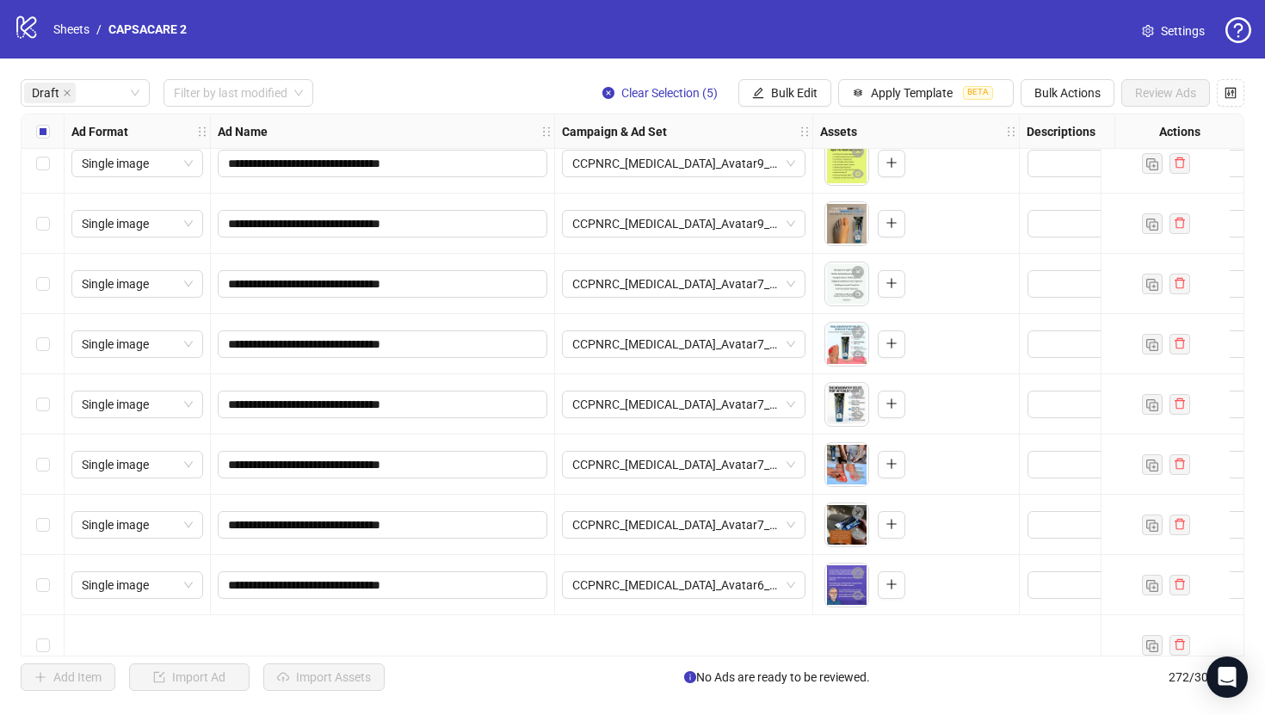
scroll to position [0, 0]
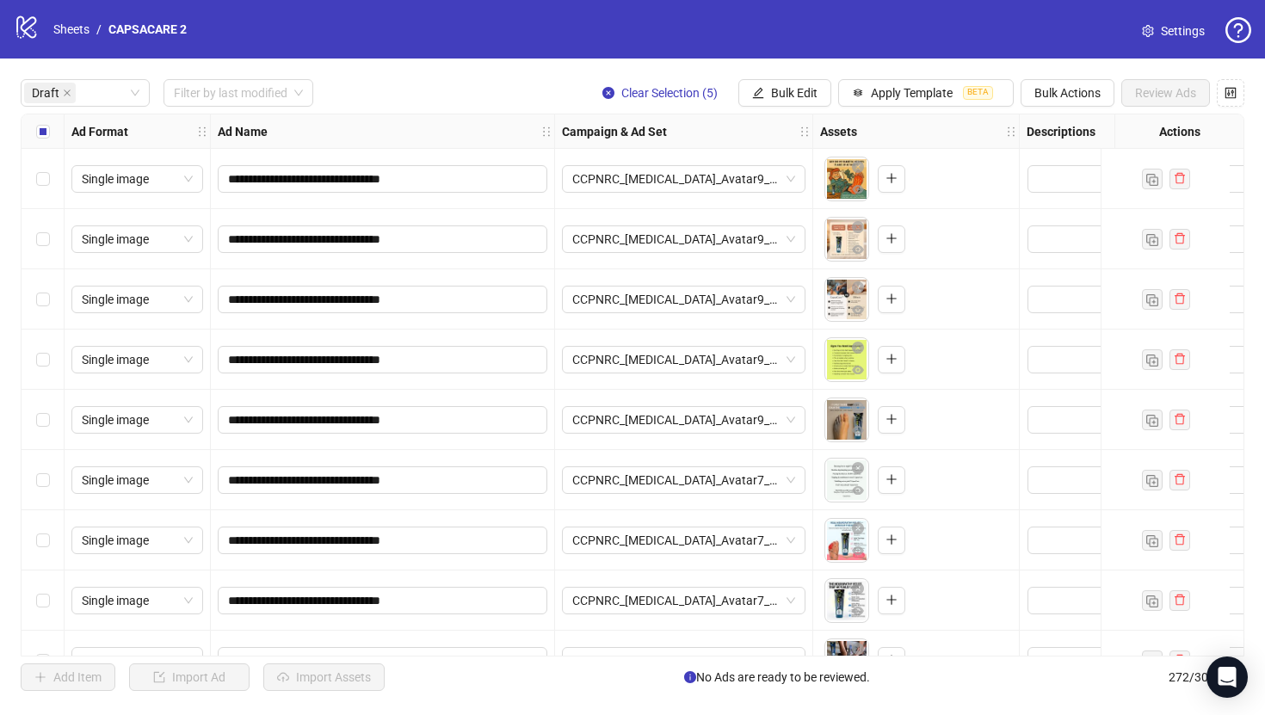
click at [38, 141] on div "Select all rows" at bounding box center [43, 131] width 43 height 34
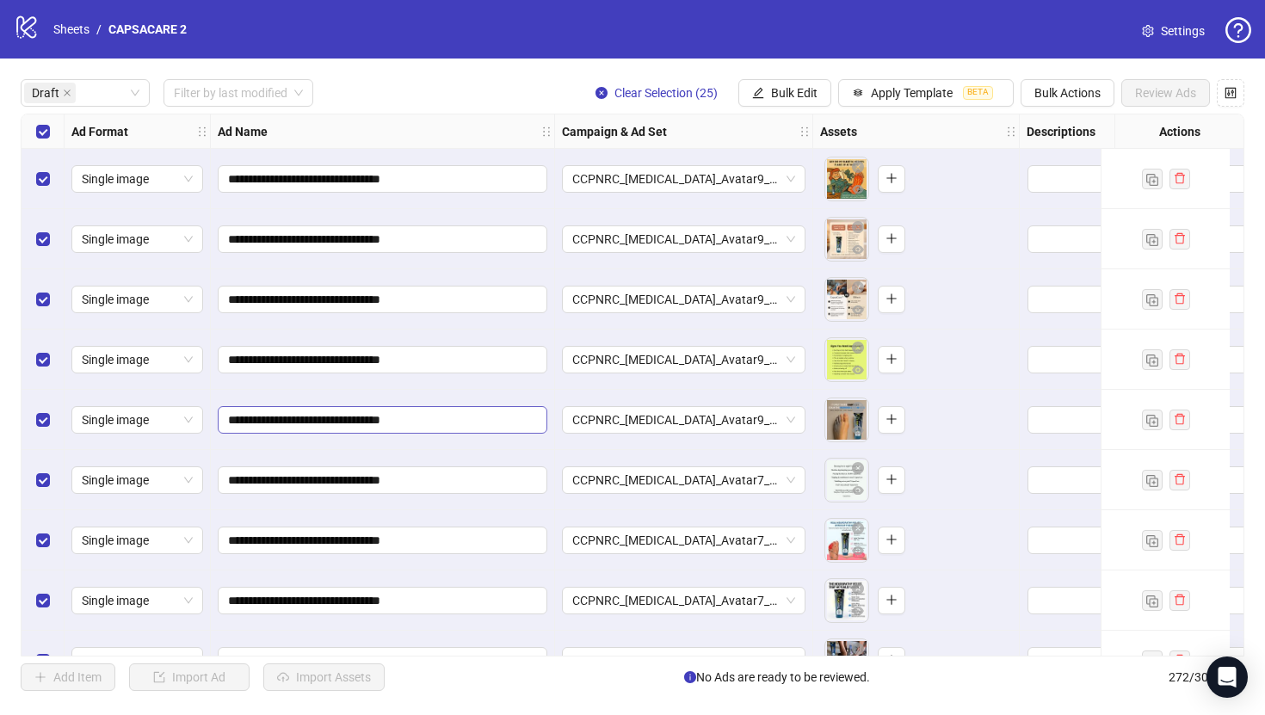
scroll to position [0, 178]
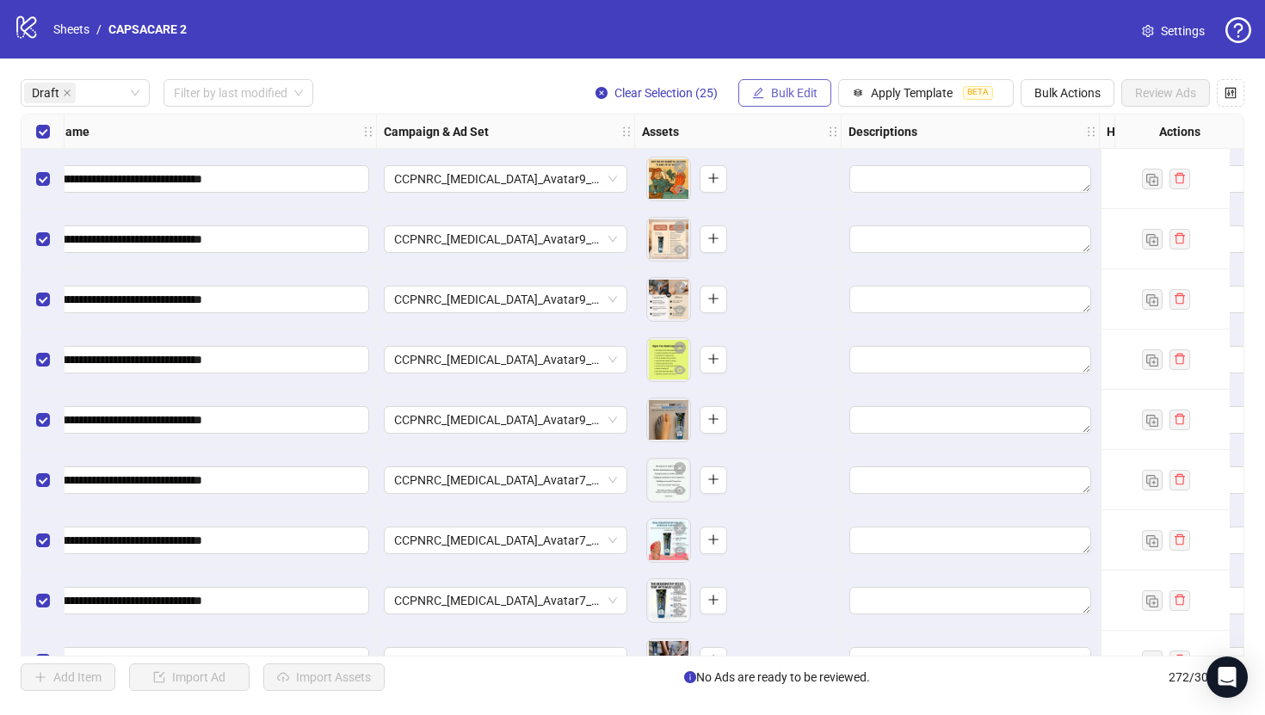
click at [780, 85] on button "Bulk Edit" at bounding box center [784, 93] width 93 height 28
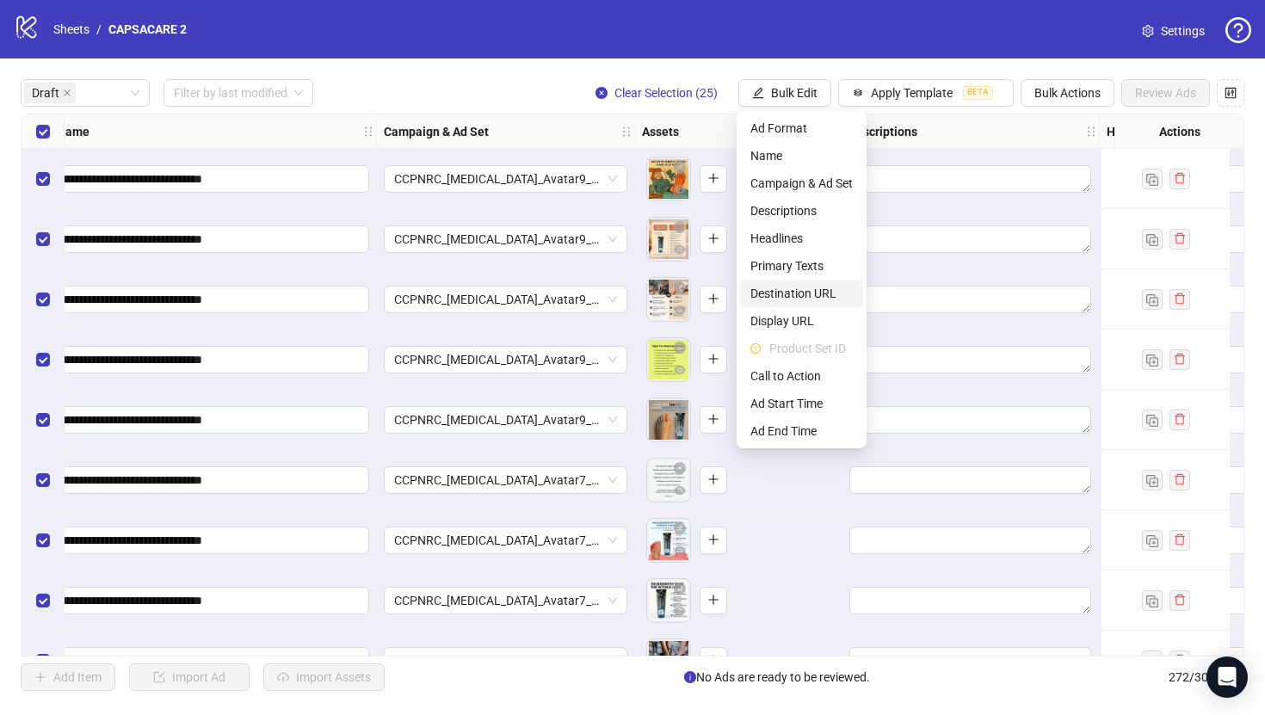
click at [804, 303] on li "Destination URL" at bounding box center [801, 294] width 123 height 28
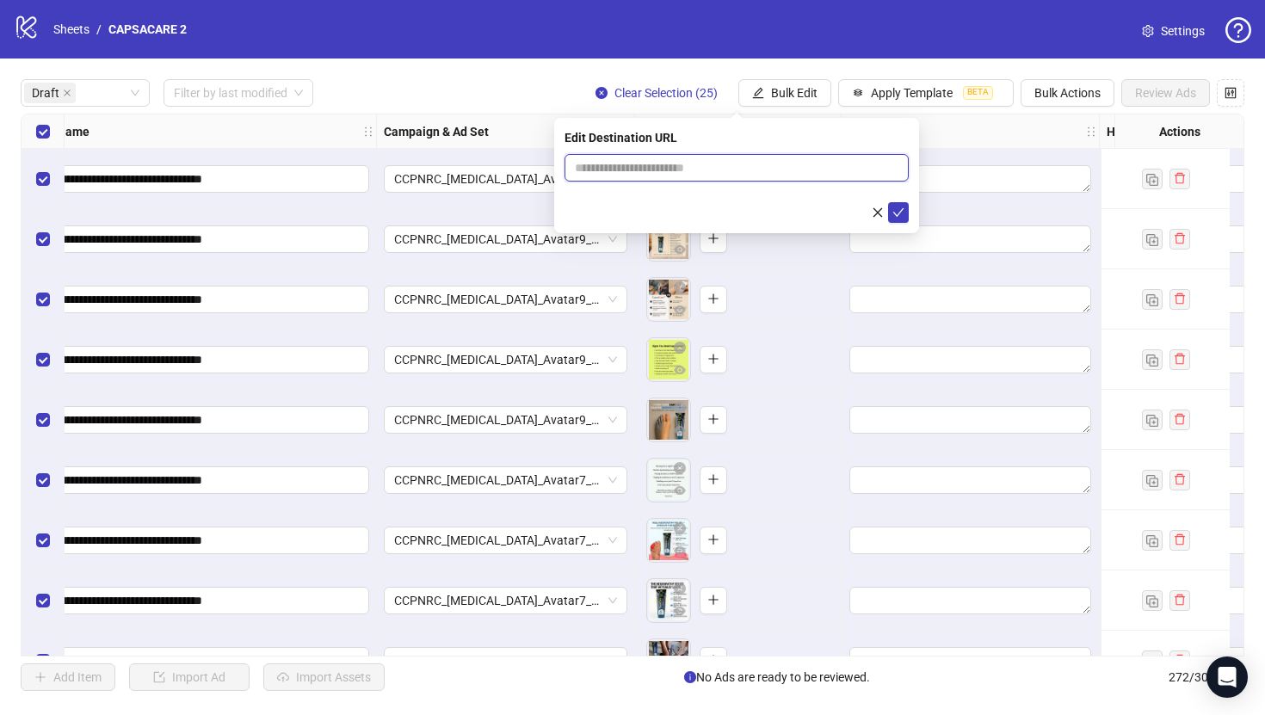
click at [792, 166] on input "text" at bounding box center [730, 167] width 310 height 19
paste input "**********"
type input "**********"
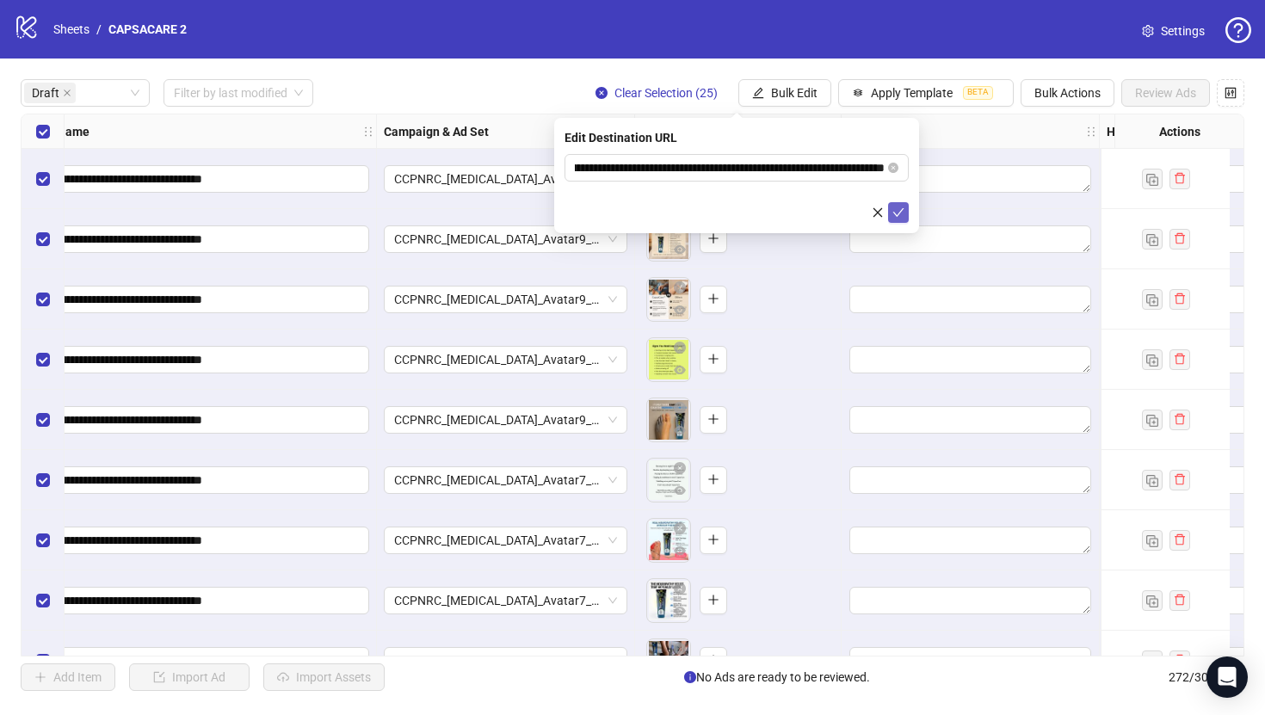
click at [901, 217] on icon "check" at bounding box center [898, 213] width 12 height 12
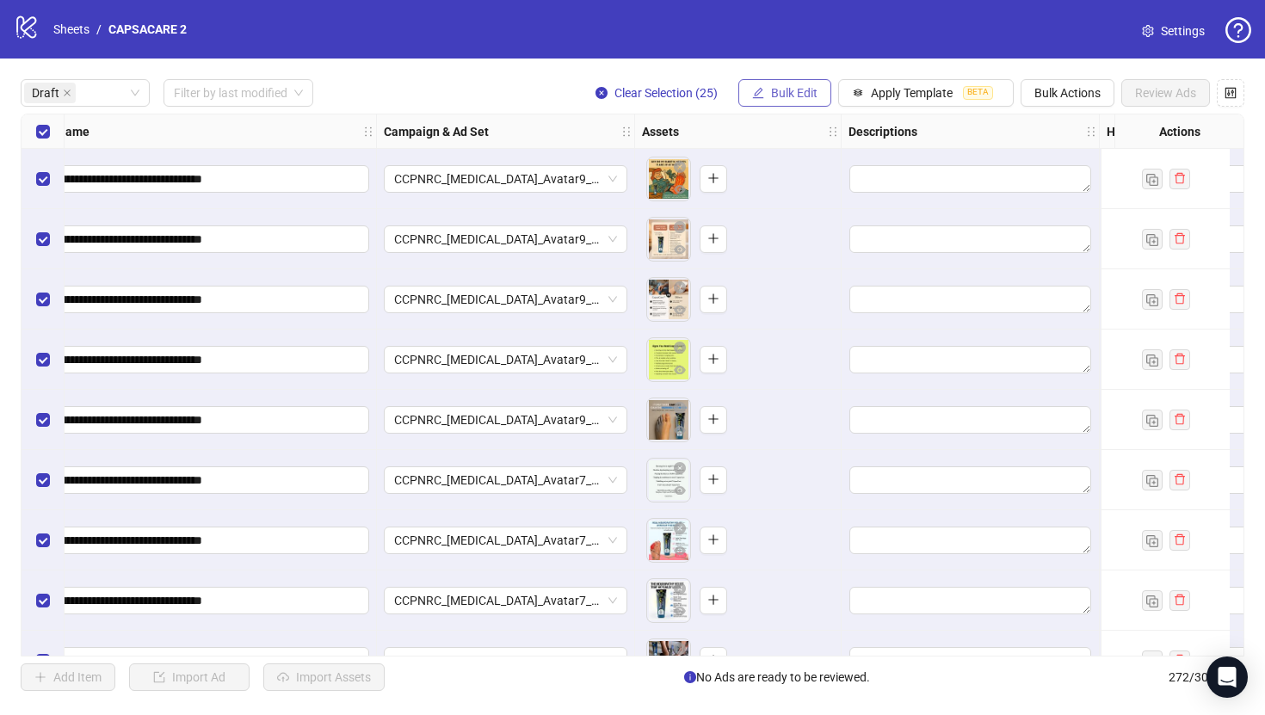
click at [797, 107] on button "Bulk Edit" at bounding box center [784, 93] width 93 height 28
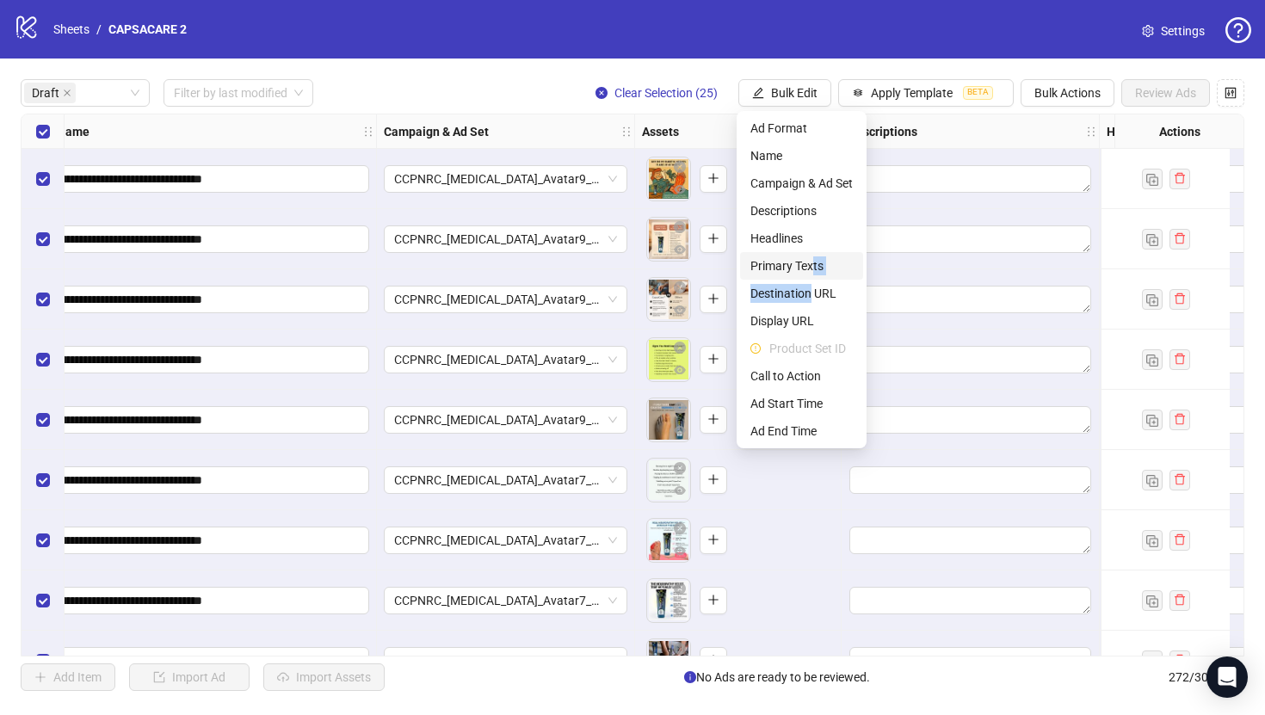
drag, startPoint x: 808, startPoint y: 285, endPoint x: 812, endPoint y: 261, distance: 24.5
click at [812, 261] on ul "Ad Format Name Campaign & Ad Set Descriptions Headlines Primary Texts Destinati…" at bounding box center [802, 279] width 130 height 337
click at [812, 261] on span "Primary Texts" at bounding box center [801, 265] width 102 height 19
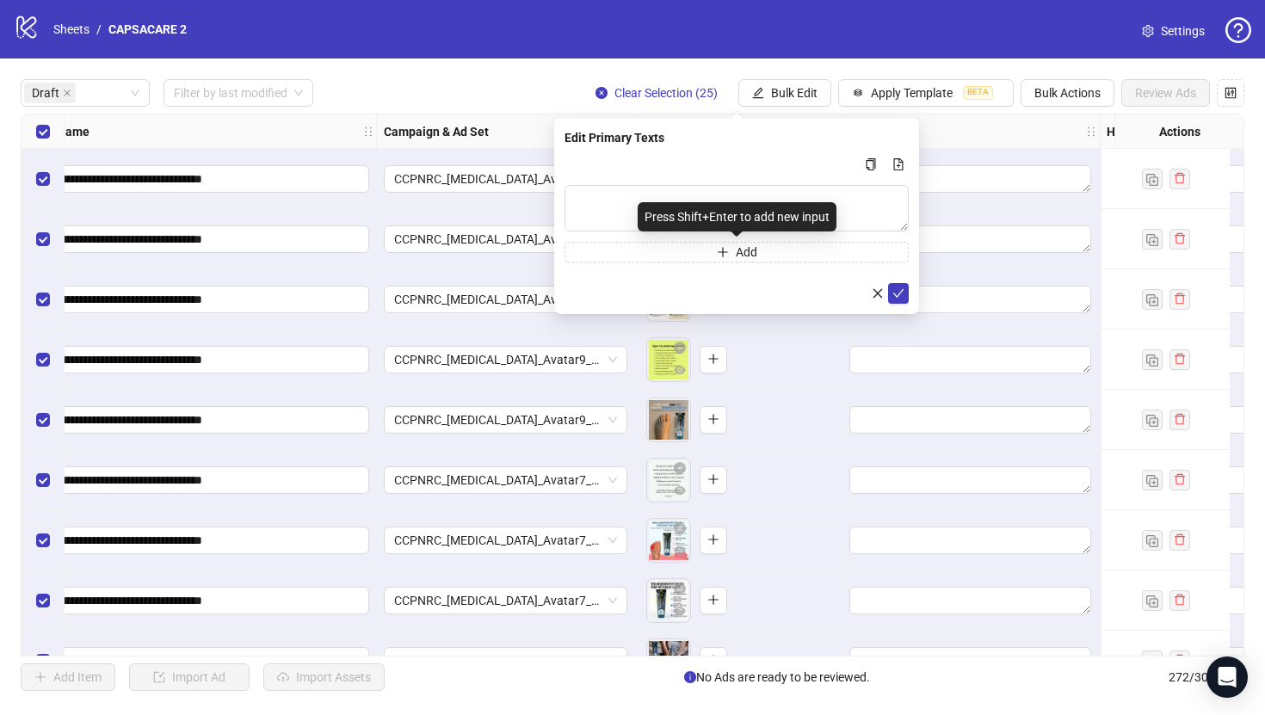
click at [790, 216] on div "Press Shift+Enter to add new input" at bounding box center [737, 216] width 199 height 29
click at [791, 197] on textarea "Multi-text input container - paste or copy values" at bounding box center [736, 208] width 344 height 46
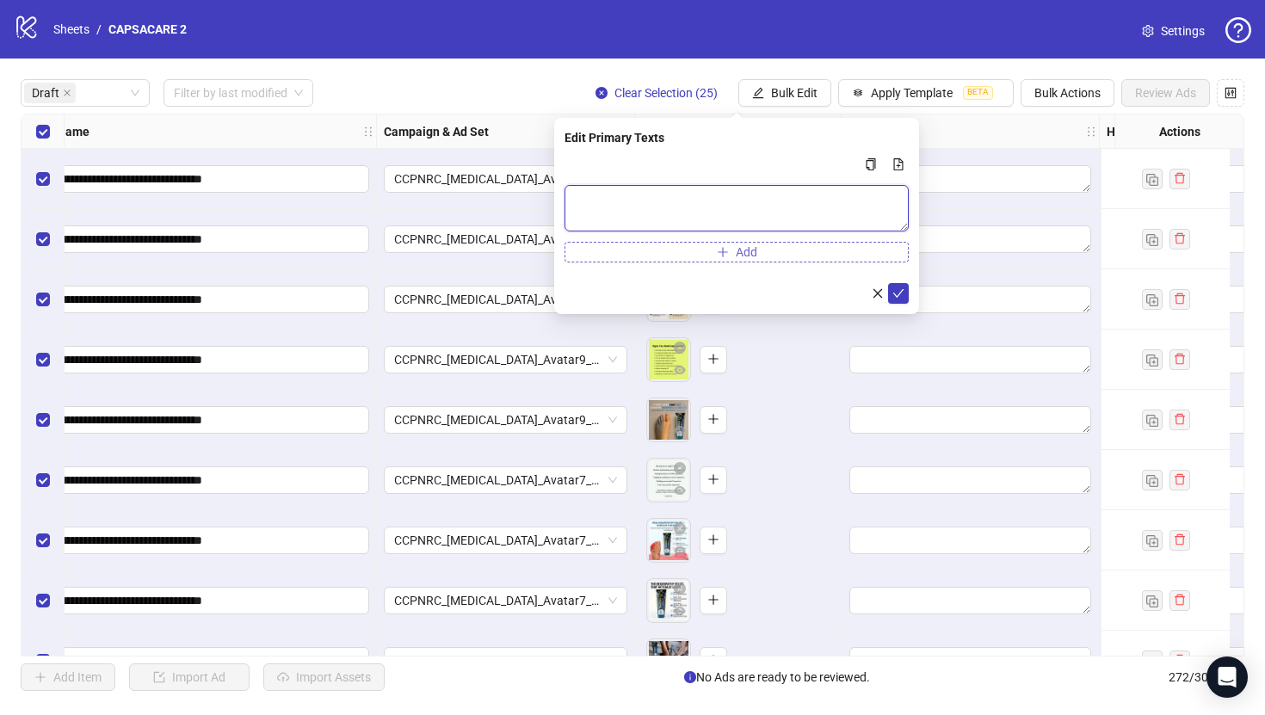
paste textarea "**********"
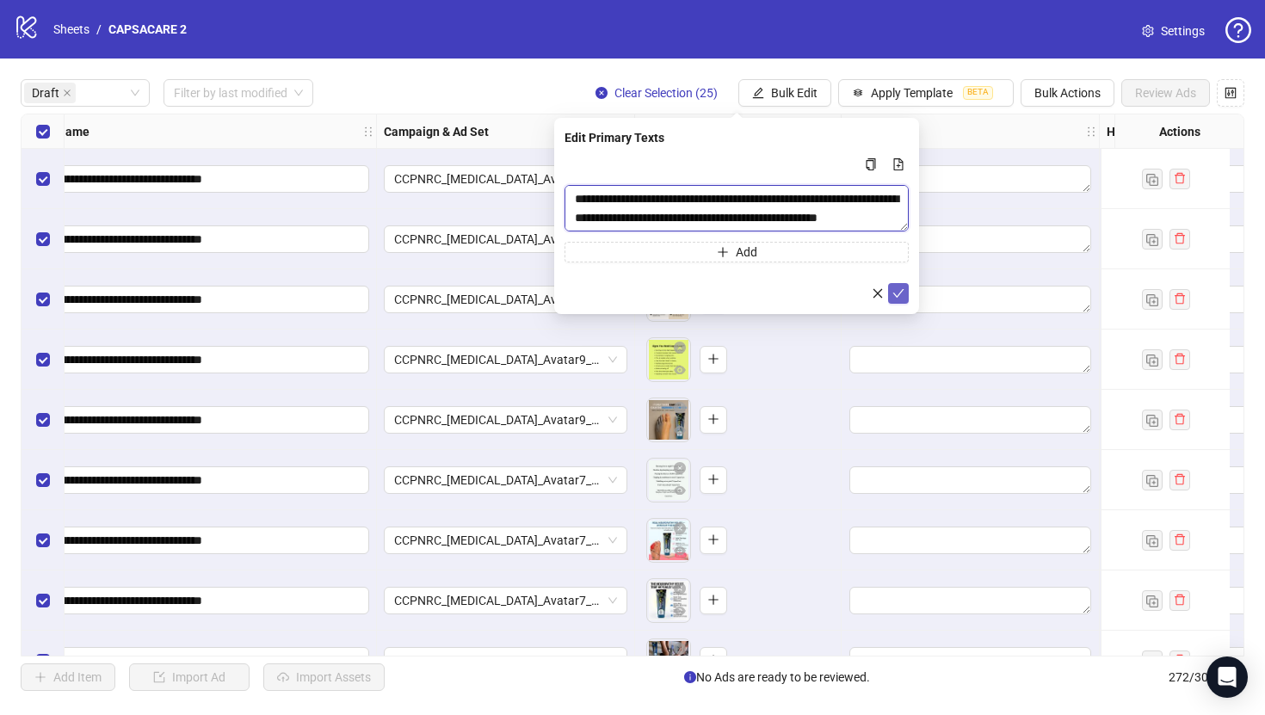
scroll to position [297, 0]
type textarea "**********"
click at [904, 293] on button "submit" at bounding box center [898, 293] width 21 height 21
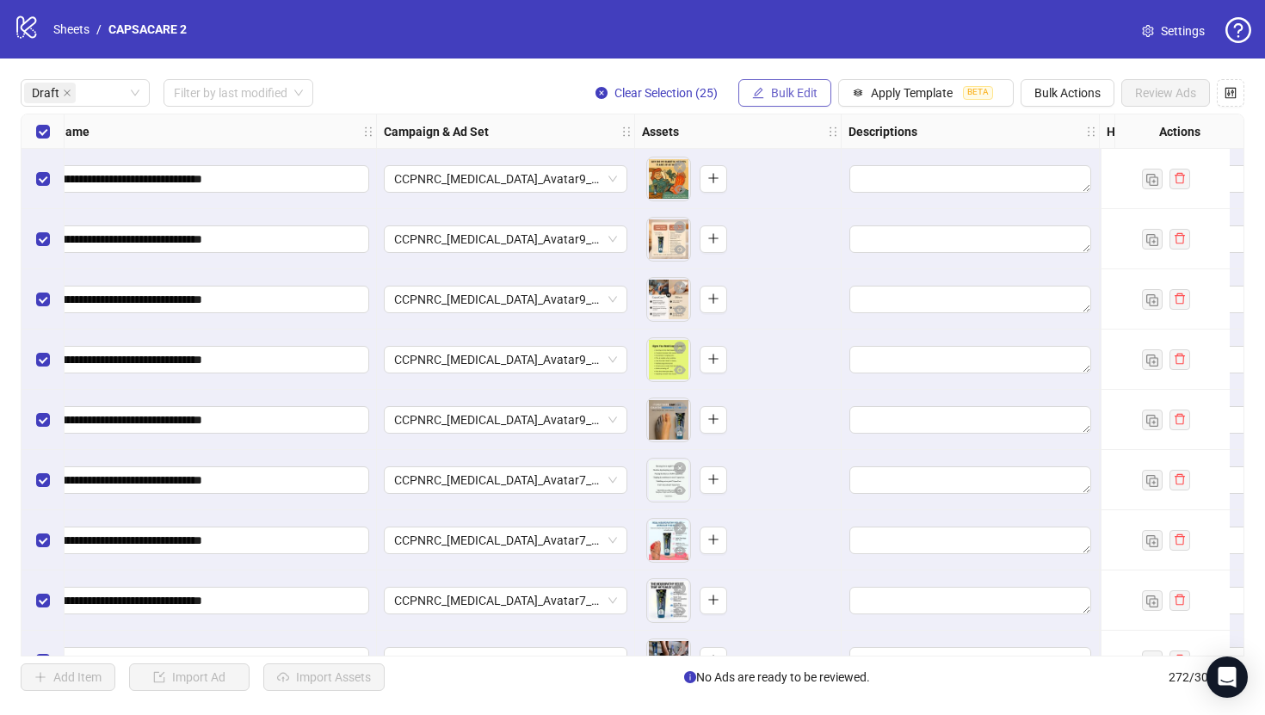
click at [764, 99] on button "Bulk Edit" at bounding box center [784, 93] width 93 height 28
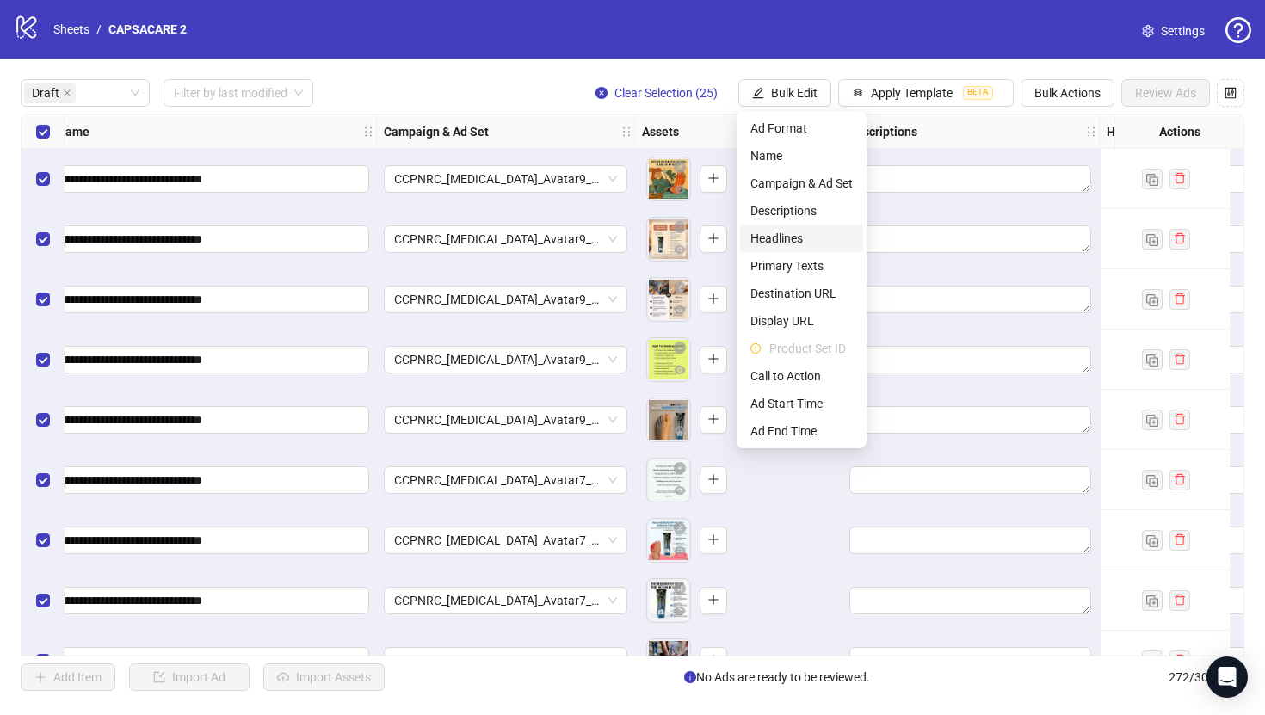
click at [790, 250] on li "Headlines" at bounding box center [801, 239] width 123 height 28
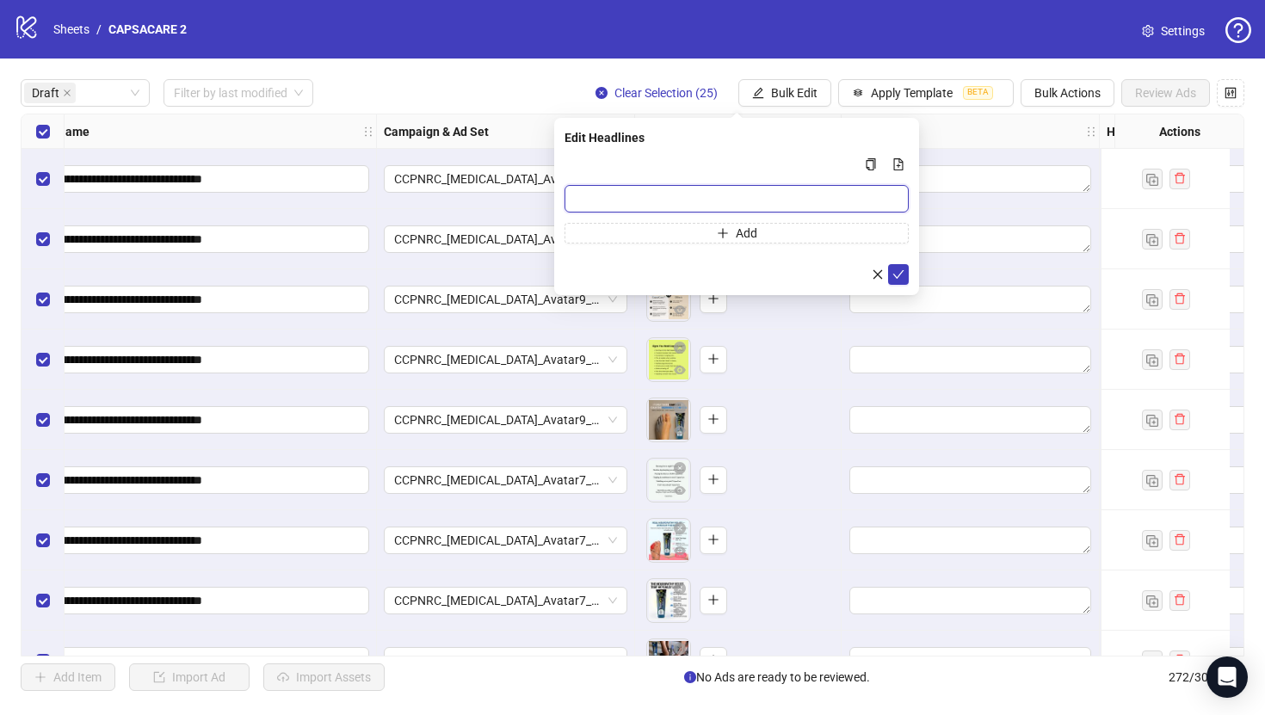
click at [795, 188] on input "Multi-input container - paste or copy values" at bounding box center [736, 199] width 344 height 28
paste input "**********"
type input "**********"
click at [897, 276] on icon "check" at bounding box center [898, 274] width 11 height 9
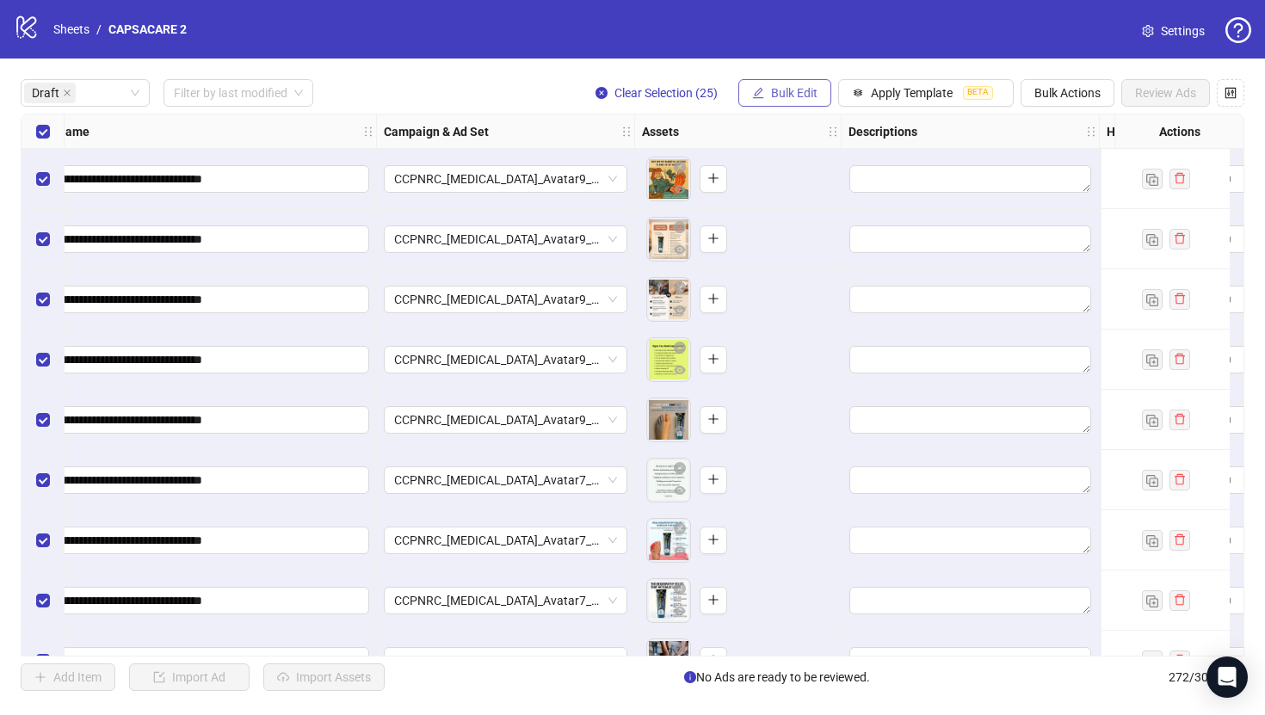
click at [806, 99] on span "Bulk Edit" at bounding box center [794, 93] width 46 height 14
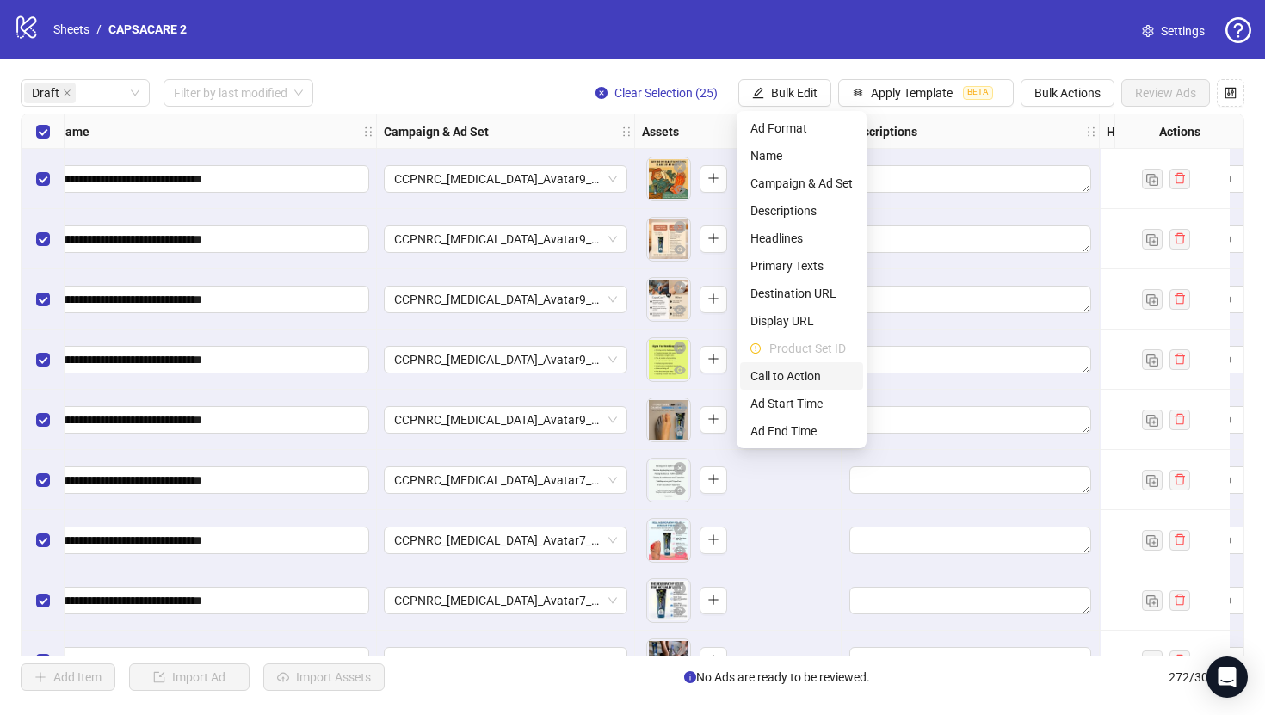
click at [794, 368] on span "Call to Action" at bounding box center [801, 376] width 102 height 19
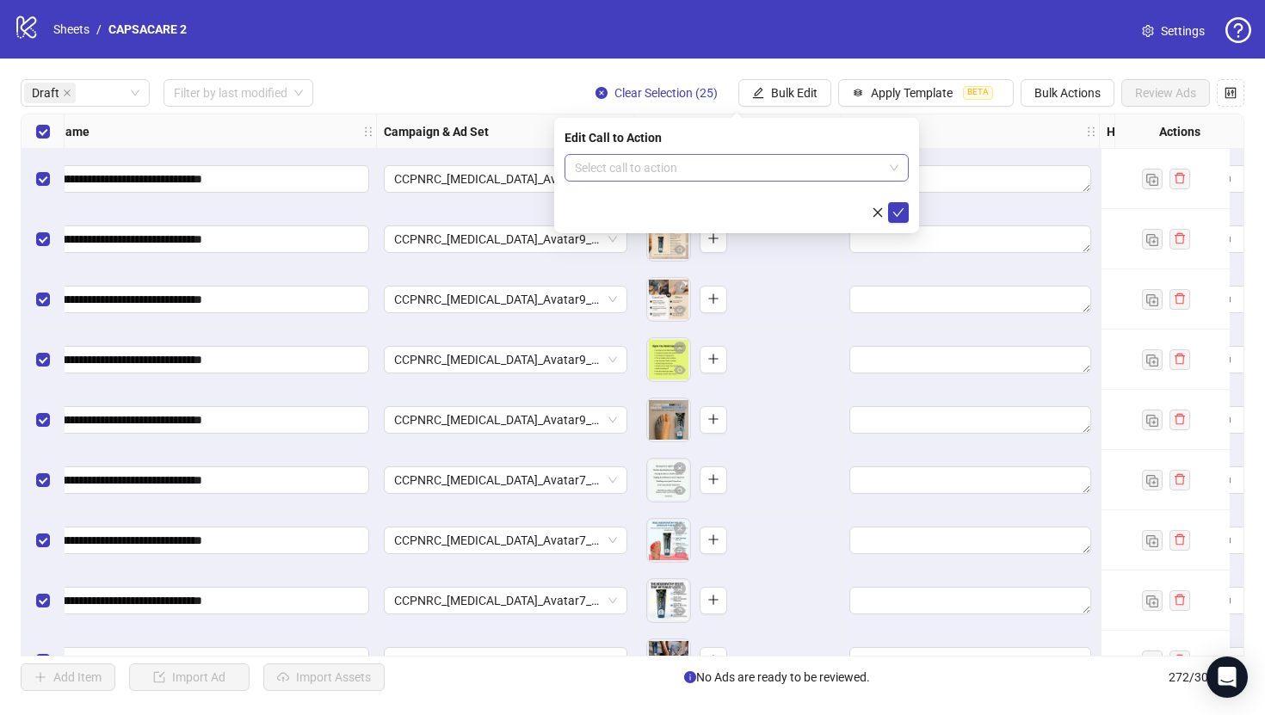
click at [760, 164] on input "search" at bounding box center [729, 168] width 308 height 26
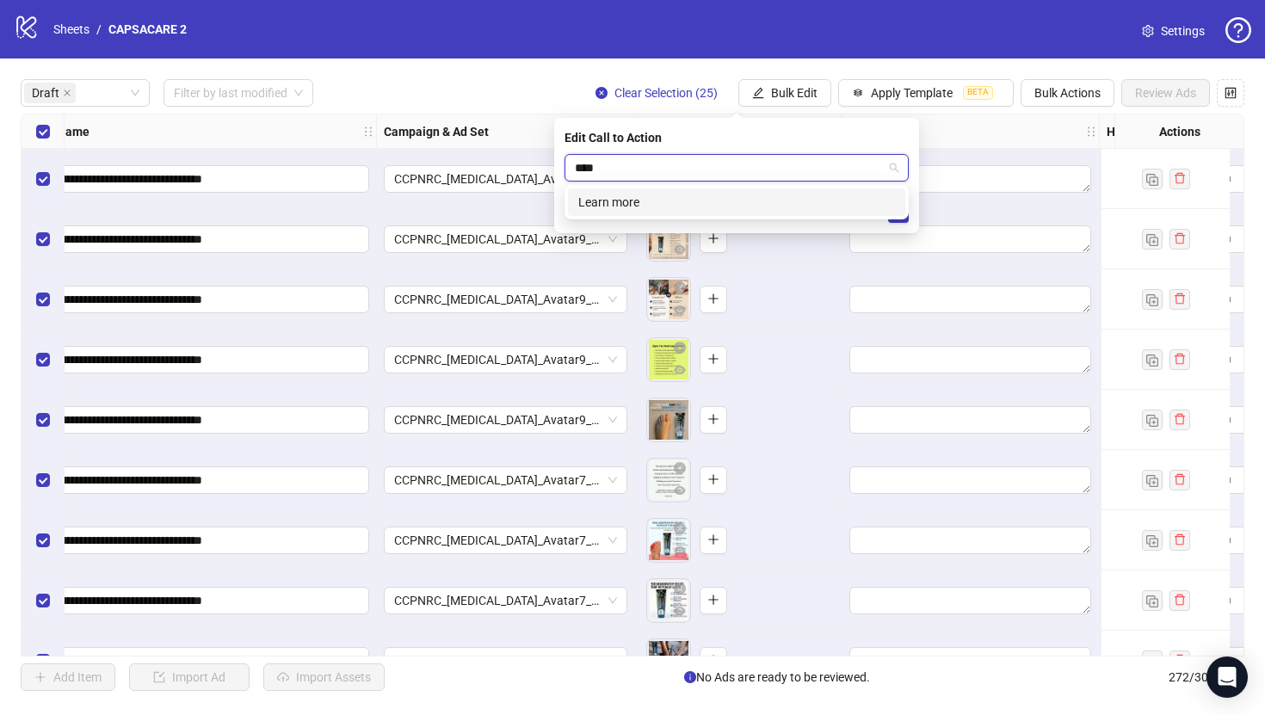
type input "*****"
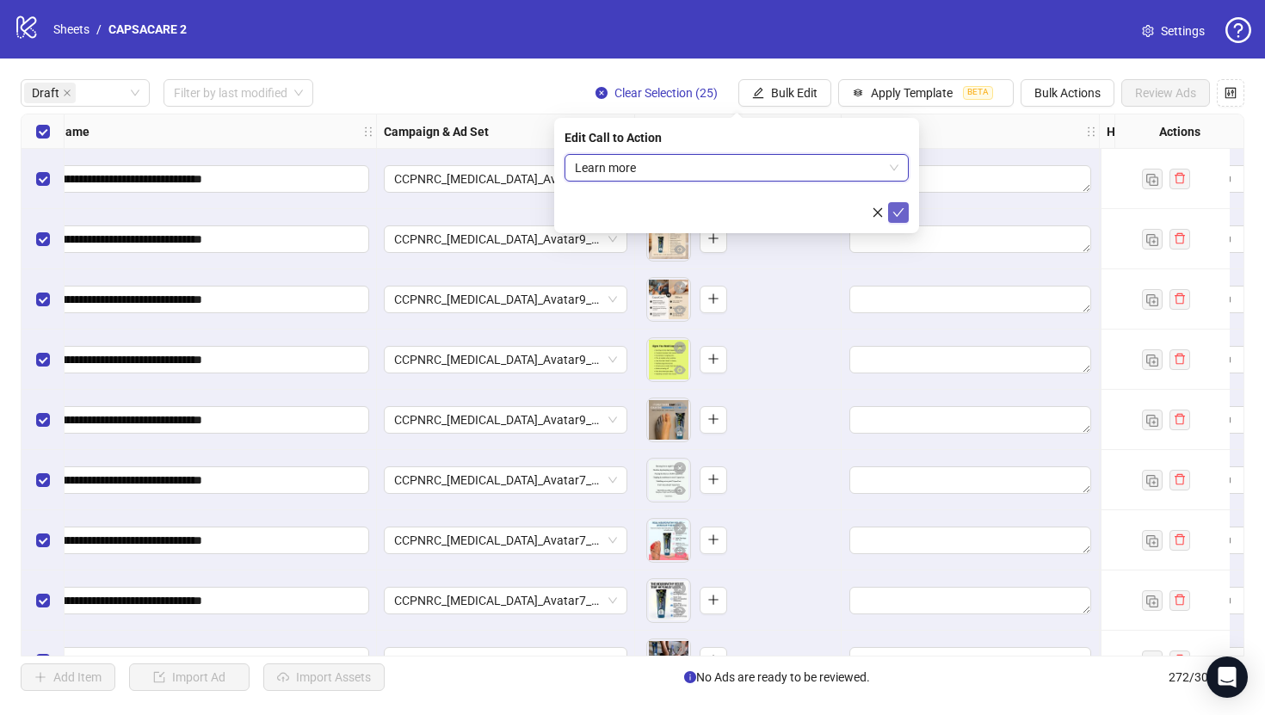
click at [899, 215] on icon "check" at bounding box center [898, 213] width 12 height 12
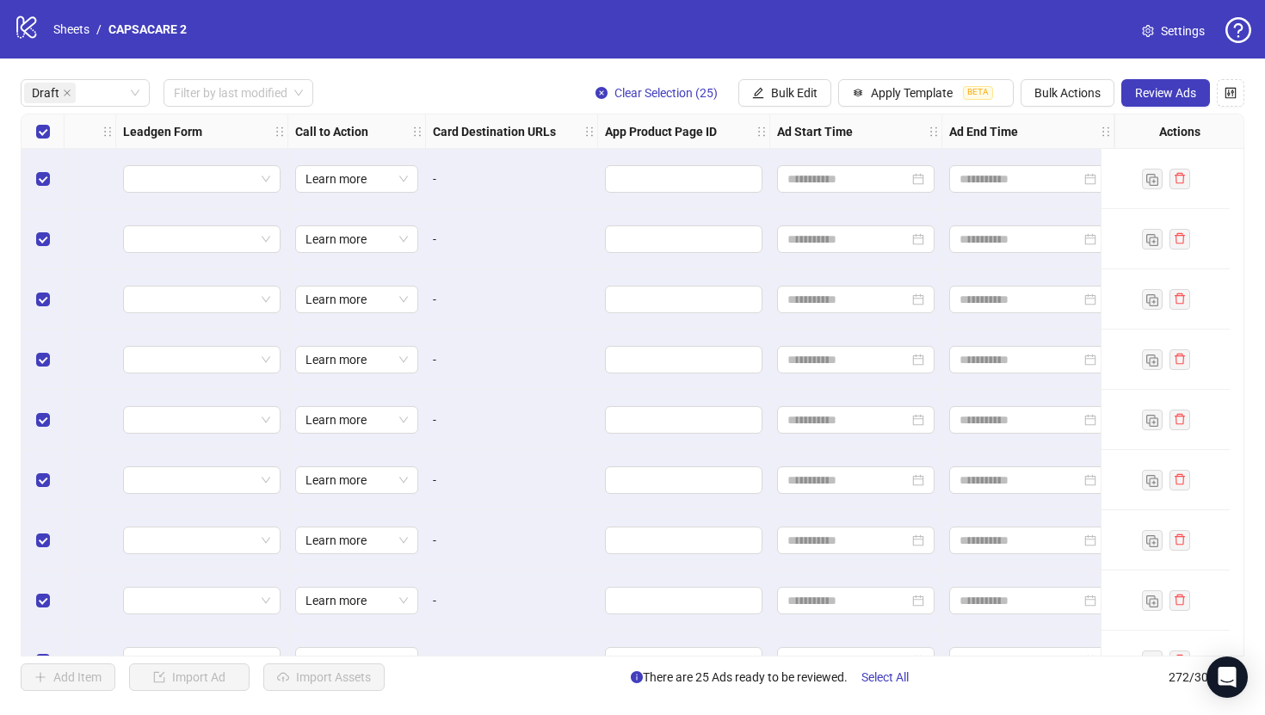
scroll to position [0, 2122]
click at [1156, 89] on span "Review Ads" at bounding box center [1165, 93] width 61 height 14
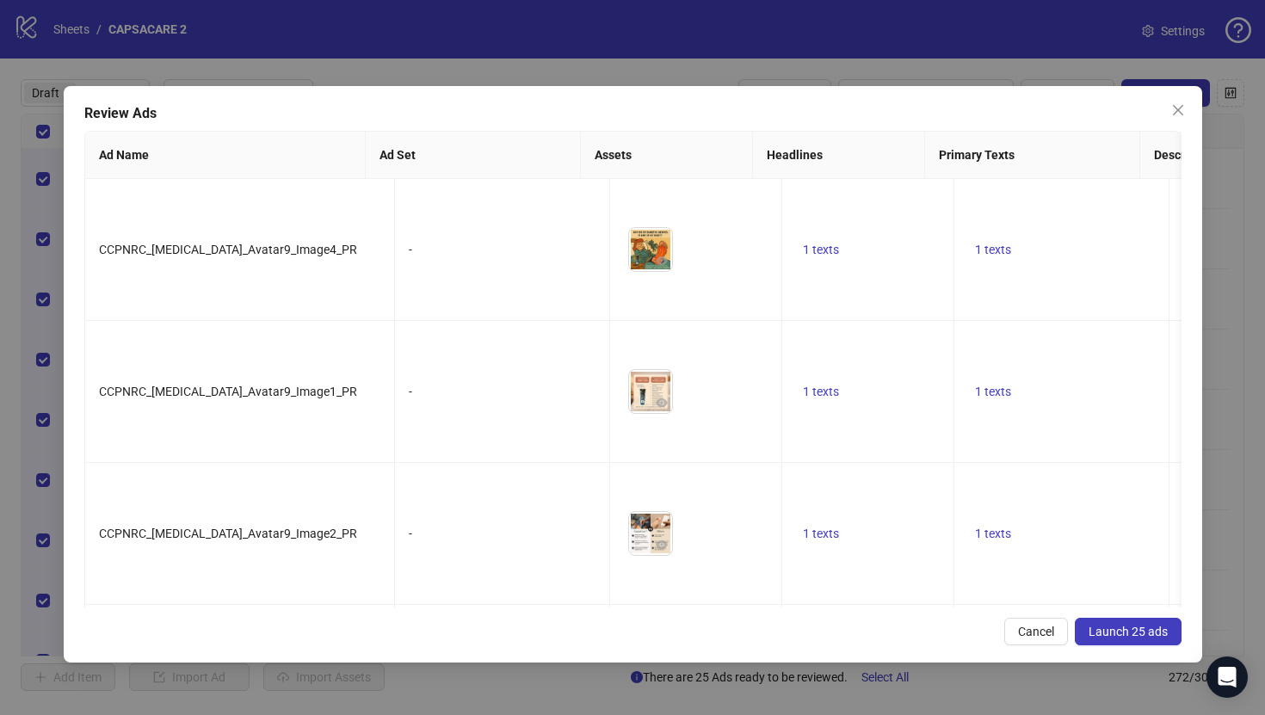
click at [1133, 629] on span "Launch 25 ads" at bounding box center [1127, 632] width 79 height 14
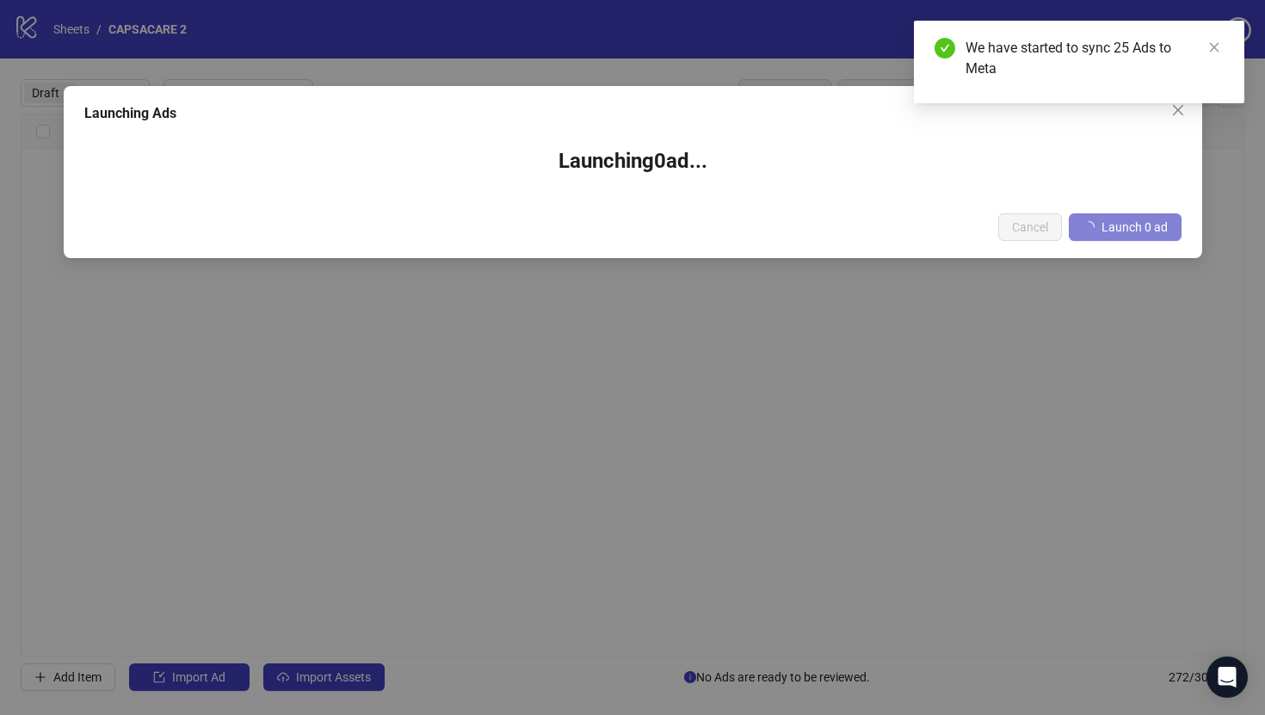
scroll to position [0, 2108]
